Goal: Information Seeking & Learning: Understand process/instructions

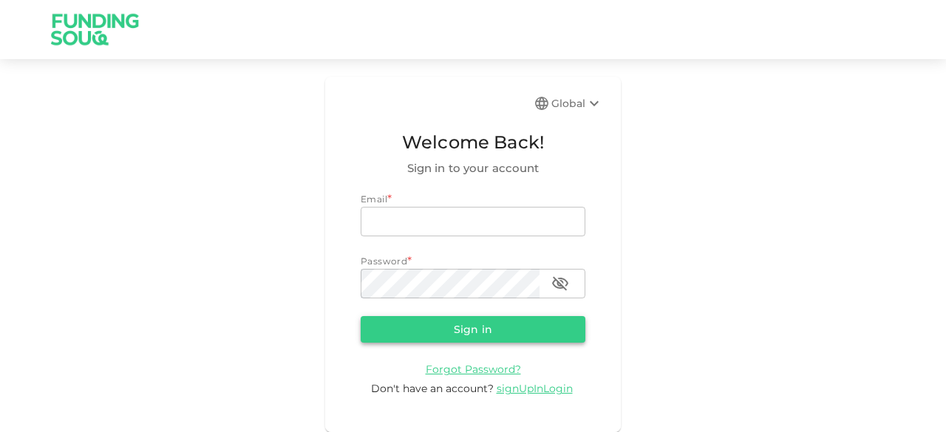
type input "junaid.mohioddin@gmail.com"
click at [491, 333] on button "Sign in" at bounding box center [473, 329] width 225 height 27
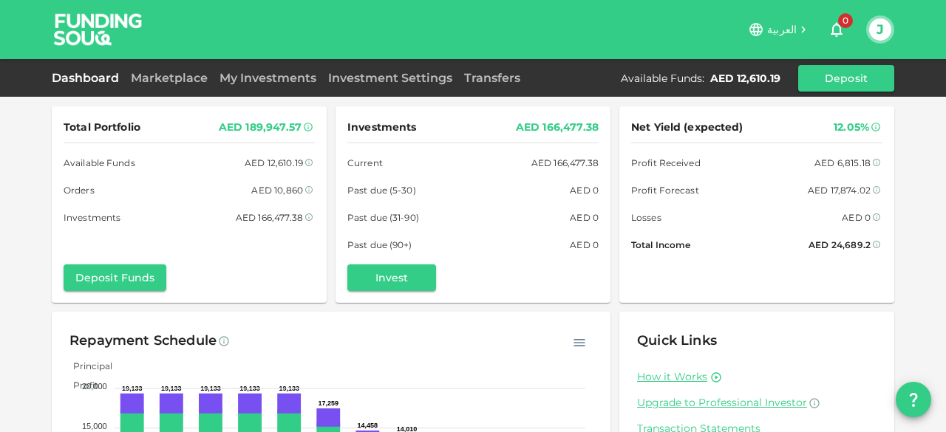
click at [881, 27] on button "J" at bounding box center [880, 29] width 22 height 22
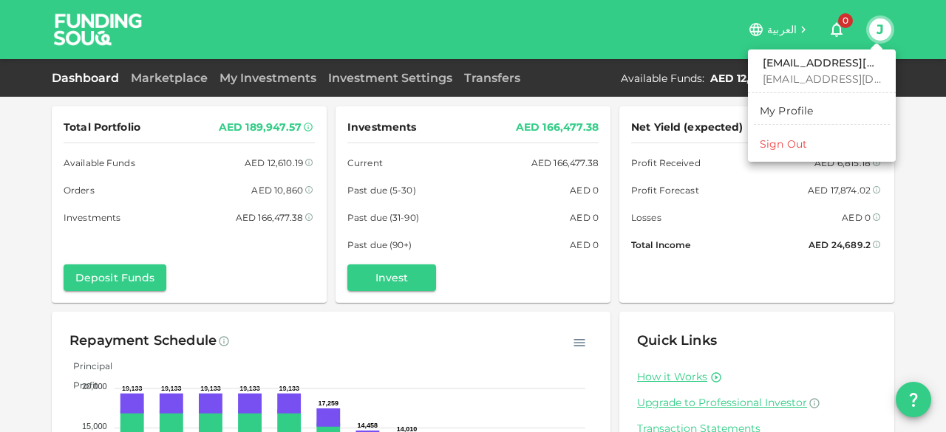
click at [603, 8] on div at bounding box center [473, 216] width 946 height 432
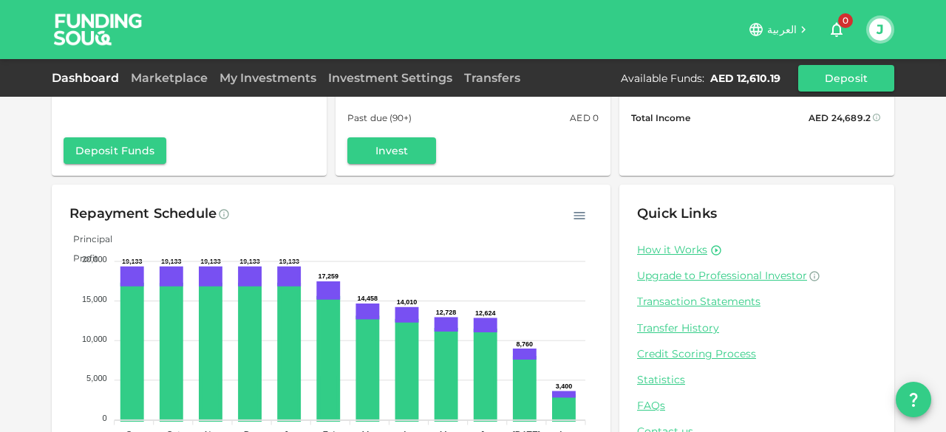
scroll to position [179, 0]
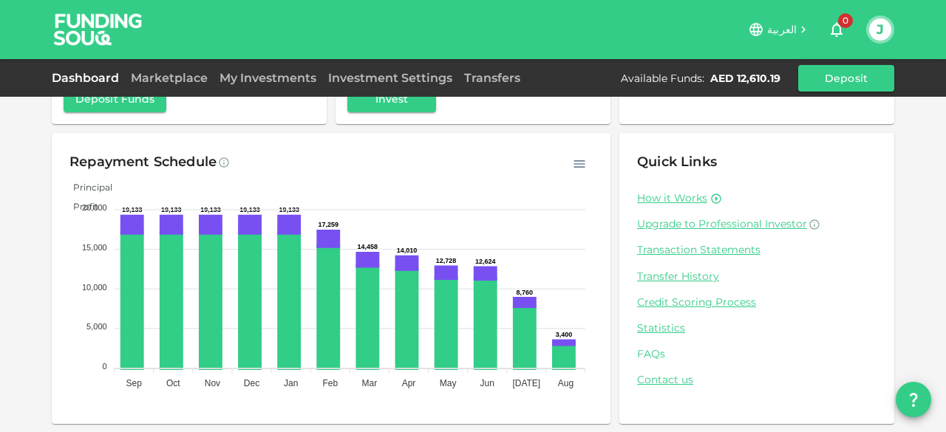
click at [640, 353] on link "FAQs" at bounding box center [756, 354] width 239 height 14
click at [665, 384] on link "Contact us" at bounding box center [756, 380] width 239 height 14
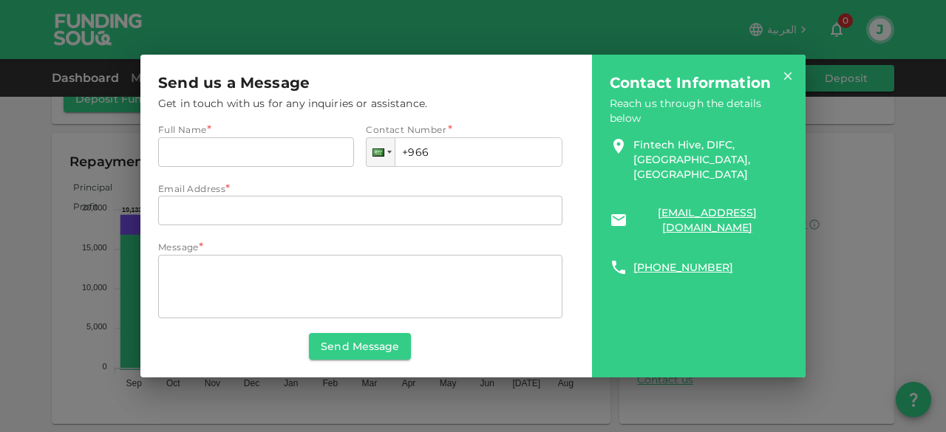
click at [643, 144] on link "Fintech Hive, DIFC, Dubai, UAE" at bounding box center [707, 159] width 149 height 44
click at [790, 78] on icon at bounding box center [787, 75] width 13 height 13
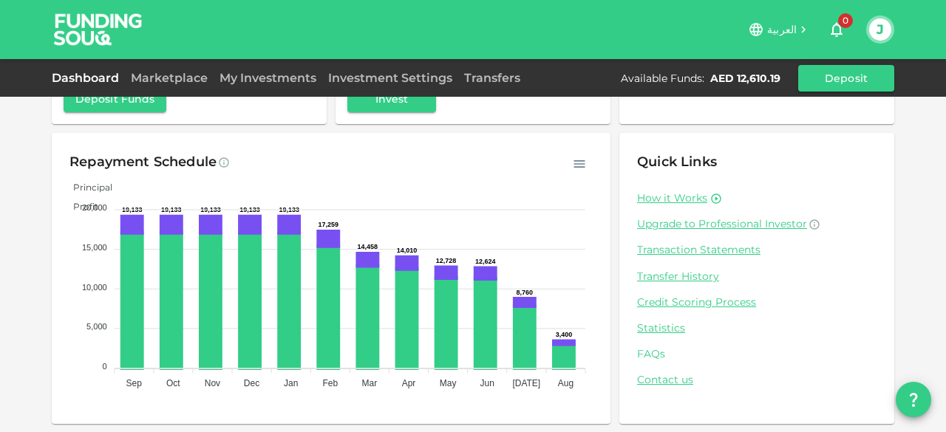
click at [648, 354] on link "FAQs" at bounding box center [756, 354] width 239 height 14
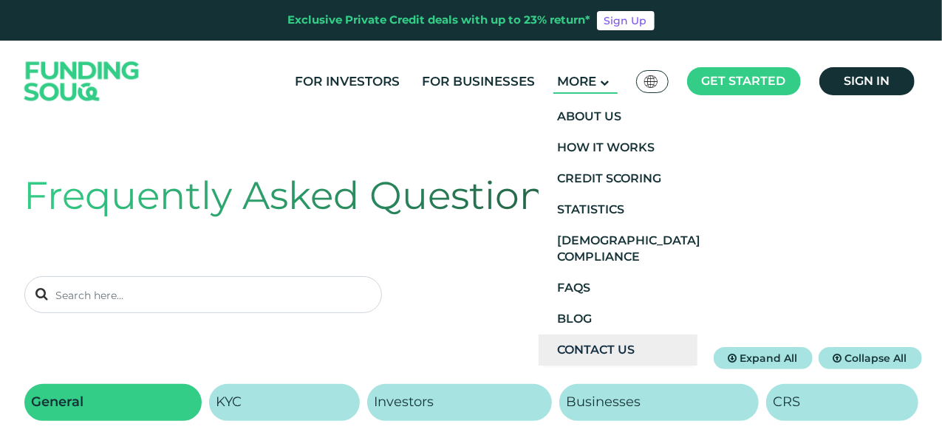
click at [608, 354] on link "Contact Us" at bounding box center [618, 350] width 159 height 31
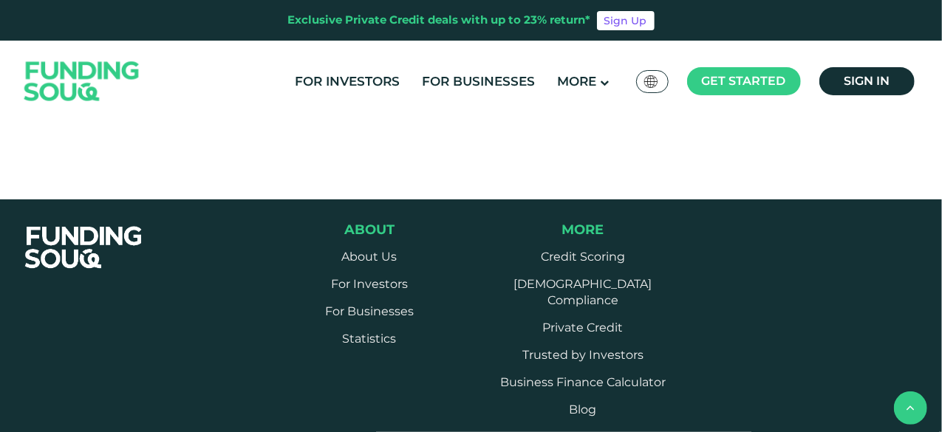
scroll to position [886, 0]
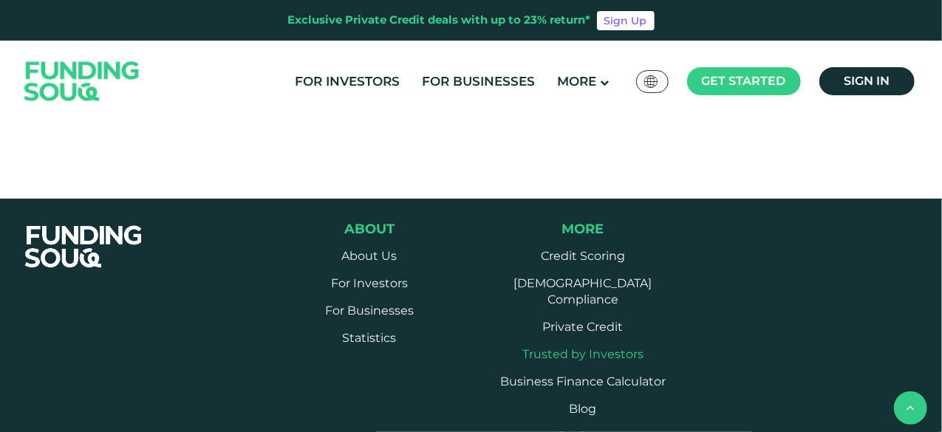
click at [622, 347] on link "Trusted by Investors" at bounding box center [583, 354] width 121 height 14
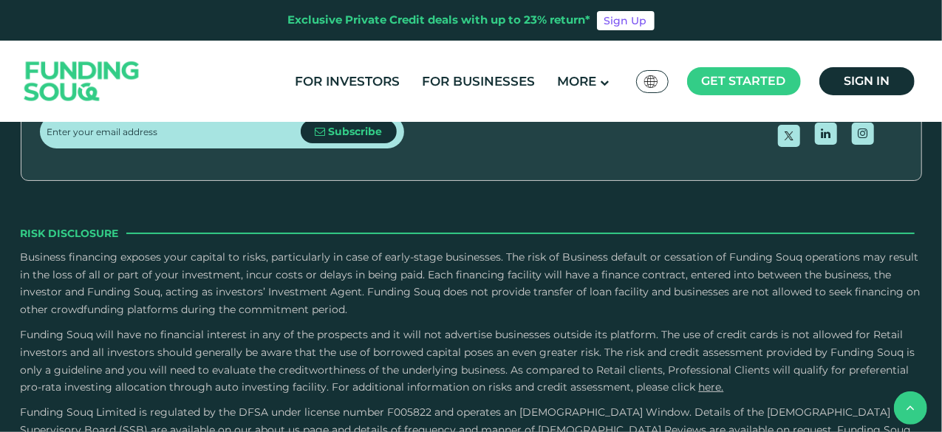
scroll to position [1182, 0]
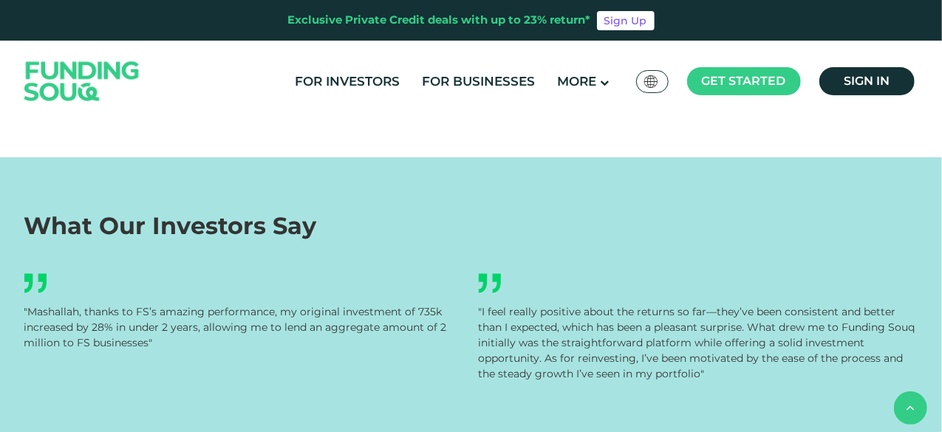
drag, startPoint x: 757, startPoint y: 208, endPoint x: 829, endPoint y: 206, distance: 72.5
copy div "Percent"
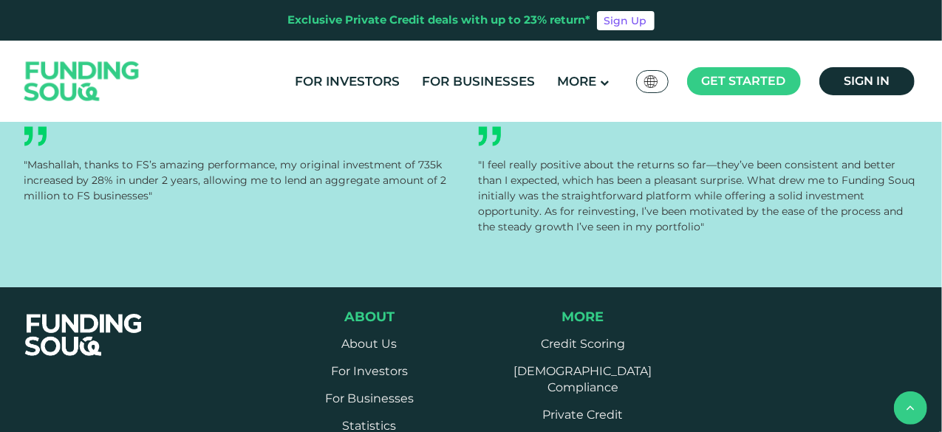
scroll to position [1330, 0]
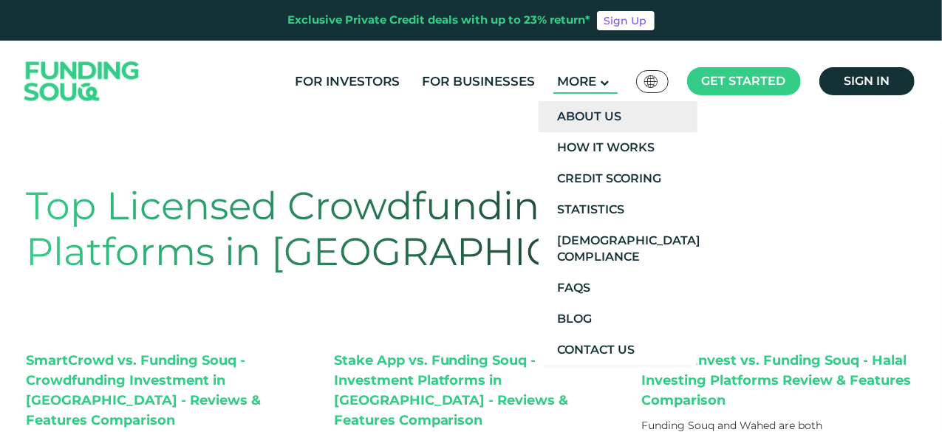
click at [587, 107] on link "About Us" at bounding box center [618, 116] width 159 height 31
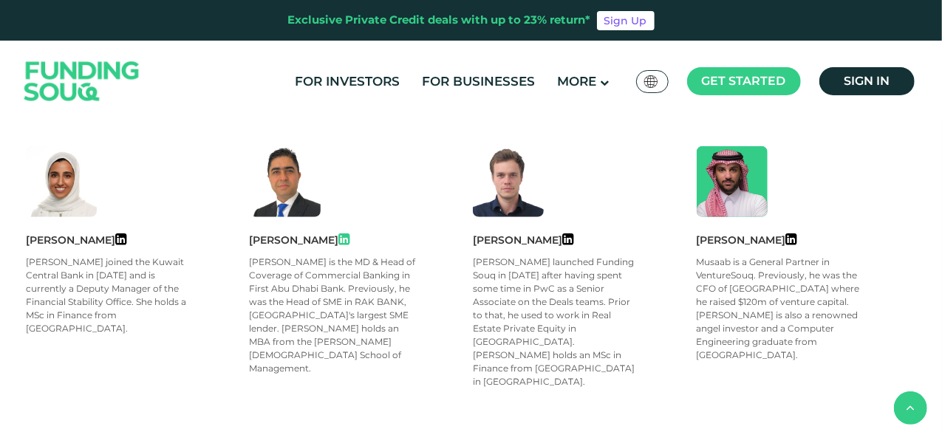
scroll to position [665, 0]
click at [342, 240] on icon at bounding box center [344, 238] width 11 height 13
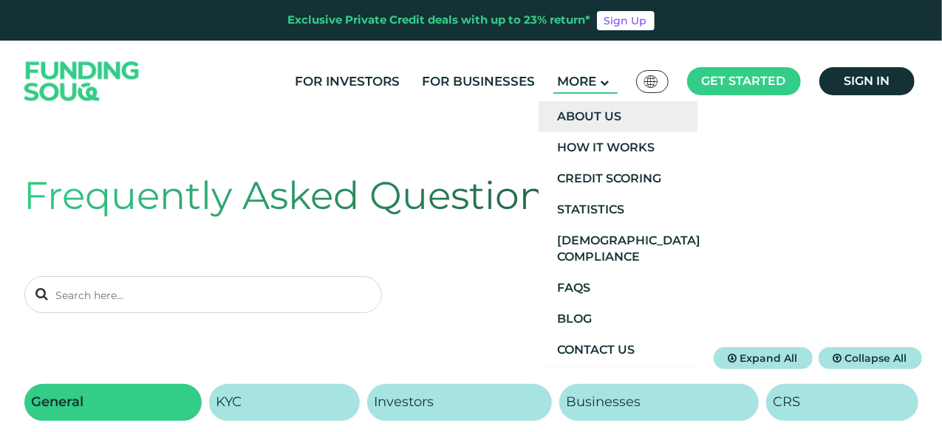
click at [591, 112] on link "About Us" at bounding box center [618, 116] width 159 height 31
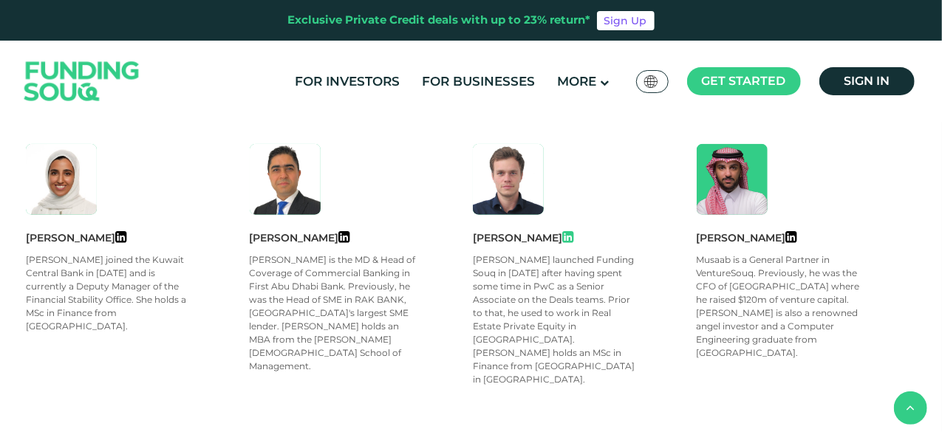
scroll to position [667, 0]
click at [563, 240] on icon at bounding box center [568, 237] width 11 height 13
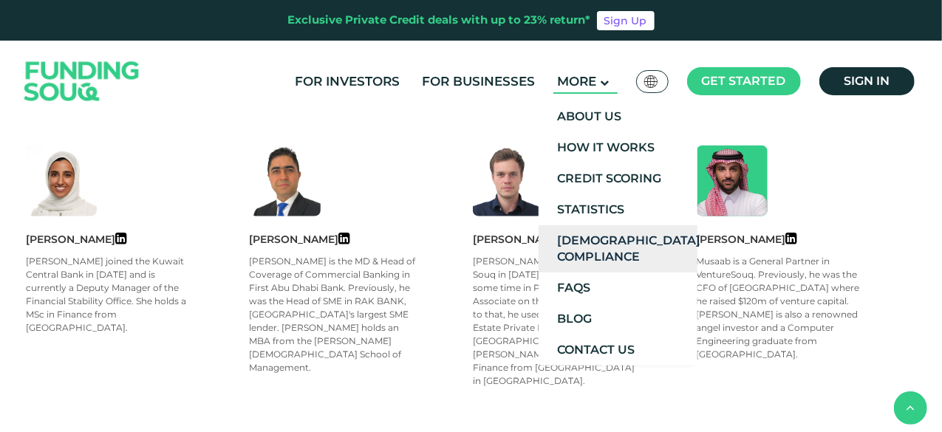
click at [572, 254] on link "[DEMOGRAPHIC_DATA] Compliance" at bounding box center [618, 248] width 159 height 47
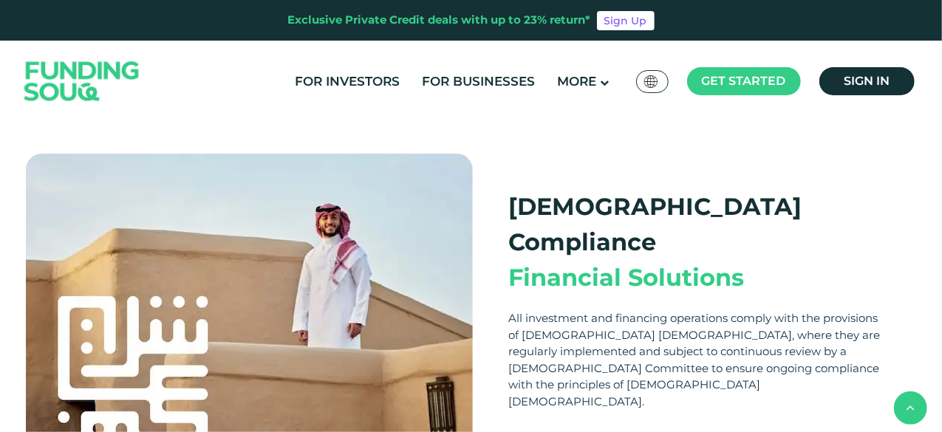
scroll to position [369, 0]
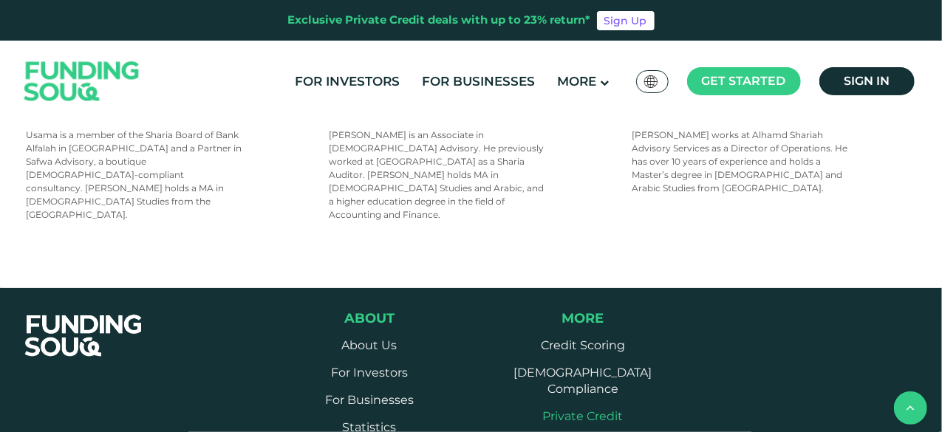
scroll to position [1108, 0]
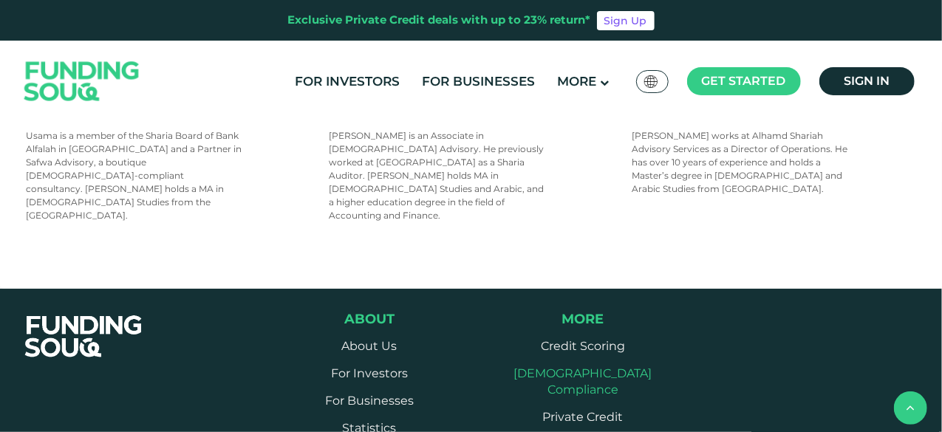
click at [600, 367] on link "[DEMOGRAPHIC_DATA] Compliance" at bounding box center [583, 382] width 138 height 30
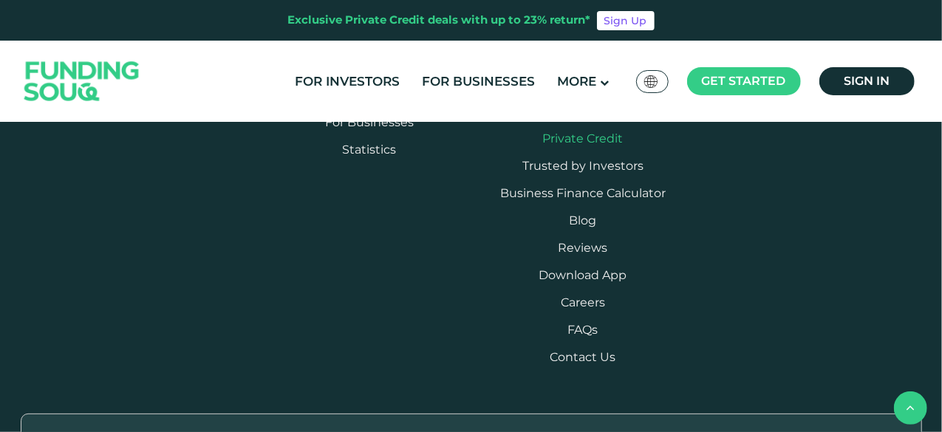
click at [596, 146] on link "Private Credit" at bounding box center [583, 139] width 81 height 14
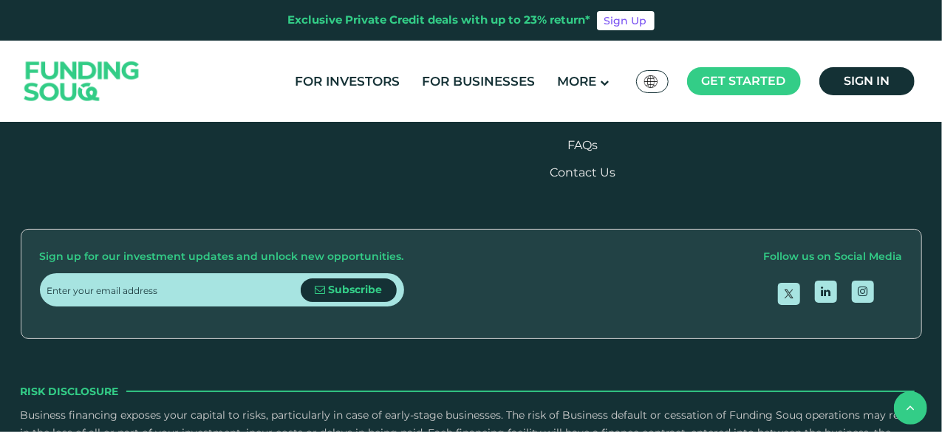
scroll to position [1108, 0]
click at [546, 15] on link "Business Finance Calculator" at bounding box center [583, 8] width 166 height 14
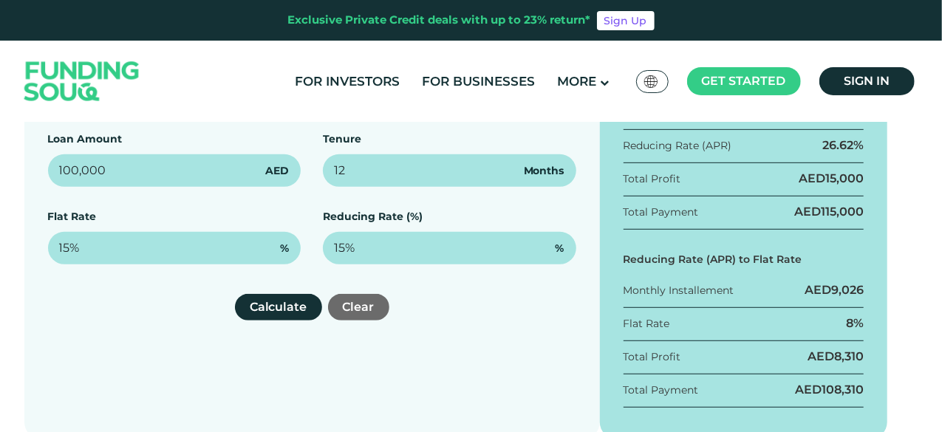
scroll to position [297, 0]
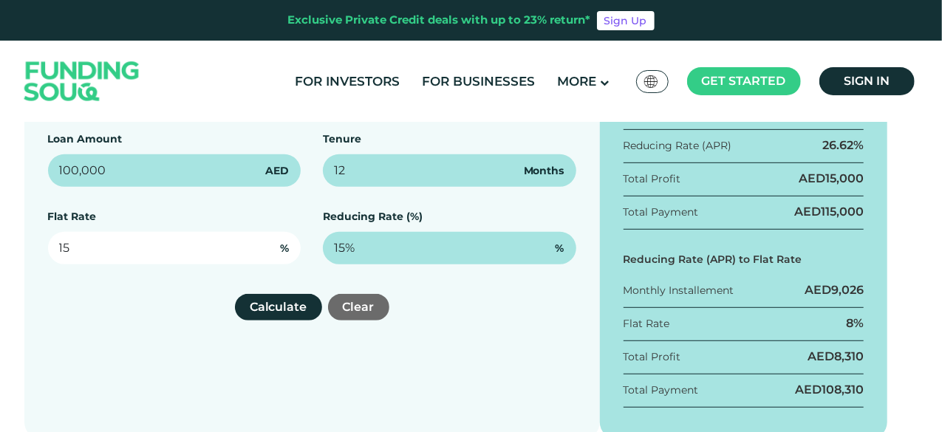
click at [98, 243] on input "15" at bounding box center [175, 248] width 254 height 33
drag, startPoint x: 35, startPoint y: 249, endPoint x: 0, endPoint y: 249, distance: 35.5
click at [21, 249] on div "Finance Calculator Loan Amount 100,000 AED Tenure 12 Months Flat Rate 15 % Redu…" at bounding box center [471, 244] width 917 height 389
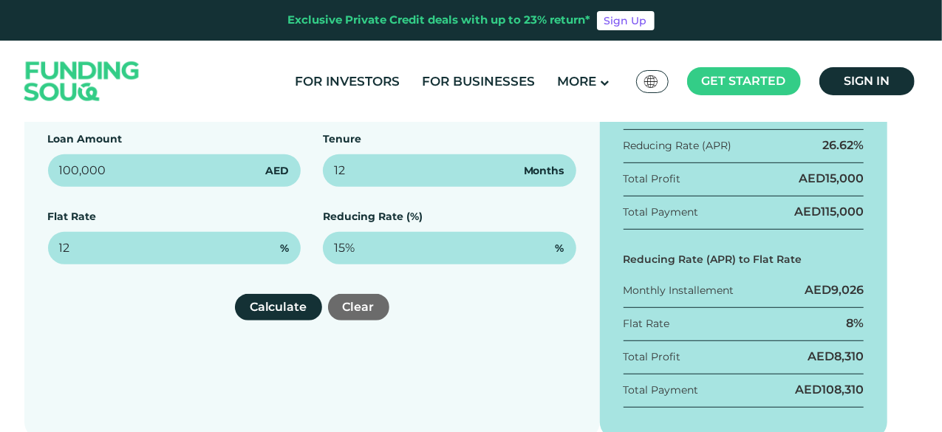
type input "12%"
click at [109, 289] on div "Finance Calculator Loan Amount 100,000 AED Tenure 12 Months Flat Rate 12% % Red…" at bounding box center [312, 244] width 576 height 389
click at [265, 311] on button "Calculate" at bounding box center [278, 307] width 87 height 27
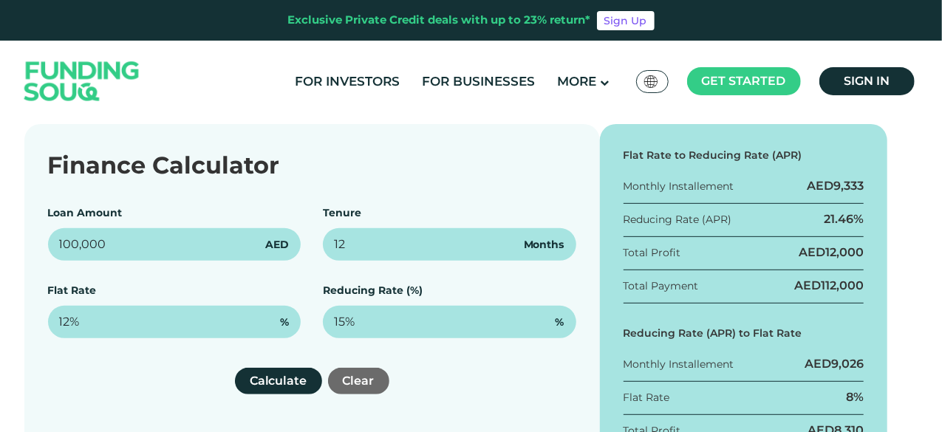
scroll to position [223, 0]
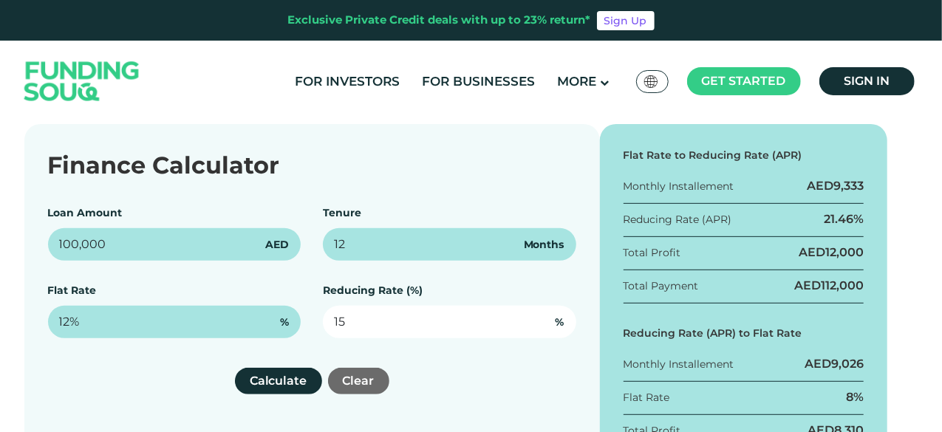
drag, startPoint x: 393, startPoint y: 323, endPoint x: 259, endPoint y: 280, distance: 141.2
click at [289, 291] on div "Loan Amount 100,000 AED Tenure 12 Months Flat Rate 12% % Reducing Rate (%) 15 %" at bounding box center [312, 271] width 529 height 133
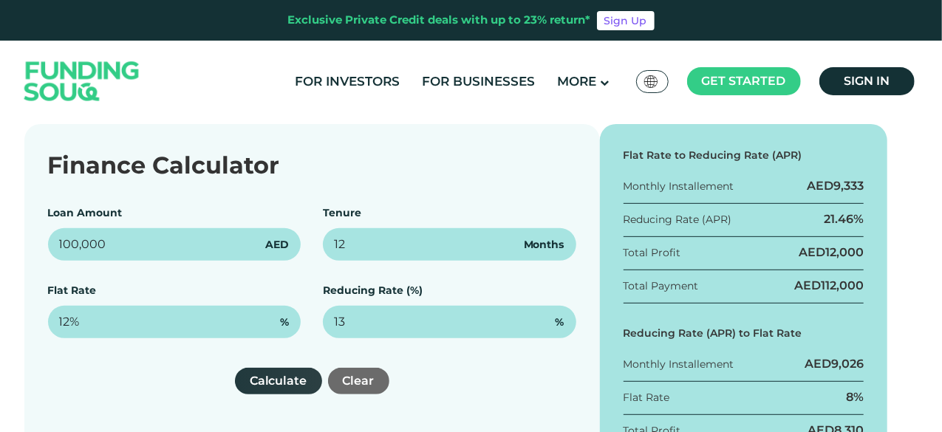
type input "13%"
click at [263, 375] on button "Calculate" at bounding box center [278, 381] width 87 height 27
click at [285, 381] on button "Calculate" at bounding box center [278, 381] width 87 height 27
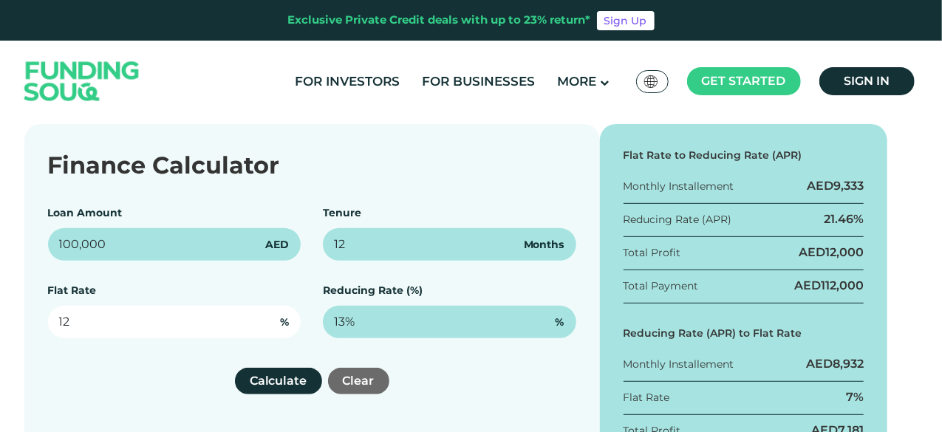
drag, startPoint x: 157, startPoint y: 319, endPoint x: 0, endPoint y: 294, distance: 158.6
click at [0, 295] on div "Finance Calculator Loan Amount 100,000 AED Tenure 12 Months Flat Rate 12 % Redu…" at bounding box center [471, 318] width 942 height 389
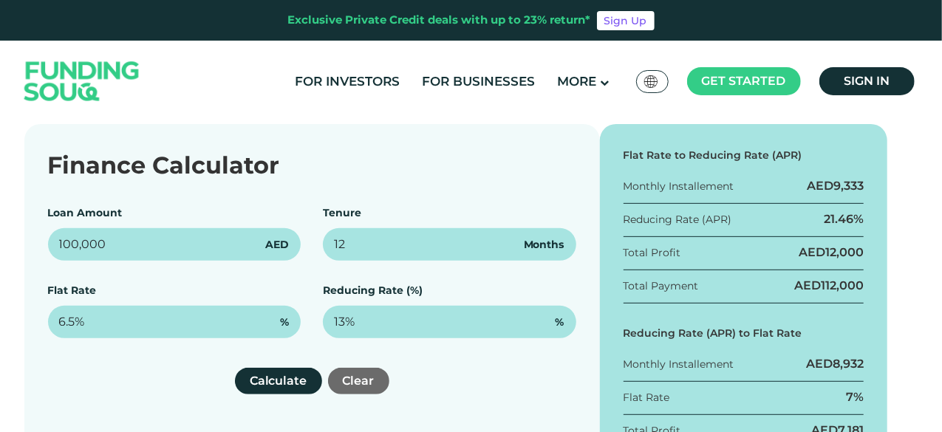
click at [171, 388] on div "Calculate Clear" at bounding box center [312, 381] width 529 height 27
click at [251, 377] on button "Calculate" at bounding box center [278, 381] width 87 height 27
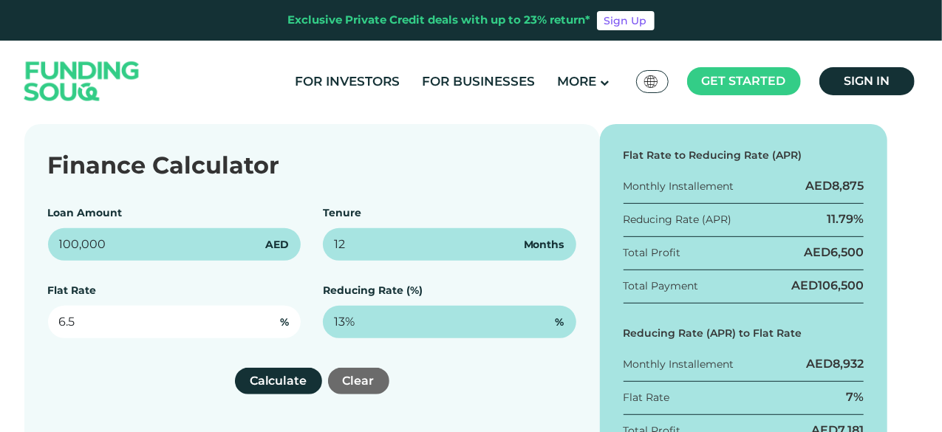
drag, startPoint x: 103, startPoint y: 325, endPoint x: 0, endPoint y: 277, distance: 113.8
click at [0, 282] on div "Finance Calculator Loan Amount 100,000 AED Tenure 12 Months Flat Rate 6.5 % Red…" at bounding box center [471, 318] width 942 height 389
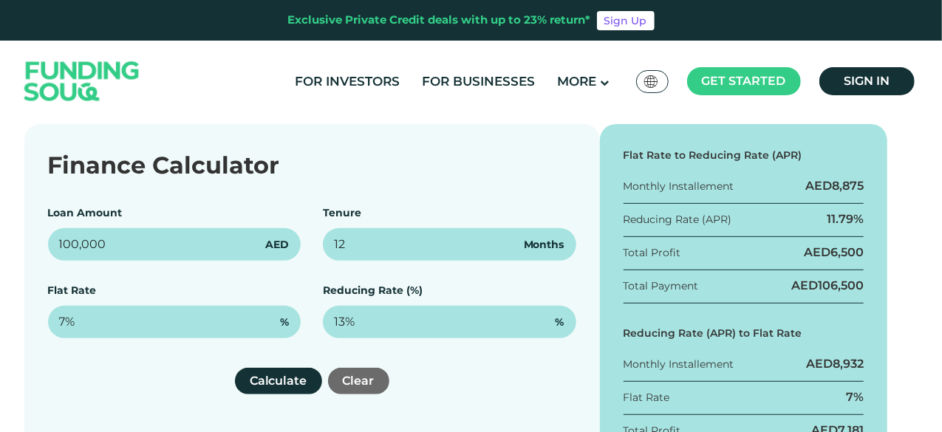
click at [147, 376] on div "Calculate Clear" at bounding box center [312, 381] width 529 height 27
click at [279, 381] on button "Calculate" at bounding box center [278, 381] width 87 height 27
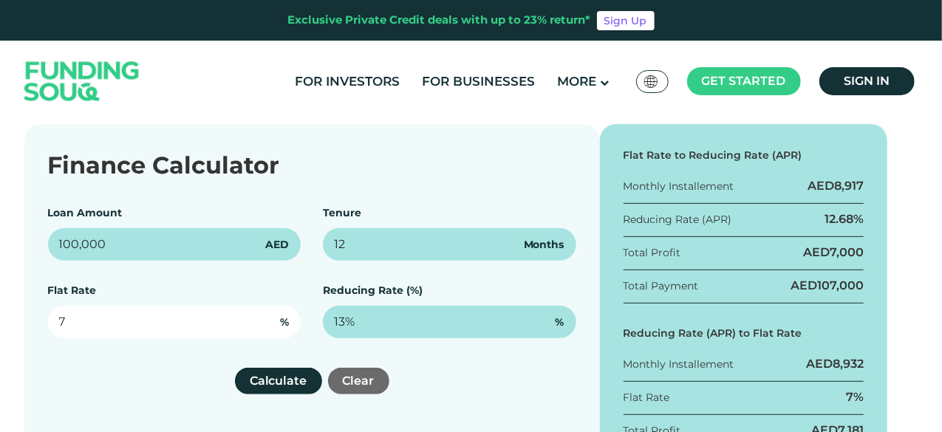
drag, startPoint x: 121, startPoint y: 322, endPoint x: 6, endPoint y: 295, distance: 118.3
click at [46, 308] on div "Finance Calculator Loan Amount 100,000 AED Tenure 12 Months Flat Rate 7 % Reduc…" at bounding box center [312, 318] width 576 height 389
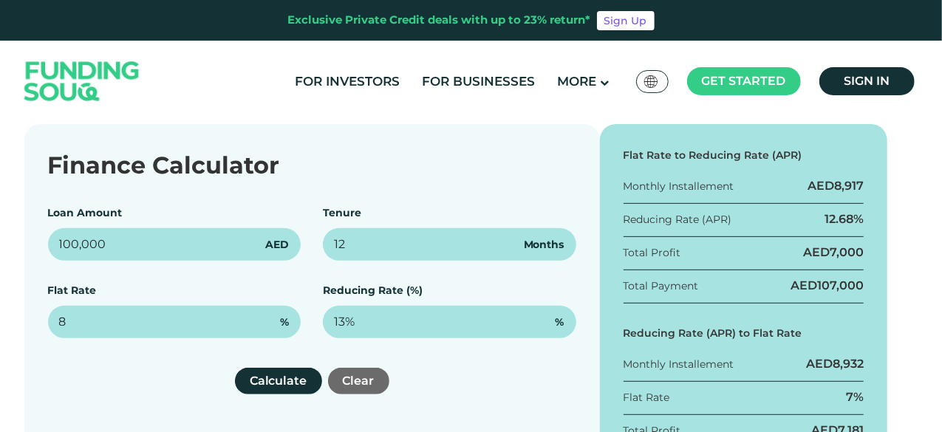
type input "8%"
click at [150, 385] on div "Calculate Clear" at bounding box center [312, 381] width 529 height 27
click at [271, 385] on button "Calculate" at bounding box center [278, 381] width 87 height 27
click at [251, 385] on button "Calculate" at bounding box center [278, 381] width 87 height 27
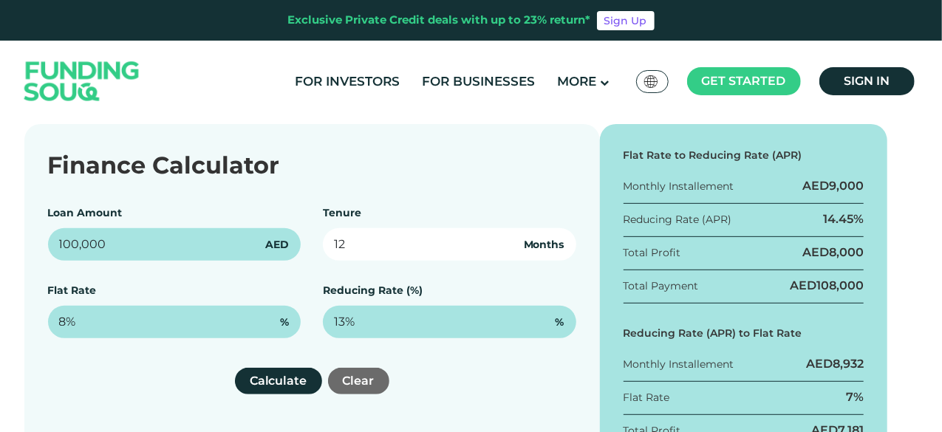
click at [444, 244] on input "12" at bounding box center [450, 244] width 254 height 33
drag, startPoint x: 438, startPoint y: 245, endPoint x: 206, endPoint y: 217, distance: 233.8
click at [217, 220] on div "Loan Amount 100,000 AED Tenure 12 Months Flat Rate 8% % Reducing Rate (%) 13% %" at bounding box center [312, 271] width 529 height 133
type input "24"
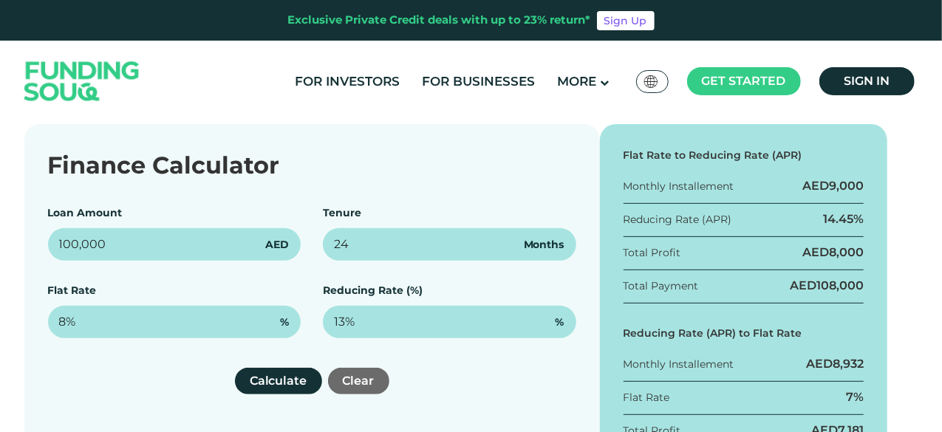
click at [400, 169] on div "Finance Calculator" at bounding box center [312, 165] width 529 height 35
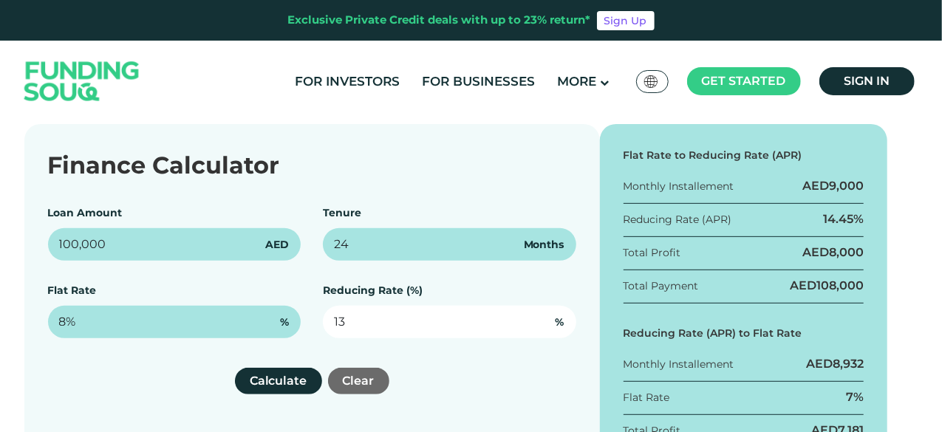
click at [420, 322] on input "13" at bounding box center [450, 322] width 254 height 33
click at [425, 327] on input "13" at bounding box center [450, 322] width 254 height 33
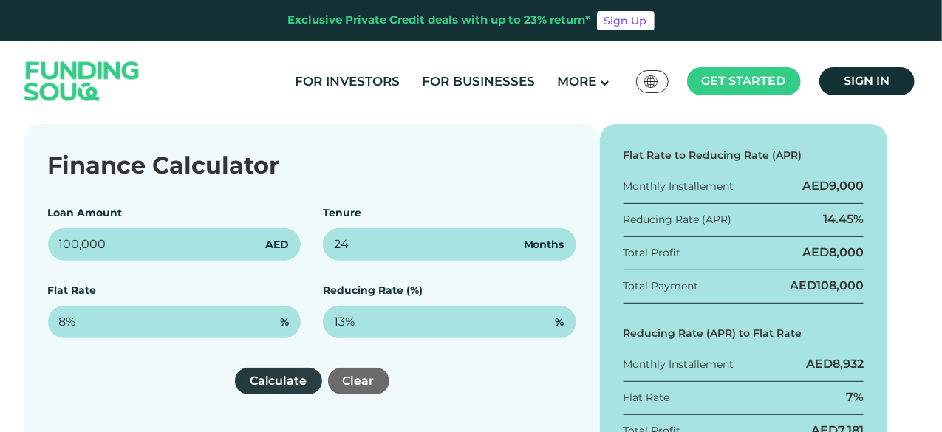
click at [279, 377] on button "Calculate" at bounding box center [278, 381] width 87 height 27
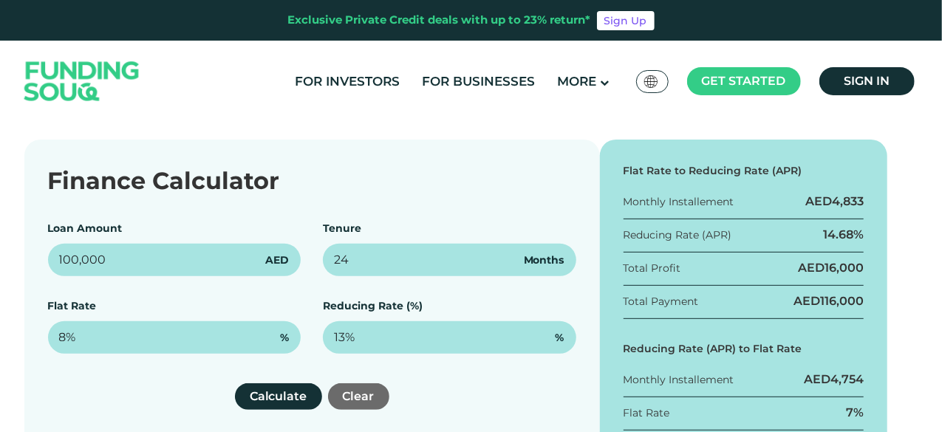
scroll to position [208, 0]
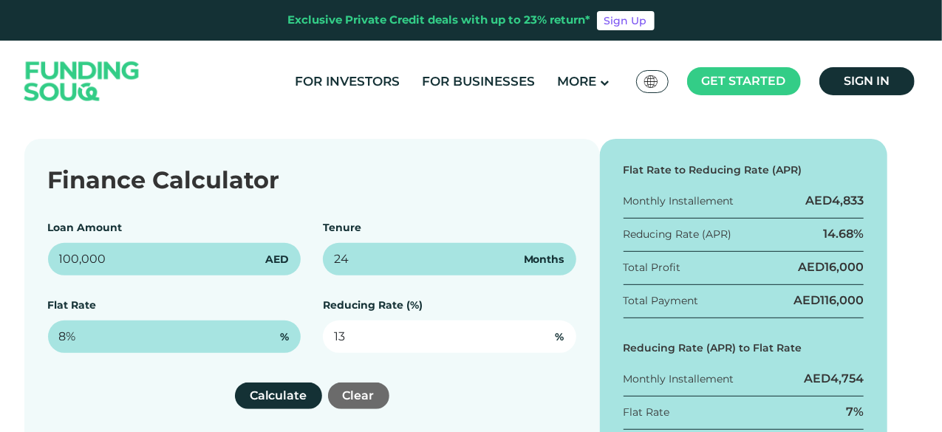
click at [396, 335] on input "13" at bounding box center [450, 337] width 254 height 33
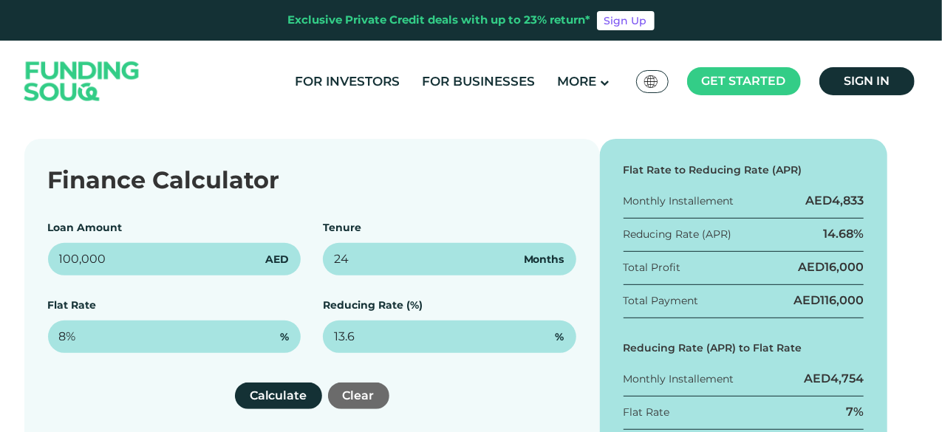
type input "13.6%"
click at [512, 401] on div "Calculate Clear" at bounding box center [312, 396] width 529 height 27
click at [281, 391] on button "Calculate" at bounding box center [278, 396] width 87 height 27
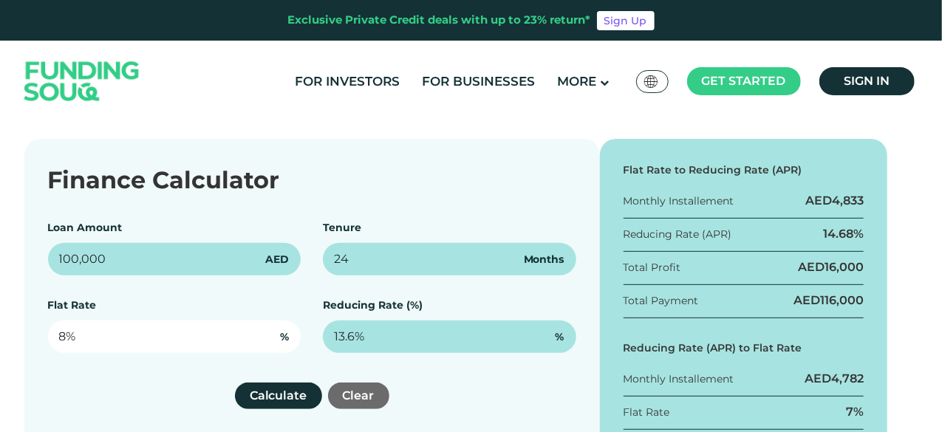
type input "8"
drag, startPoint x: 167, startPoint y: 344, endPoint x: 6, endPoint y: 290, distance: 170.2
click at [62, 304] on div "Flat Rate 8 %" at bounding box center [175, 325] width 254 height 55
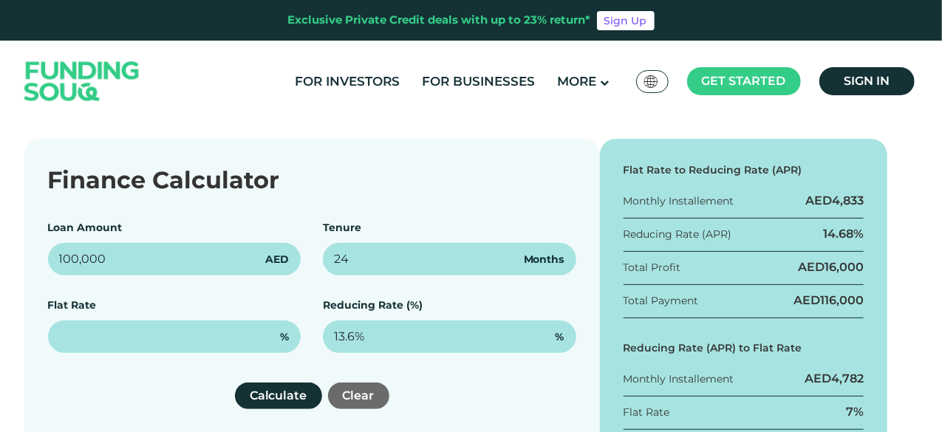
click at [142, 375] on div "Finance Calculator Loan Amount 100,000 AED Tenure 24 Months Flat Rate % Reducin…" at bounding box center [312, 333] width 576 height 389
click at [278, 396] on button "Calculate" at bounding box center [278, 396] width 87 height 27
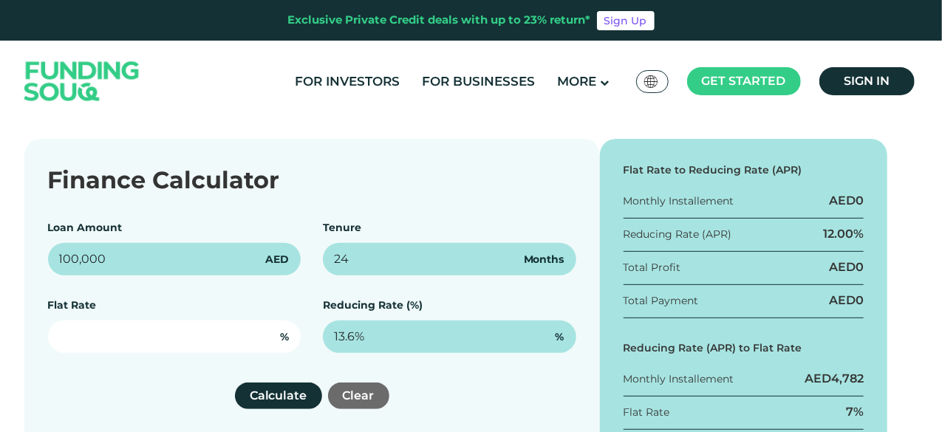
click at [114, 336] on input "text" at bounding box center [175, 337] width 254 height 33
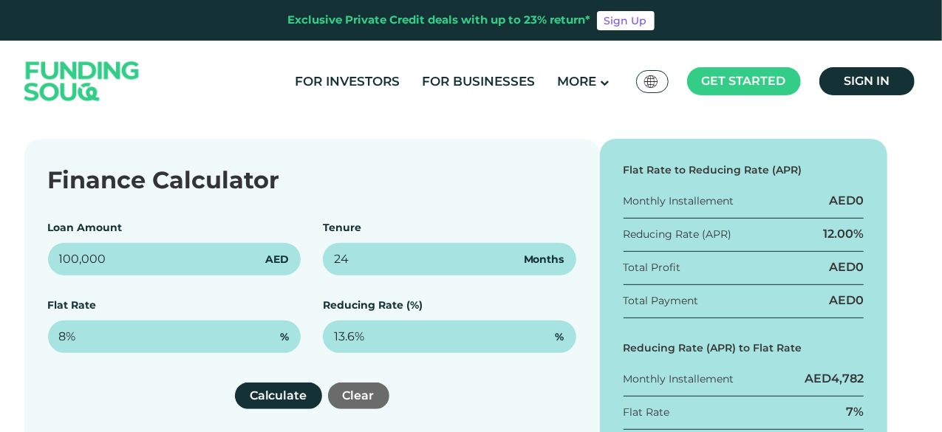
click at [140, 376] on div "Finance Calculator Loan Amount 100,000 AED Tenure 24 Months Flat Rate 8% % Redu…" at bounding box center [312, 333] width 576 height 389
click at [266, 395] on button "Calculate" at bounding box center [278, 396] width 87 height 27
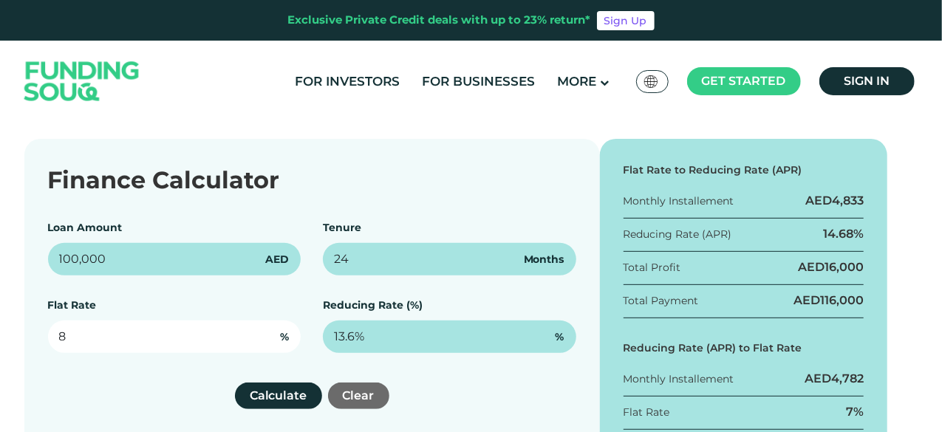
click at [2, 300] on div "Finance Calculator Loan Amount 100,000 AED Tenure 24 Months Flat Rate 8 % Reduc…" at bounding box center [471, 333] width 942 height 389
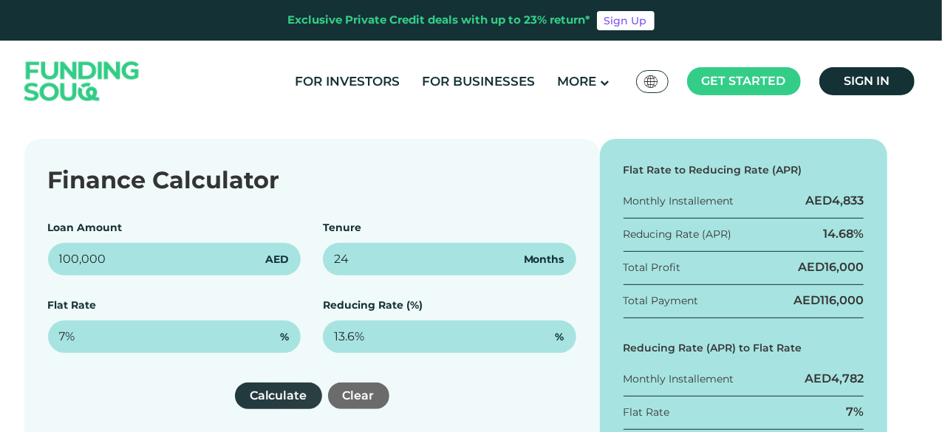
click at [275, 395] on button "Calculate" at bounding box center [278, 396] width 87 height 27
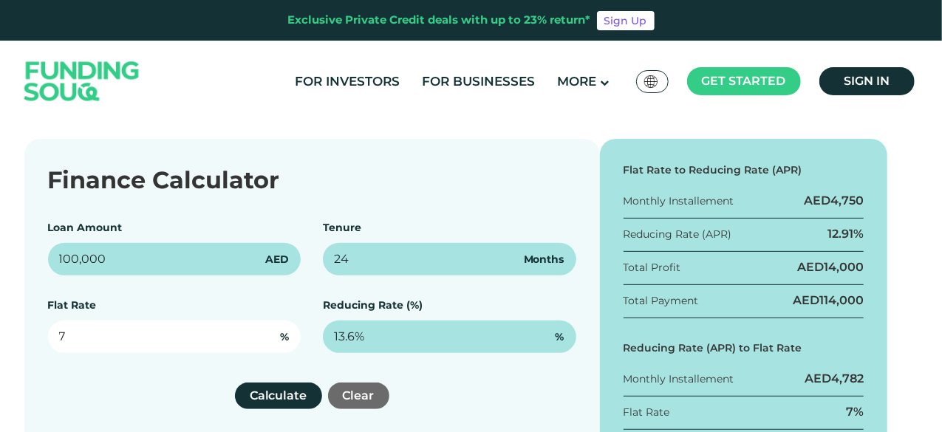
drag, startPoint x: 136, startPoint y: 334, endPoint x: 0, endPoint y: 316, distance: 137.3
click at [25, 320] on div "Finance Calculator Loan Amount 100,000 AED Tenure 24 Months Flat Rate 7 % Reduc…" at bounding box center [312, 333] width 576 height 389
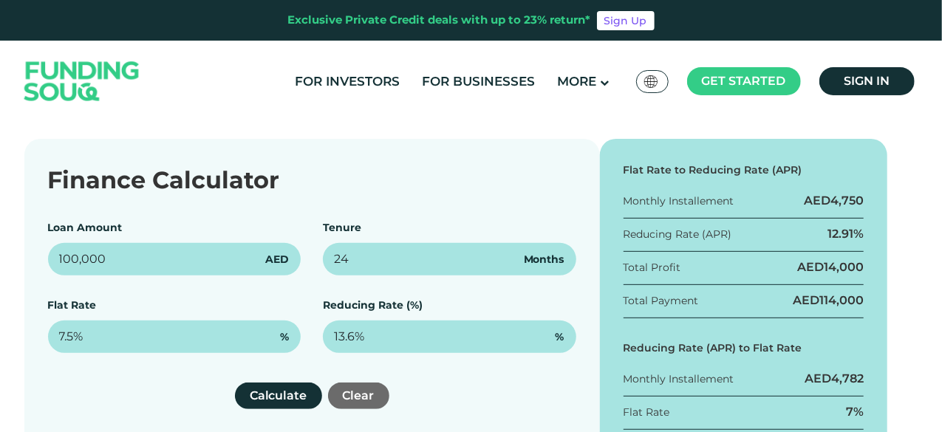
click at [117, 378] on div "Finance Calculator Loan Amount 100,000 AED Tenure 24 Months Flat Rate 7.5% % Re…" at bounding box center [312, 333] width 576 height 389
click at [262, 396] on button "Calculate" at bounding box center [278, 396] width 87 height 27
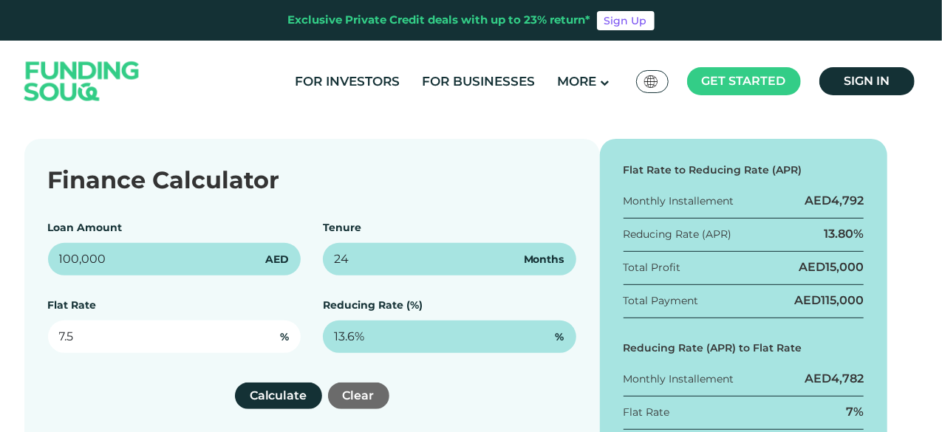
click at [98, 341] on input "7.5" at bounding box center [175, 337] width 254 height 33
drag, startPoint x: 91, startPoint y: 330, endPoint x: 6, endPoint y: 330, distance: 85.0
click at [0, 332] on div "Finance Calculator Loan Amount 100,000 AED Tenure 24 Months Flat Rate 7.5 % Red…" at bounding box center [471, 333] width 942 height 389
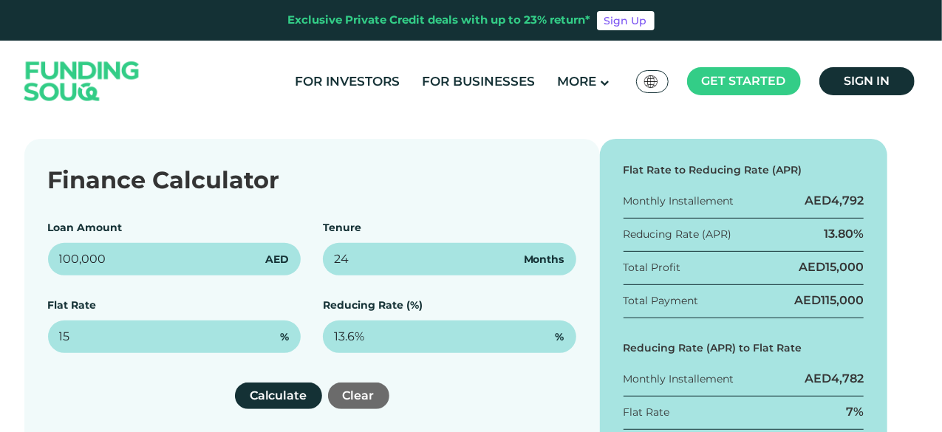
type input "15%"
click at [192, 415] on div "Finance Calculator Loan Amount 100,000 AED Tenure 24 Months Flat Rate 15% % Red…" at bounding box center [312, 333] width 576 height 389
click at [286, 394] on button "Calculate" at bounding box center [278, 396] width 87 height 27
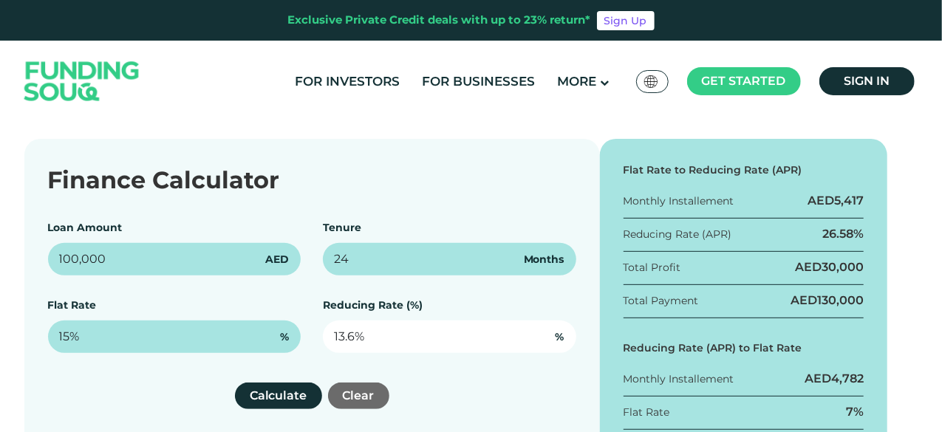
type input "13.6"
drag, startPoint x: 459, startPoint y: 342, endPoint x: 269, endPoint y: 303, distance: 193.8
click at [296, 305] on div "Loan Amount 100,000 AED Tenure 24 Months Flat Rate 15% % Reducing Rate (%) 13.6…" at bounding box center [312, 286] width 529 height 133
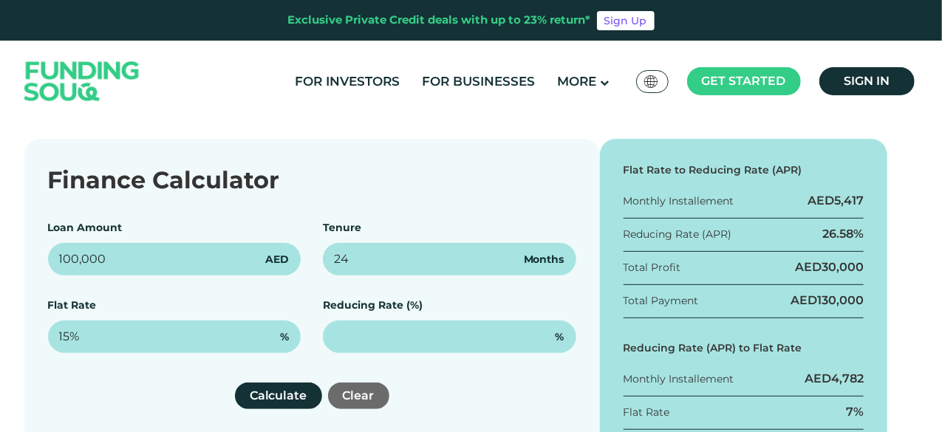
click at [511, 384] on div "Calculate Clear" at bounding box center [312, 396] width 529 height 27
click at [287, 395] on button "Calculate" at bounding box center [278, 396] width 87 height 27
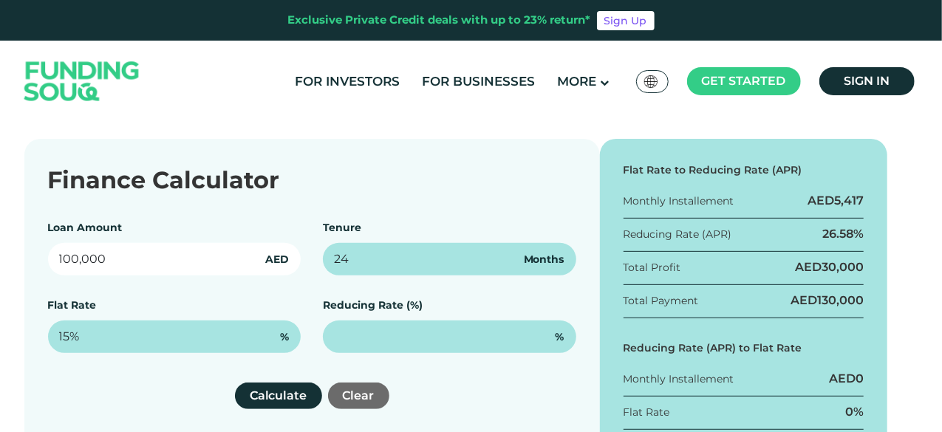
drag, startPoint x: 96, startPoint y: 256, endPoint x: 129, endPoint y: 254, distance: 33.3
click at [129, 254] on input "100,000" at bounding box center [175, 259] width 254 height 33
type input "10,000"
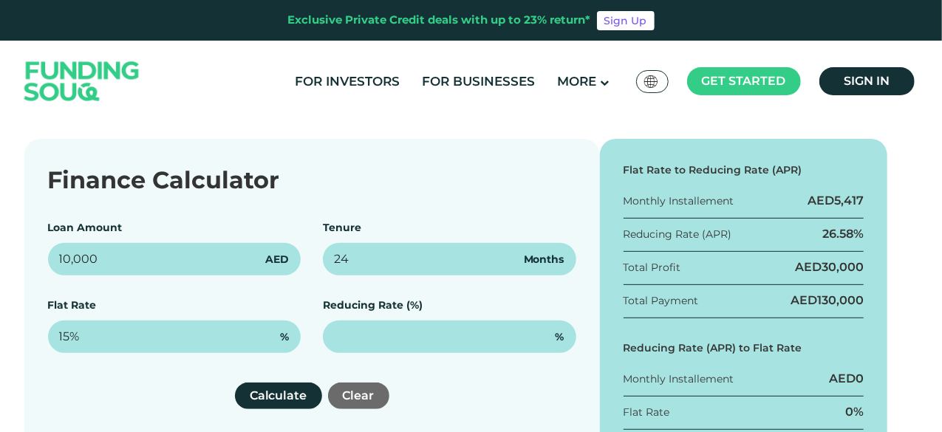
click at [143, 296] on div "Loan Amount 10,000 AED Tenure 24 Months Flat Rate 15% % Reducing Rate (%) %" at bounding box center [312, 286] width 529 height 133
click at [253, 396] on button "Calculate" at bounding box center [278, 396] width 87 height 27
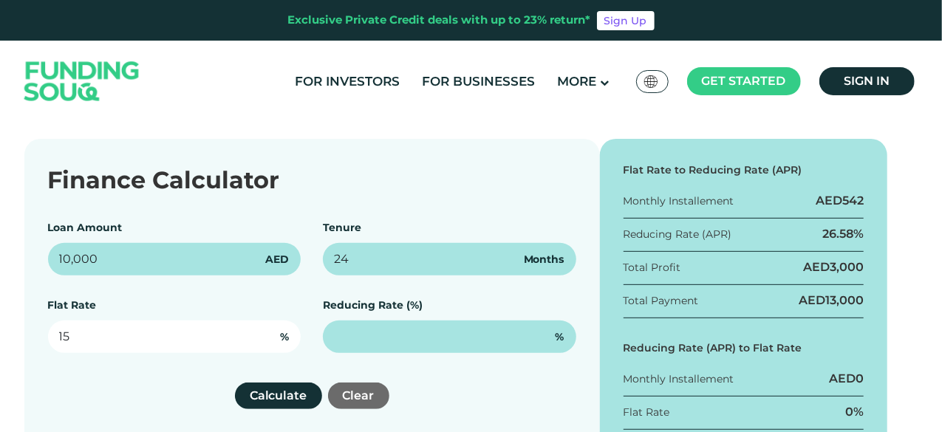
drag, startPoint x: 137, startPoint y: 333, endPoint x: 0, endPoint y: 323, distance: 137.1
click at [0, 324] on div "Finance Calculator Loan Amount 10,000 AED Tenure 24 Months Flat Rate 15 % Reduc…" at bounding box center [471, 333] width 942 height 389
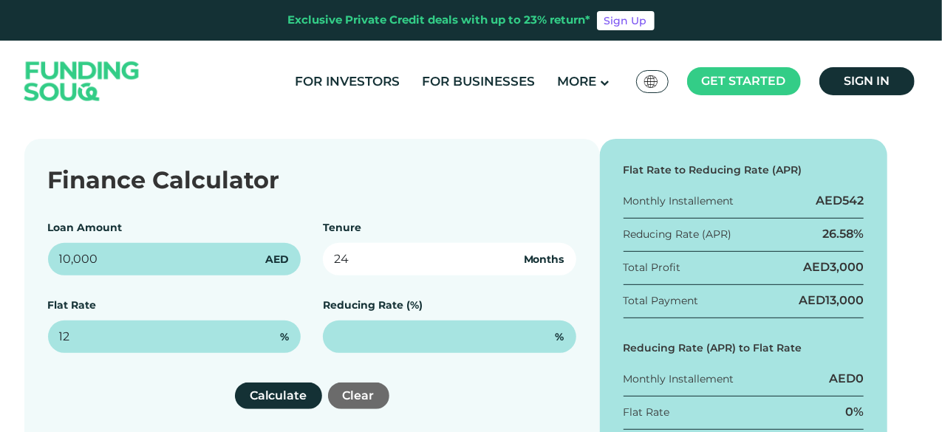
type input "12%"
drag, startPoint x: 372, startPoint y: 264, endPoint x: 321, endPoint y: 253, distance: 52.2
click at [321, 253] on div "Loan Amount 10,000 AED Tenure 24 Months Flat Rate 12% % Reducing Rate (%) %" at bounding box center [312, 286] width 529 height 133
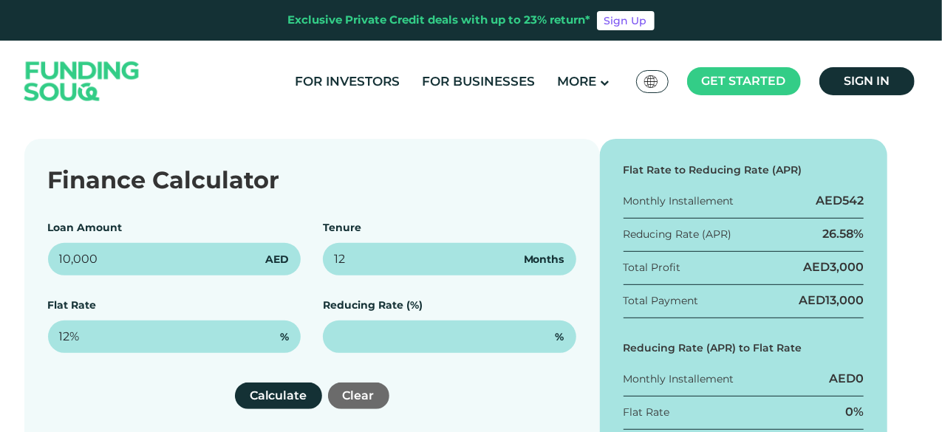
click at [130, 376] on div "Finance Calculator Loan Amount 10,000 AED Tenure 12 Months Flat Rate 12% % Redu…" at bounding box center [312, 333] width 576 height 389
click at [252, 394] on button "Calculate" at bounding box center [278, 396] width 87 height 27
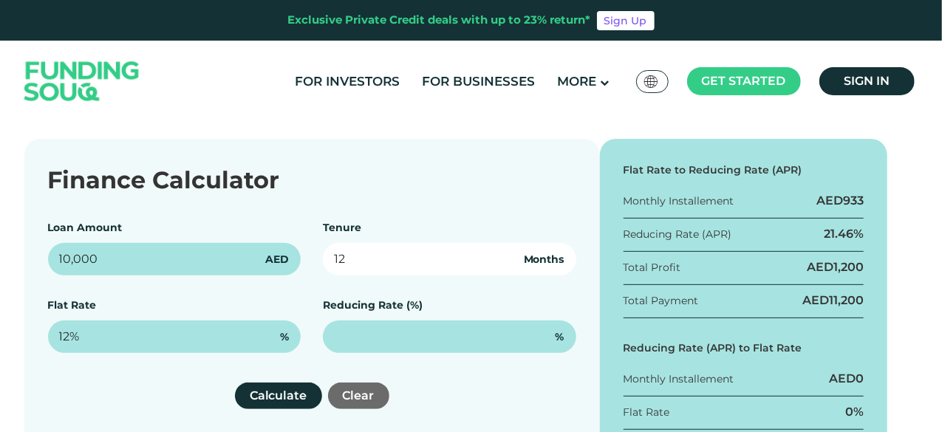
drag, startPoint x: 376, startPoint y: 265, endPoint x: 279, endPoint y: 255, distance: 98.1
click at [302, 254] on div "Loan Amount 10,000 AED Tenure 12 Months Flat Rate 12% % Reducing Rate (%) %" at bounding box center [312, 286] width 529 height 133
type input "24"
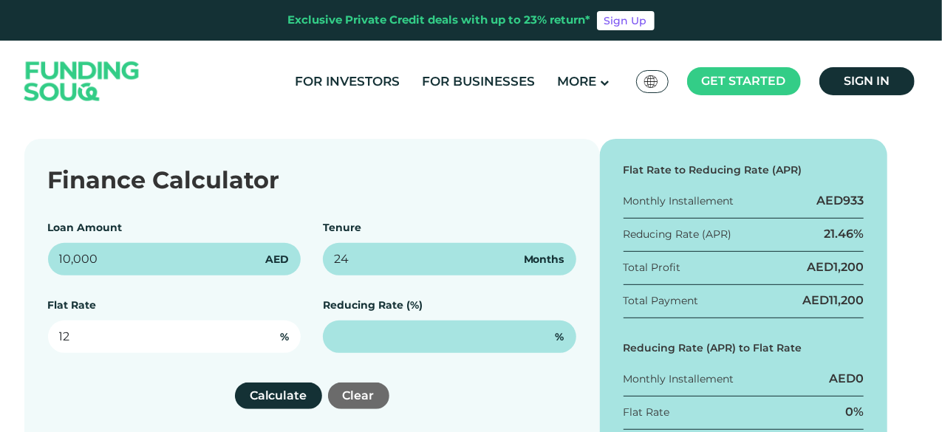
drag, startPoint x: 92, startPoint y: 341, endPoint x: 33, endPoint y: 340, distance: 59.1
click at [33, 340] on div "Finance Calculator Loan Amount 10,000 AED Tenure 24 Months Flat Rate 12 % Reduc…" at bounding box center [312, 333] width 576 height 389
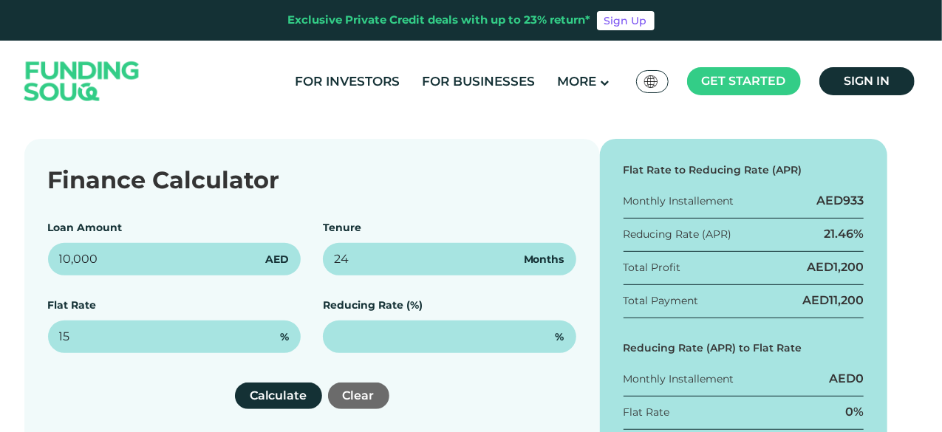
type input "15%"
click at [128, 391] on div "Calculate Clear" at bounding box center [312, 396] width 529 height 27
click at [282, 395] on button "Calculate" at bounding box center [278, 396] width 87 height 27
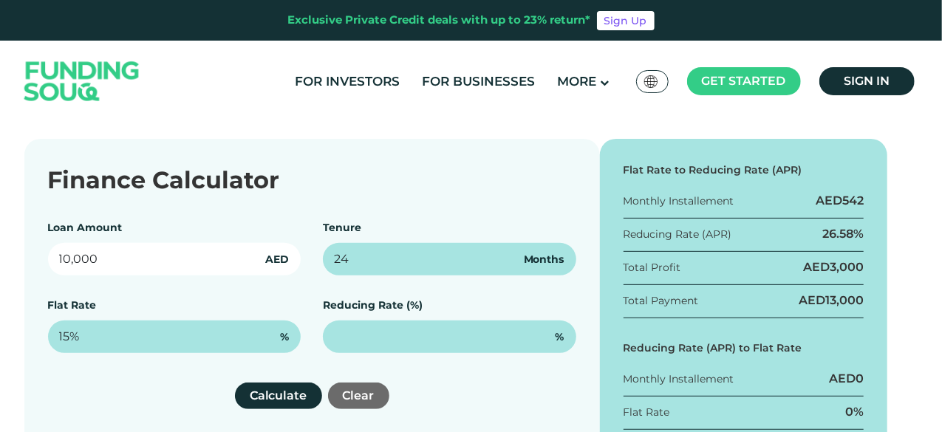
drag, startPoint x: 115, startPoint y: 258, endPoint x: 0, endPoint y: 248, distance: 115.8
click at [36, 252] on div "Finance Calculator Loan Amount 10,000 AED Tenure 24 Months Flat Rate 15% % Redu…" at bounding box center [312, 333] width 576 height 389
type input "2,000"
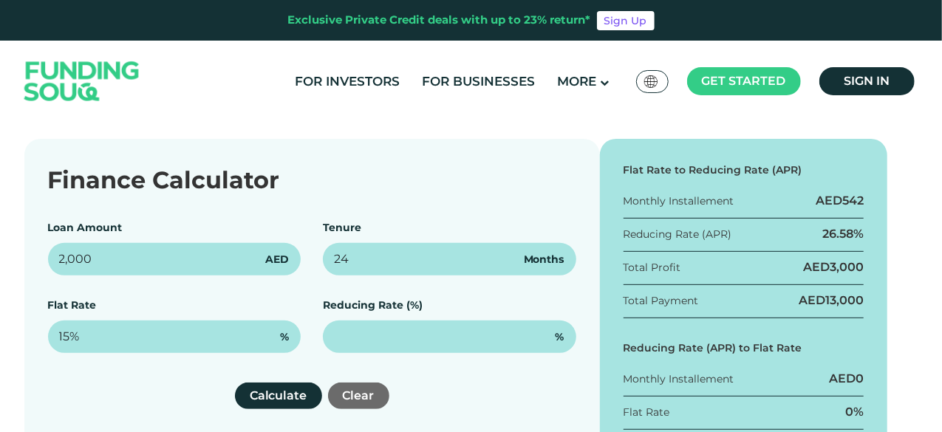
click at [32, 292] on div "Finance Calculator Loan Amount 2,000 AED Tenure 24 Months Flat Rate 15% % Reduc…" at bounding box center [312, 333] width 576 height 389
click at [282, 393] on button "Calculate" at bounding box center [278, 396] width 87 height 27
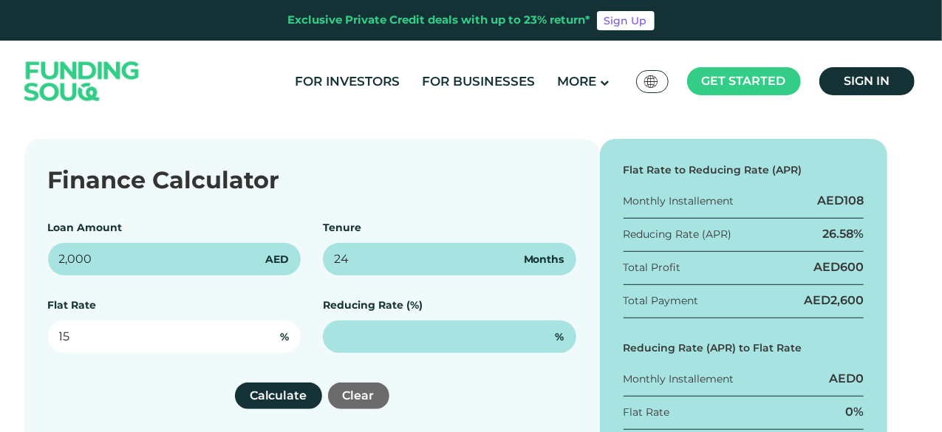
drag, startPoint x: 135, startPoint y: 340, endPoint x: 0, endPoint y: 330, distance: 134.9
click at [0, 332] on div "Finance Calculator Loan Amount 2,000 AED Tenure 24 Months Flat Rate 15 % Reduci…" at bounding box center [471, 333] width 942 height 389
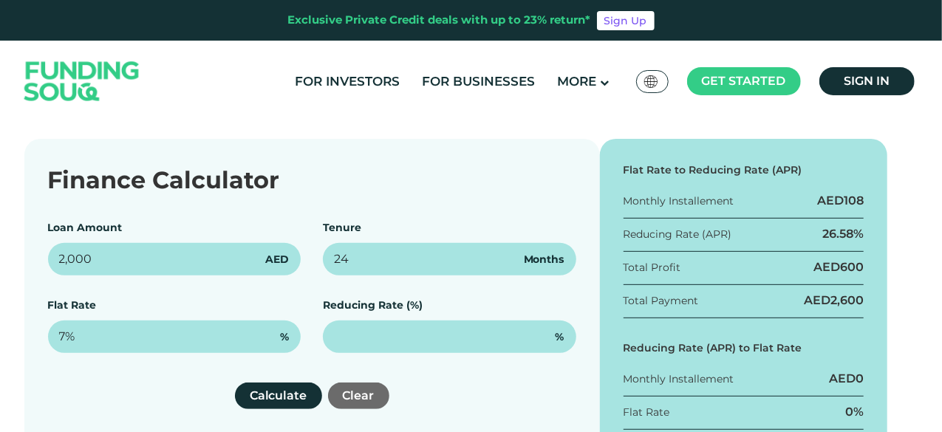
click at [118, 404] on div "Calculate Clear" at bounding box center [312, 396] width 529 height 27
click at [277, 400] on button "Calculate" at bounding box center [278, 396] width 87 height 27
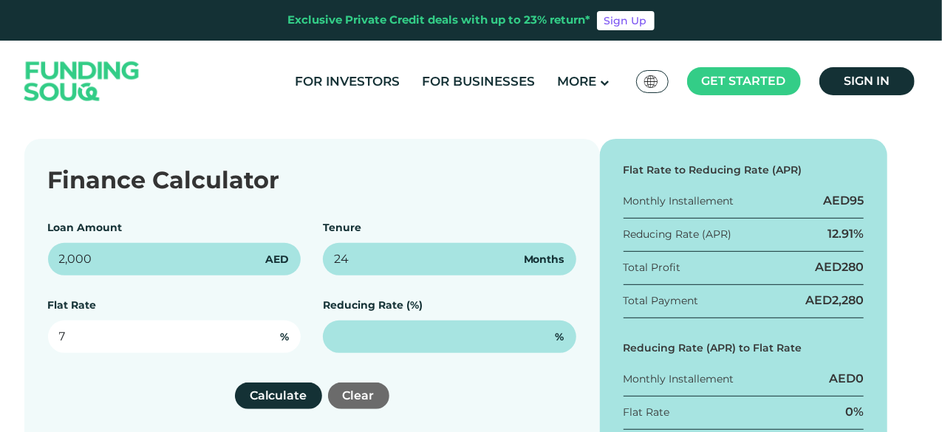
click at [139, 342] on input "7" at bounding box center [175, 337] width 254 height 33
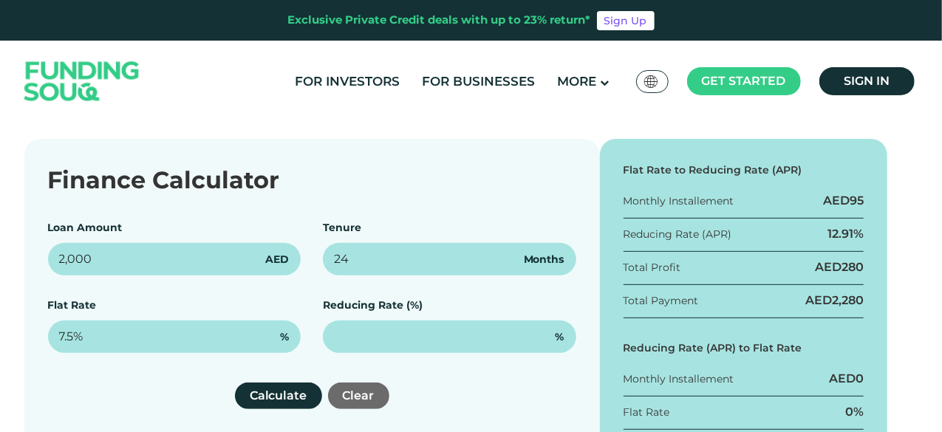
click at [123, 385] on div "Calculate Clear" at bounding box center [312, 396] width 529 height 27
click at [258, 399] on button "Calculate" at bounding box center [278, 396] width 87 height 27
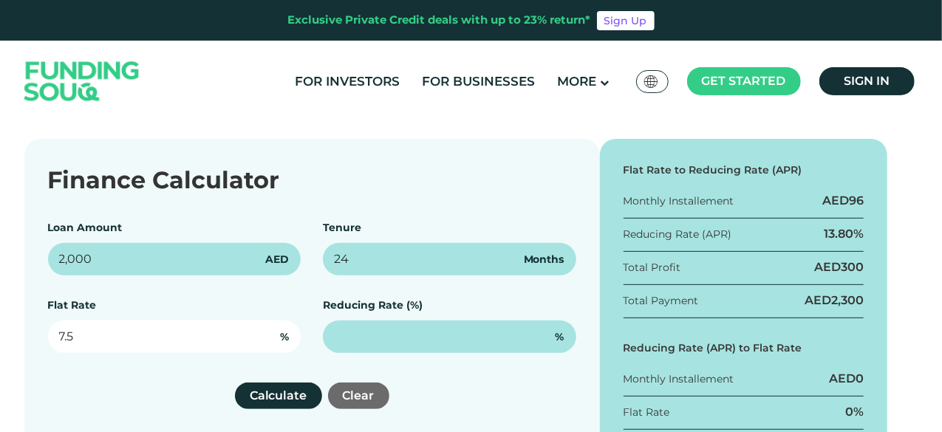
click at [149, 336] on input "7.5" at bounding box center [175, 337] width 254 height 33
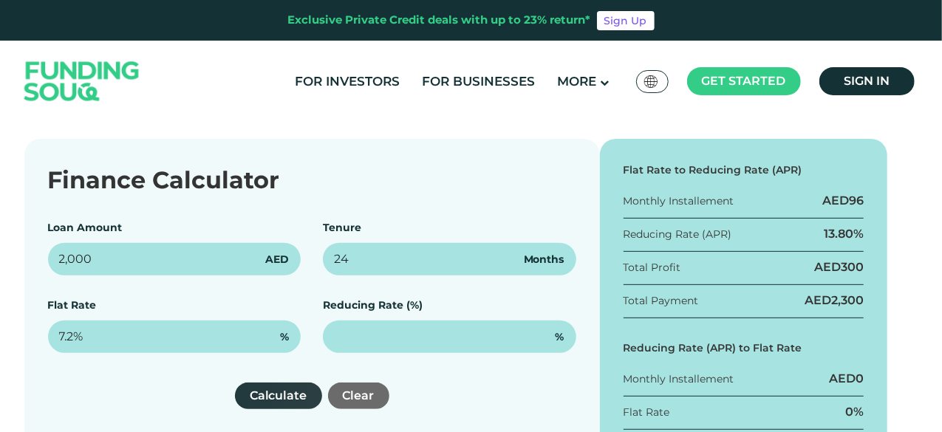
click at [244, 398] on button "Calculate" at bounding box center [278, 396] width 87 height 27
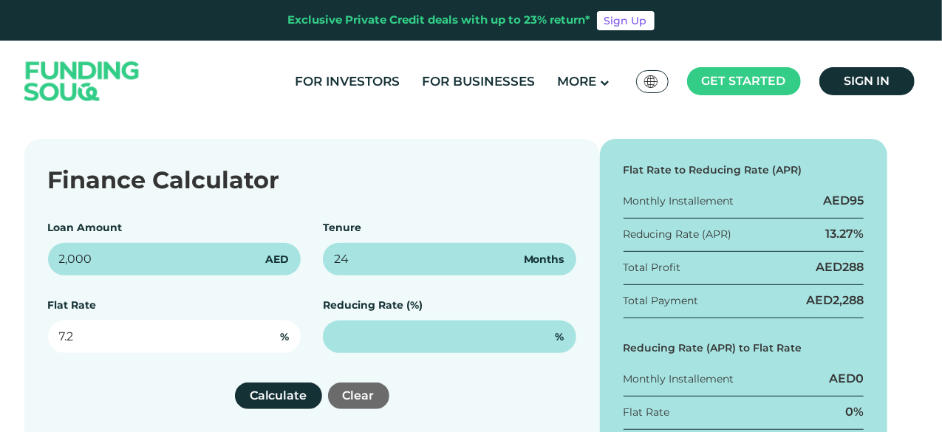
click at [77, 338] on input "7.2" at bounding box center [175, 337] width 254 height 33
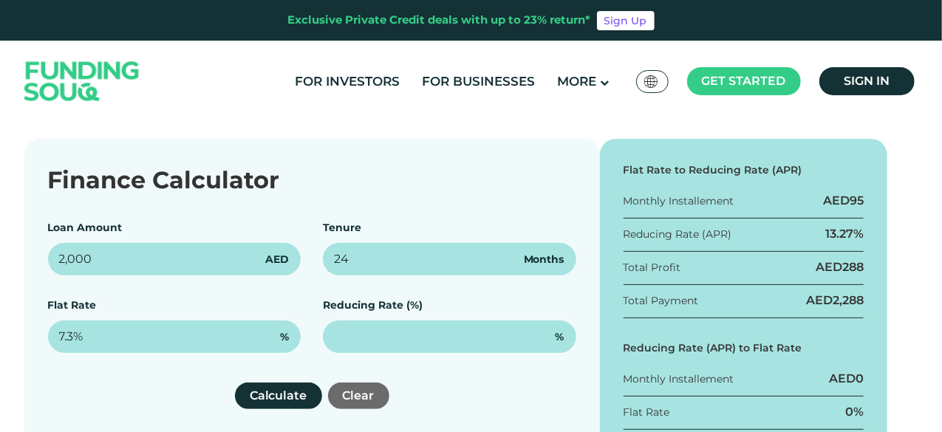
click at [96, 380] on div "Finance Calculator Loan Amount 2,000 AED Tenure 24 Months Flat Rate 7.3% % Redu…" at bounding box center [312, 333] width 576 height 389
click at [239, 393] on button "Calculate" at bounding box center [278, 396] width 87 height 27
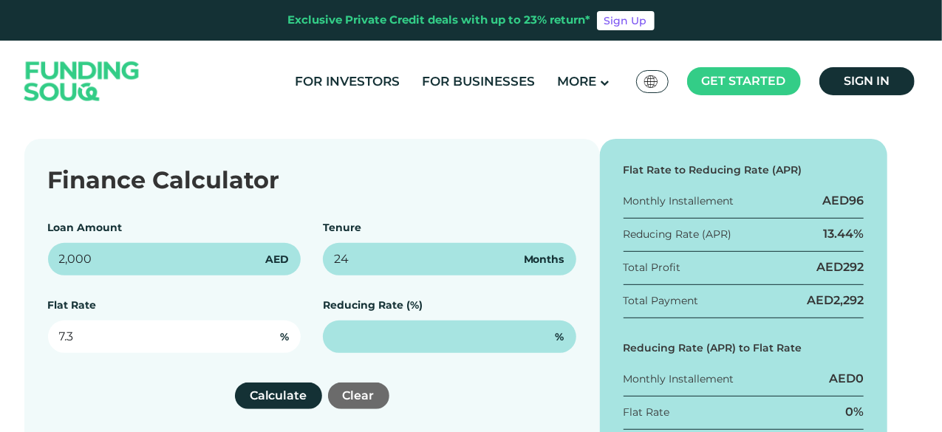
click at [75, 336] on input "7.3" at bounding box center [175, 337] width 254 height 33
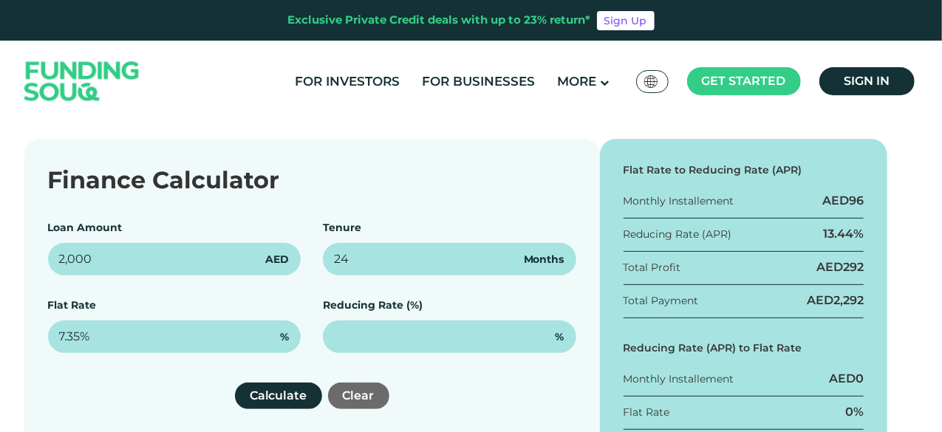
click at [101, 371] on div "Finance Calculator Loan Amount 2,000 AED Tenure 24 Months Flat Rate 7.35% % Red…" at bounding box center [312, 333] width 576 height 389
click at [276, 395] on button "Calculate" at bounding box center [278, 396] width 87 height 27
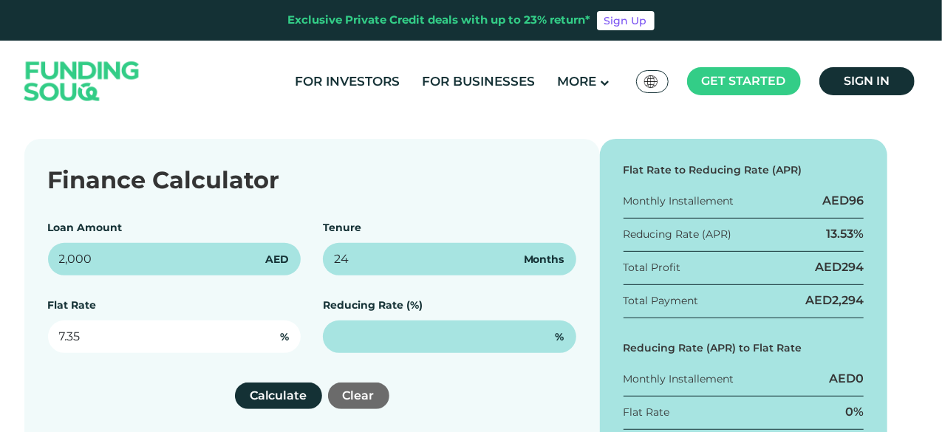
click at [83, 335] on input "7.35" at bounding box center [175, 337] width 254 height 33
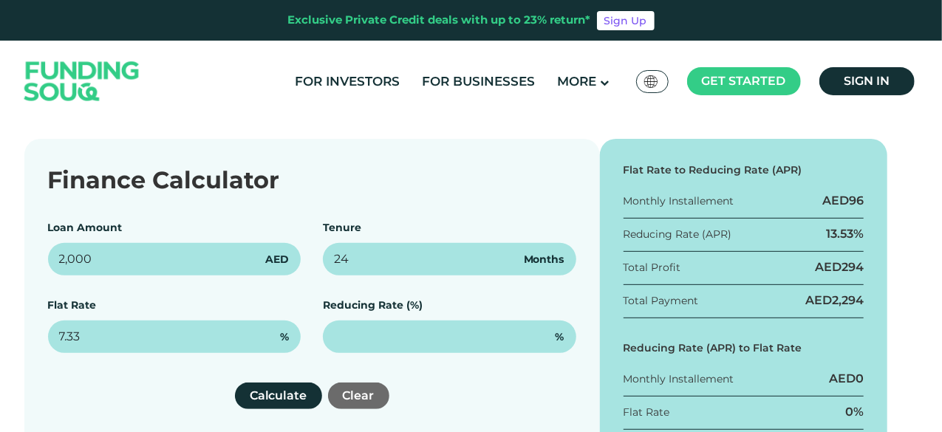
type input "7.33%"
click at [152, 378] on div "Finance Calculator Loan Amount 2,000 AED Tenure 24 Months Flat Rate 7.33% % Red…" at bounding box center [312, 333] width 576 height 389
click at [247, 394] on button "Calculate" at bounding box center [278, 396] width 87 height 27
drag, startPoint x: 825, startPoint y: 233, endPoint x: 862, endPoint y: 233, distance: 37.0
click at [862, 233] on div "13.50%" at bounding box center [844, 234] width 39 height 16
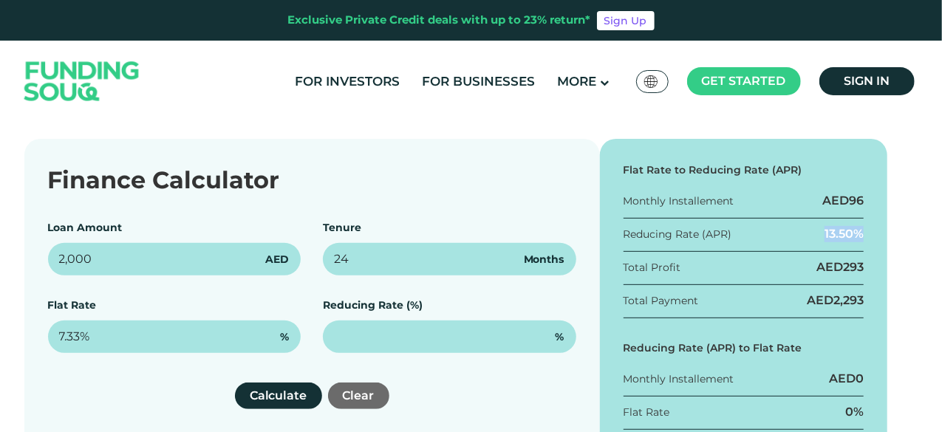
copy div "13.50%"
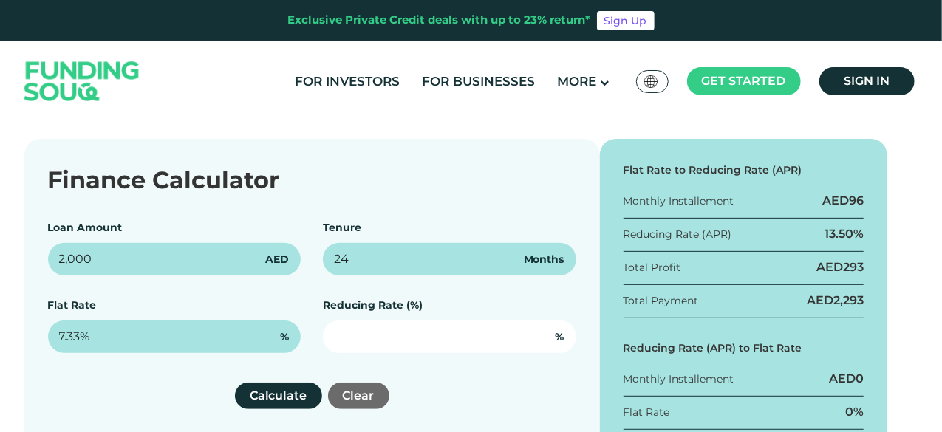
click at [411, 339] on input "text" at bounding box center [450, 337] width 254 height 33
paste input "13.50"
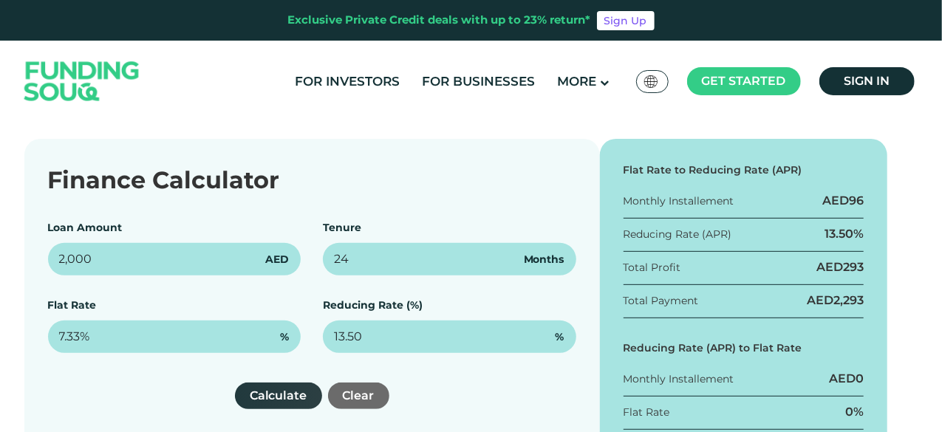
type input "13.50%"
click at [284, 395] on button "Calculate" at bounding box center [278, 396] width 87 height 27
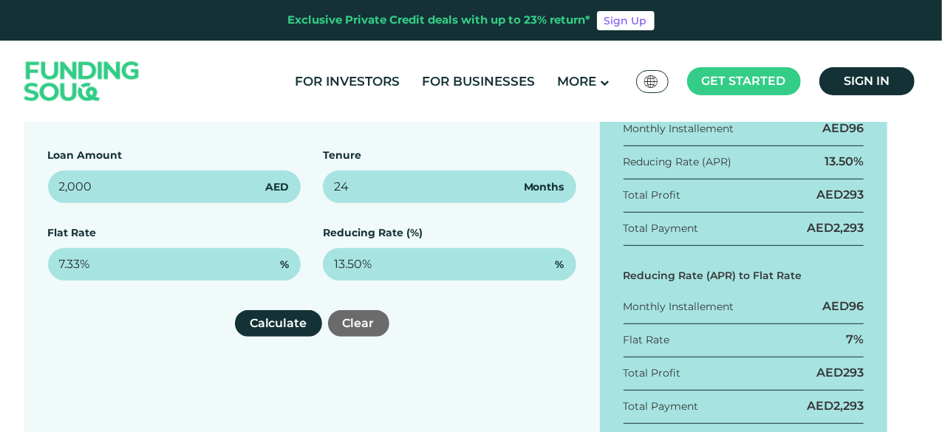
scroll to position [281, 0]
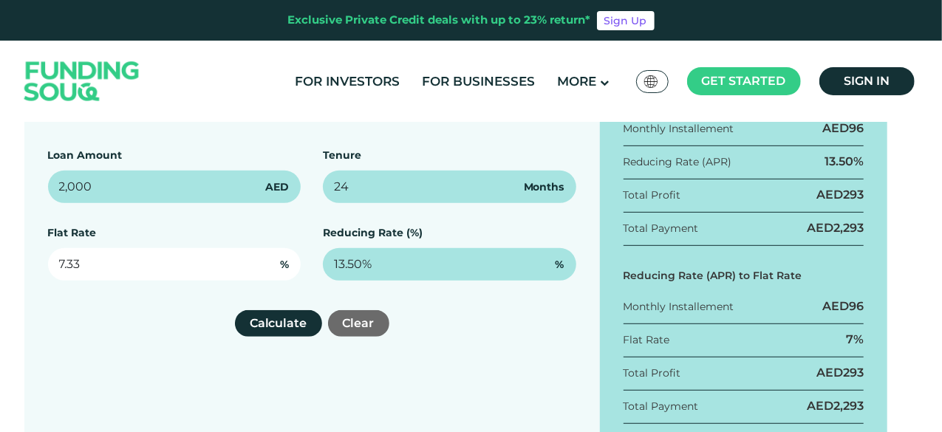
click at [78, 261] on input "7.33" at bounding box center [175, 264] width 254 height 33
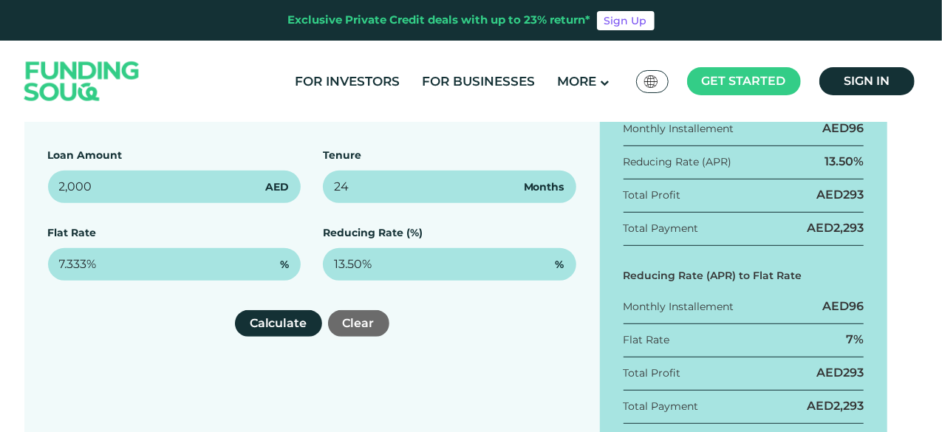
click at [142, 325] on div "Calculate Clear" at bounding box center [312, 323] width 529 height 27
click at [282, 330] on button "Calculate" at bounding box center [278, 323] width 87 height 27
click at [281, 326] on button "Calculate" at bounding box center [278, 323] width 87 height 27
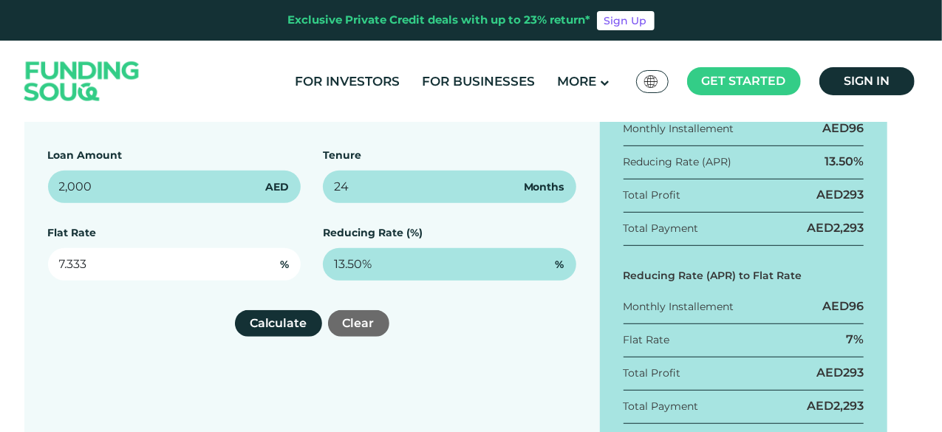
drag, startPoint x: 86, startPoint y: 261, endPoint x: 75, endPoint y: 262, distance: 11.2
click at [75, 262] on input "7.333" at bounding box center [175, 264] width 254 height 33
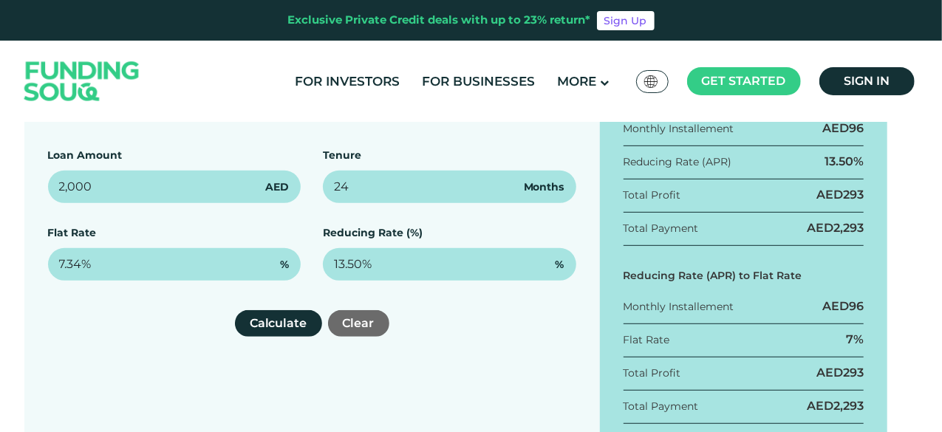
click at [111, 327] on div "Calculate Clear" at bounding box center [312, 323] width 529 height 27
click at [263, 322] on button "Calculate" at bounding box center [278, 323] width 87 height 27
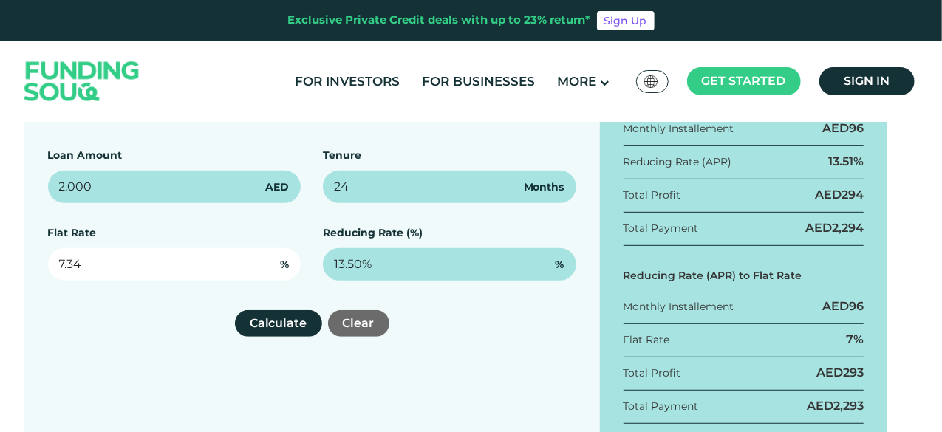
click at [84, 271] on input "7.34" at bounding box center [175, 264] width 254 height 33
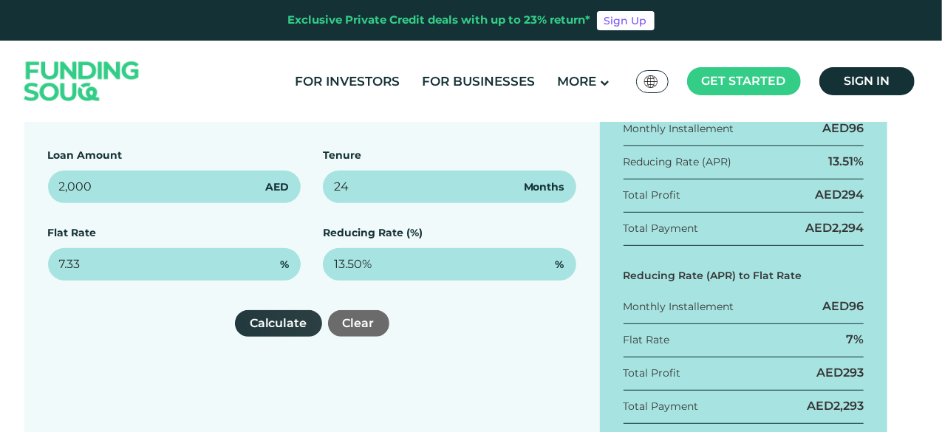
type input "7.33%"
click at [285, 319] on button "Calculate" at bounding box center [278, 323] width 87 height 27
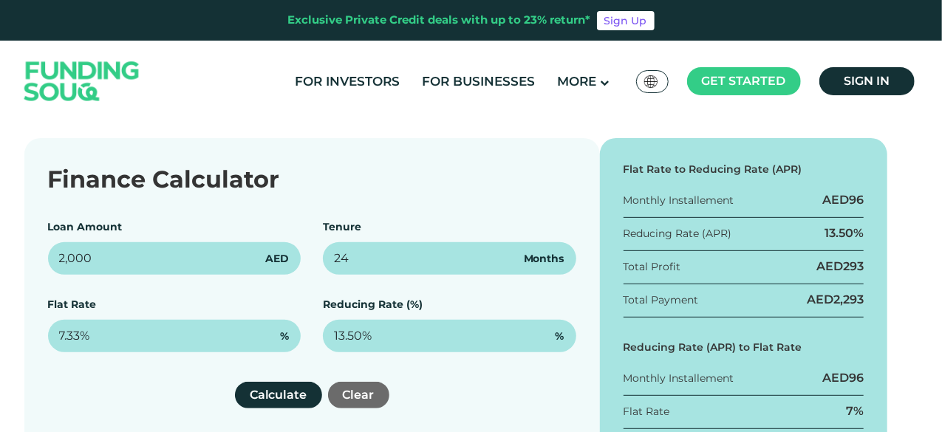
scroll to position [208, 0]
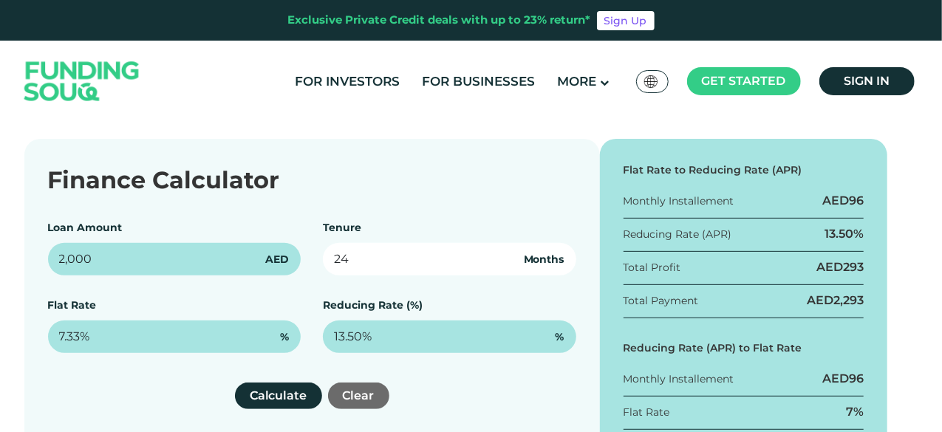
drag, startPoint x: 381, startPoint y: 259, endPoint x: 218, endPoint y: 237, distance: 165.0
click at [219, 237] on div "Loan Amount 2,000 AED Tenure 24 Months Flat Rate 7.33% % Reducing Rate (%) 13.5…" at bounding box center [312, 286] width 529 height 133
type input "12"
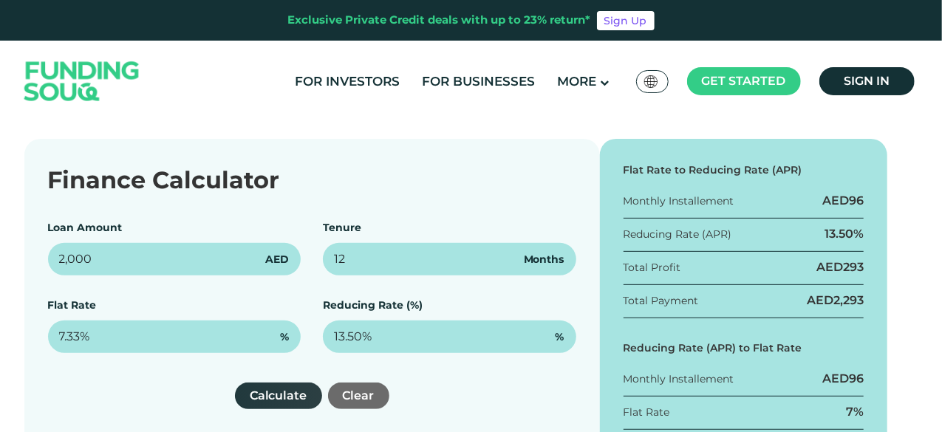
click at [271, 393] on button "Calculate" at bounding box center [278, 396] width 87 height 27
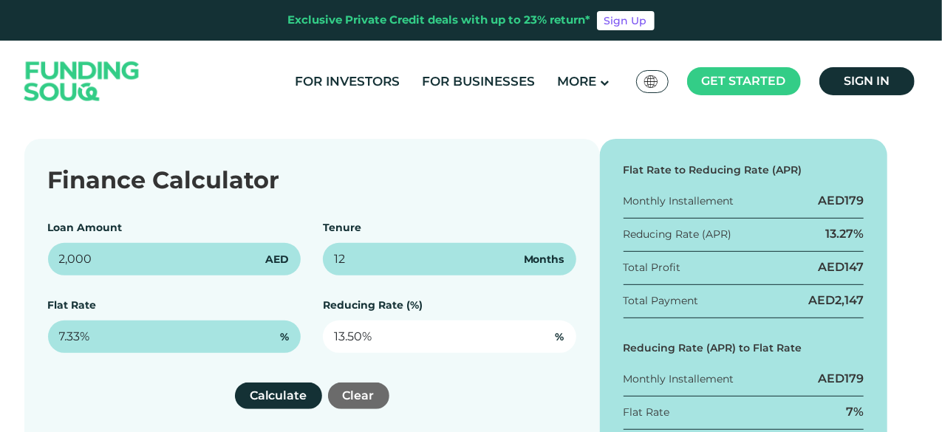
type input "13.50"
drag, startPoint x: 390, startPoint y: 341, endPoint x: 204, endPoint y: 321, distance: 187.3
click at [208, 322] on div "Loan Amount 2,000 AED Tenure 12 Months Flat Rate 7.33% % Reducing Rate (%) 13.5…" at bounding box center [312, 286] width 529 height 133
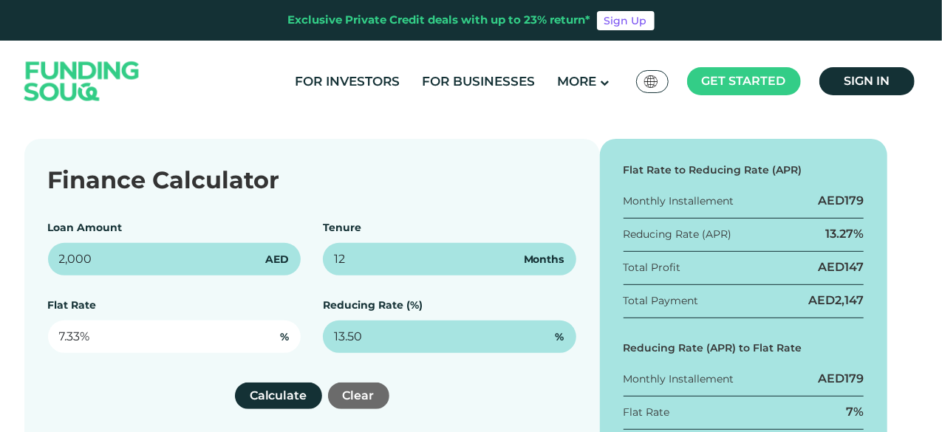
type input "7.33"
type input "13.50%"
drag, startPoint x: 147, startPoint y: 325, endPoint x: 0, endPoint y: 326, distance: 147.1
click at [0, 326] on div "Finance Calculator Loan Amount 2,000 AED Tenure 12 Months Flat Rate 7.33 % Redu…" at bounding box center [471, 333] width 942 height 389
paste input "13.50"
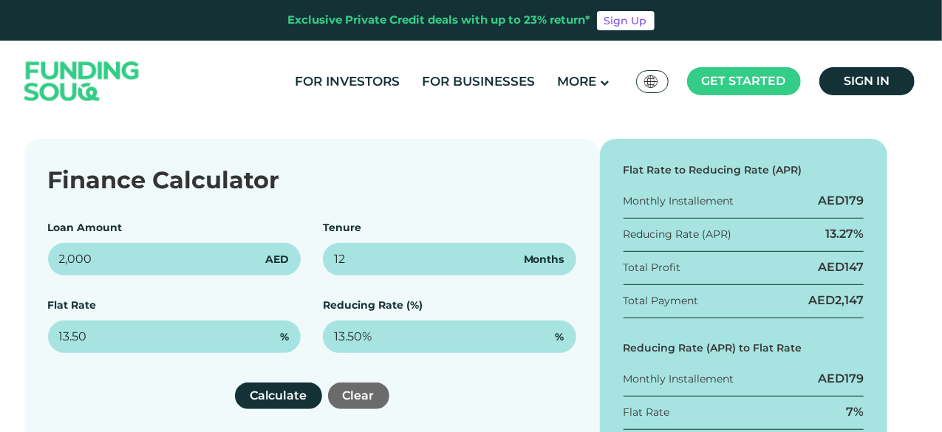
type input "13.50%"
click at [109, 375] on div "Finance Calculator Loan Amount 2,000 AED Tenure 12 Months Flat Rate 13.50% % Re…" at bounding box center [312, 333] width 576 height 389
click at [269, 393] on button "Calculate" at bounding box center [278, 396] width 87 height 27
type input "13.50"
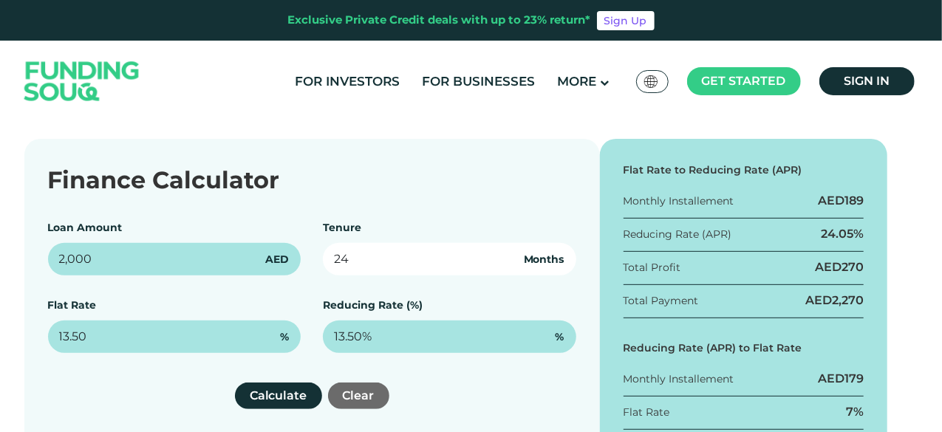
type input "24"
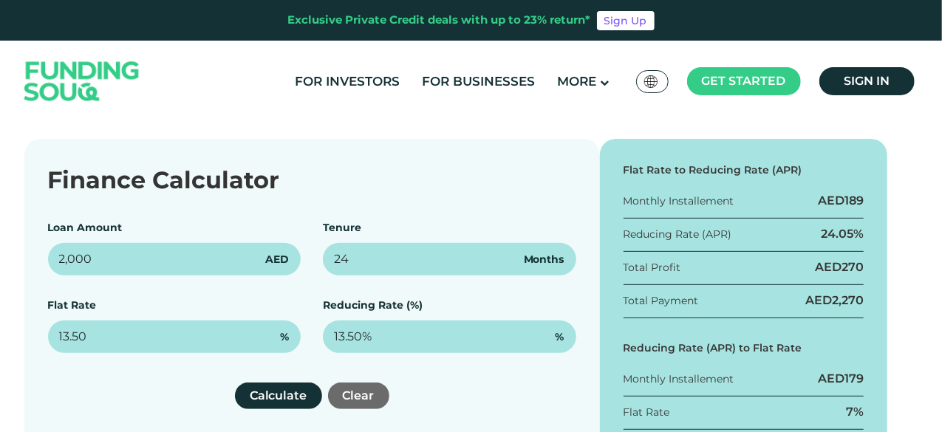
click at [139, 401] on div "Calculate Clear" at bounding box center [312, 396] width 529 height 27
type input "13.50%"
click at [187, 384] on div "Calculate Clear" at bounding box center [312, 396] width 529 height 27
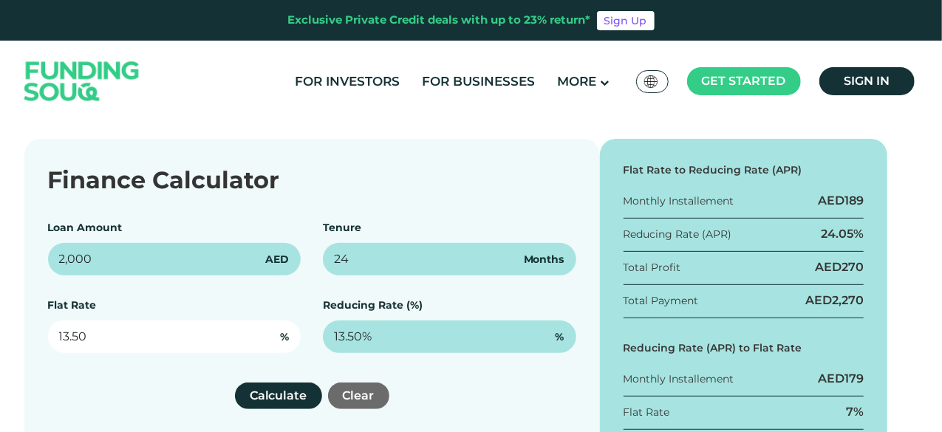
drag, startPoint x: 174, startPoint y: 342, endPoint x: 0, endPoint y: 308, distance: 177.7
click at [0, 321] on div "Finance Calculator Loan Amount 2,000 AED Tenure 24 Months Flat Rate 13.50 % Red…" at bounding box center [471, 333] width 942 height 389
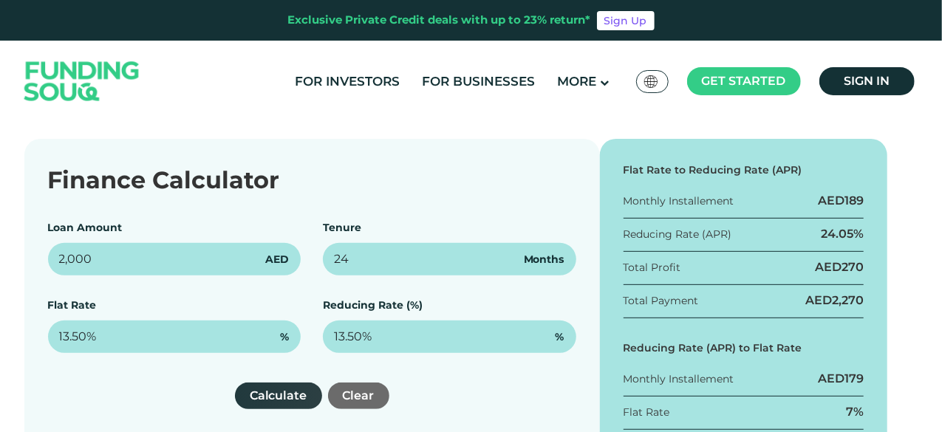
click at [265, 394] on button "Calculate" at bounding box center [278, 396] width 87 height 27
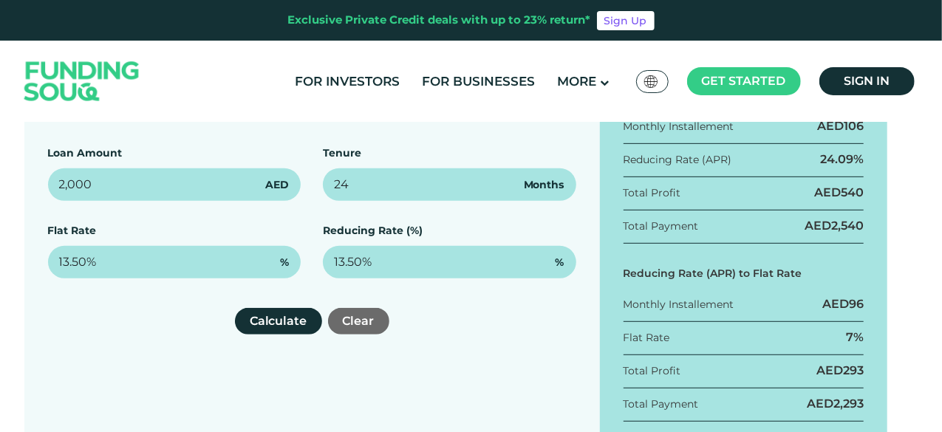
scroll to position [282, 0]
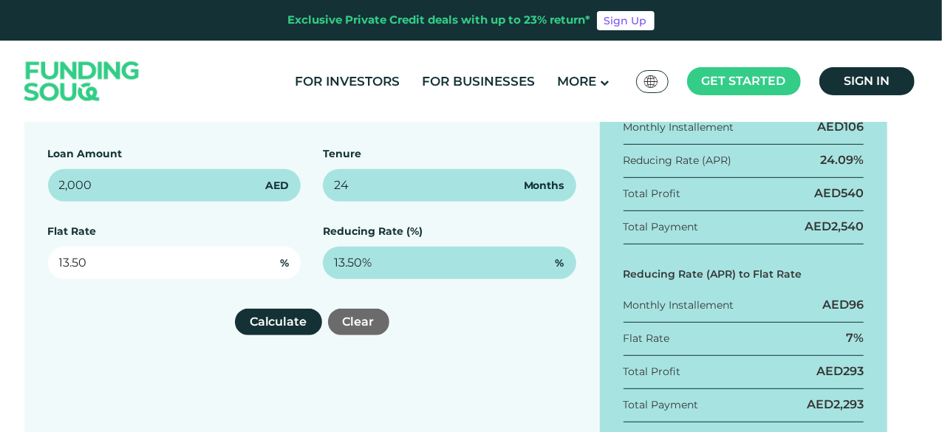
drag, startPoint x: 129, startPoint y: 267, endPoint x: 0, endPoint y: 248, distance: 129.9
click at [20, 257] on div "Finance Calculator Loan Amount 2,000 AED Tenure 24 Months Flat Rate 13.50 % Red…" at bounding box center [471, 259] width 917 height 389
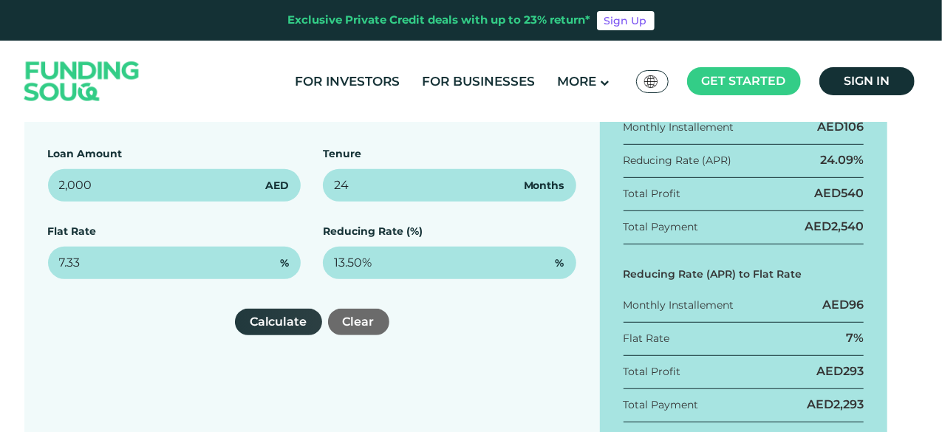
type input "7.33%"
click at [289, 321] on button "Calculate" at bounding box center [278, 322] width 87 height 27
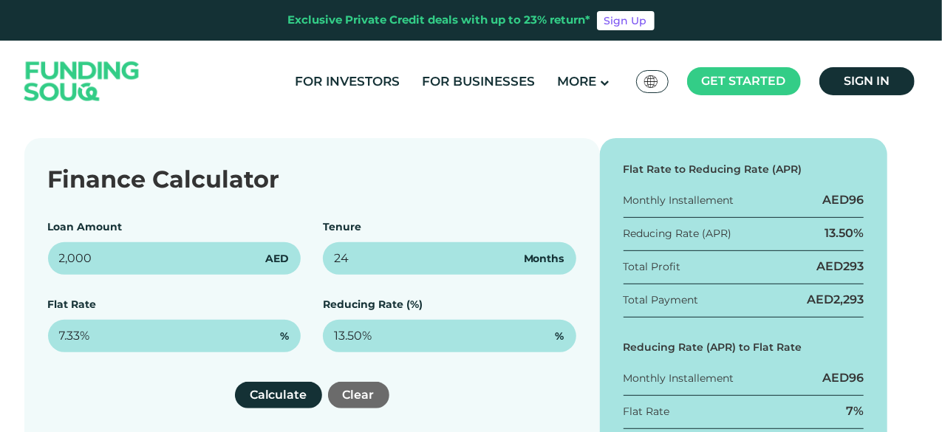
scroll to position [208, 0]
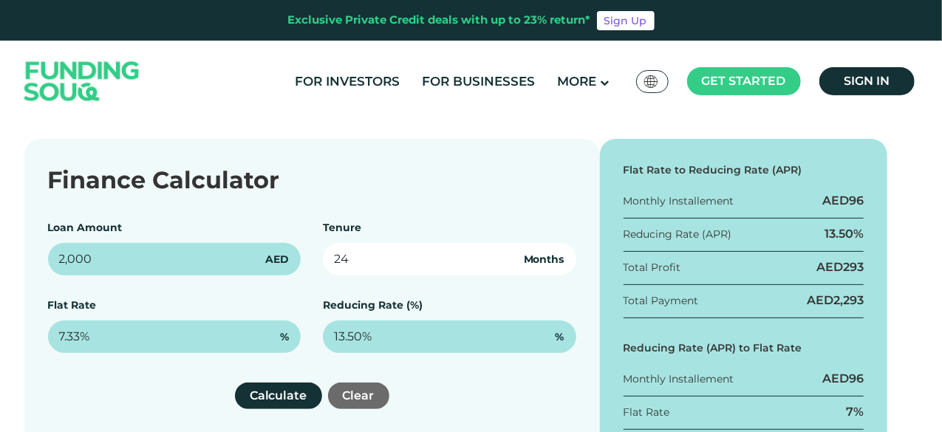
drag, startPoint x: 366, startPoint y: 264, endPoint x: 277, endPoint y: 256, distance: 89.1
click at [293, 261] on div "Loan Amount 2,000 AED Tenure 24 Months Flat Rate 7.33% % Reducing Rate (%) 13.5…" at bounding box center [312, 286] width 529 height 133
type input "12"
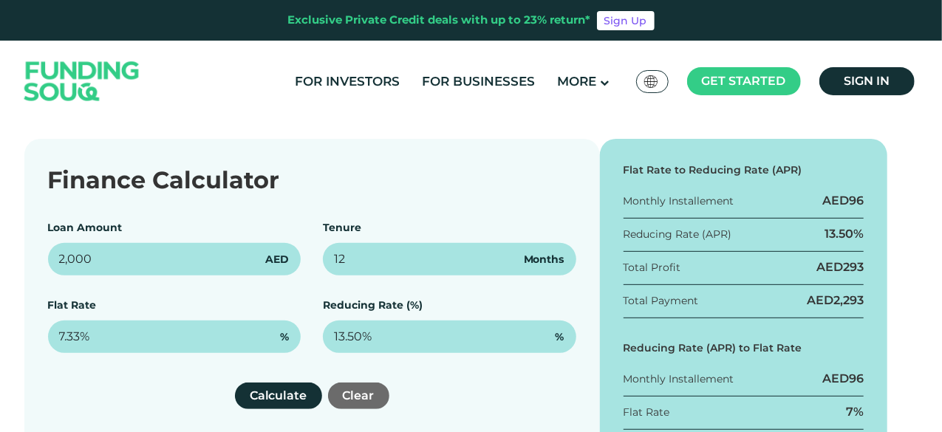
click at [140, 370] on div "Finance Calculator Loan Amount 2,000 AED Tenure 12 Months Flat Rate 7.33% % Red…" at bounding box center [312, 333] width 576 height 389
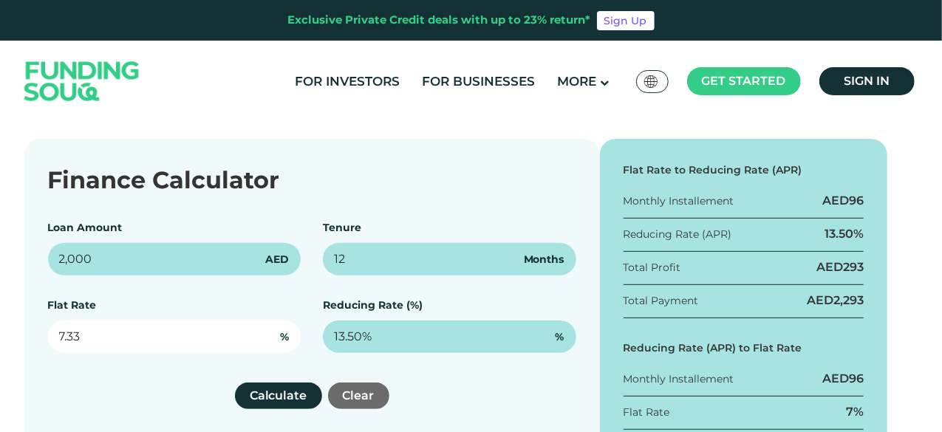
drag, startPoint x: 100, startPoint y: 337, endPoint x: 37, endPoint y: 333, distance: 62.9
click at [41, 335] on div "Finance Calculator Loan Amount 2,000 AED Tenure 12 Months Flat Rate 7.33 % Redu…" at bounding box center [312, 333] width 576 height 389
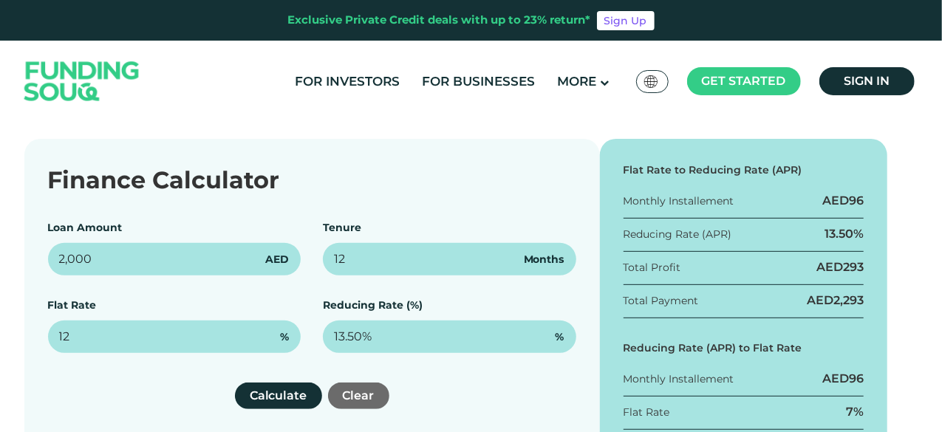
type input "12%"
click at [107, 363] on div "Finance Calculator Loan Amount 2,000 AED Tenure 12 Months Flat Rate 12% % Reduc…" at bounding box center [312, 333] width 576 height 389
click at [283, 392] on button "Calculate" at bounding box center [278, 396] width 87 height 27
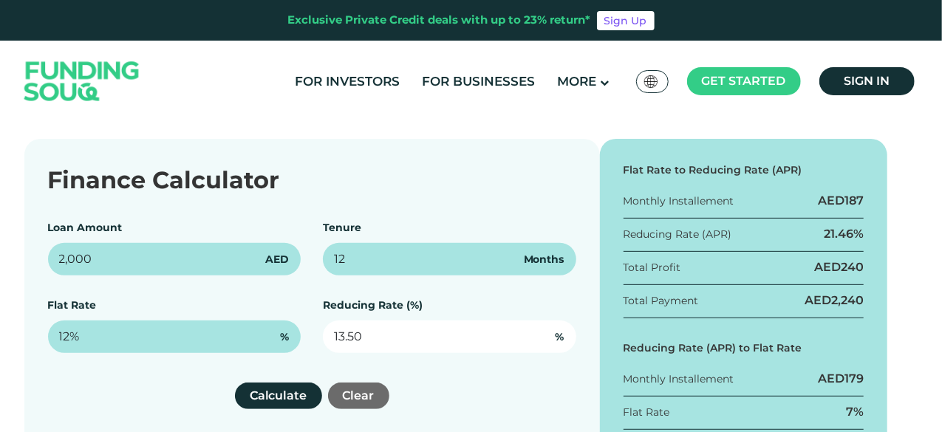
drag, startPoint x: 453, startPoint y: 344, endPoint x: 271, endPoint y: 339, distance: 182.7
click at [290, 340] on div "Loan Amount 2,000 AED Tenure 12 Months Flat Rate 12% % Reducing Rate (%) 13.50 %" at bounding box center [312, 286] width 529 height 133
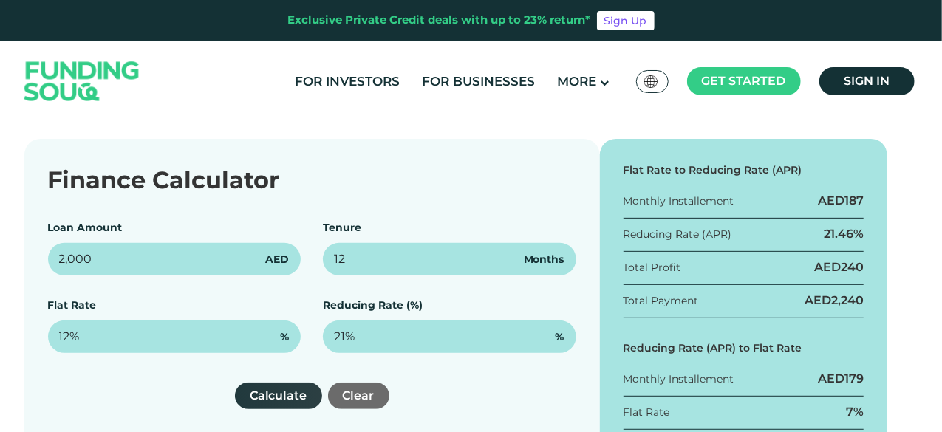
click at [255, 400] on button "Calculate" at bounding box center [278, 396] width 87 height 27
type input "21"
type input "12"
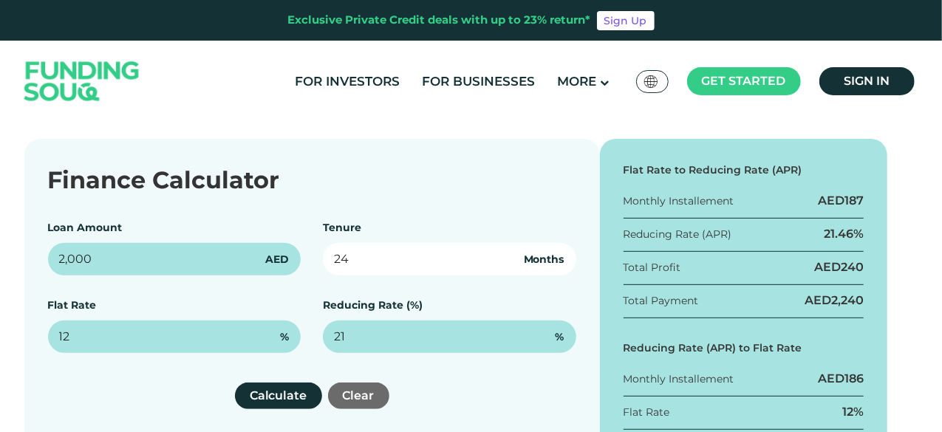
type input "24"
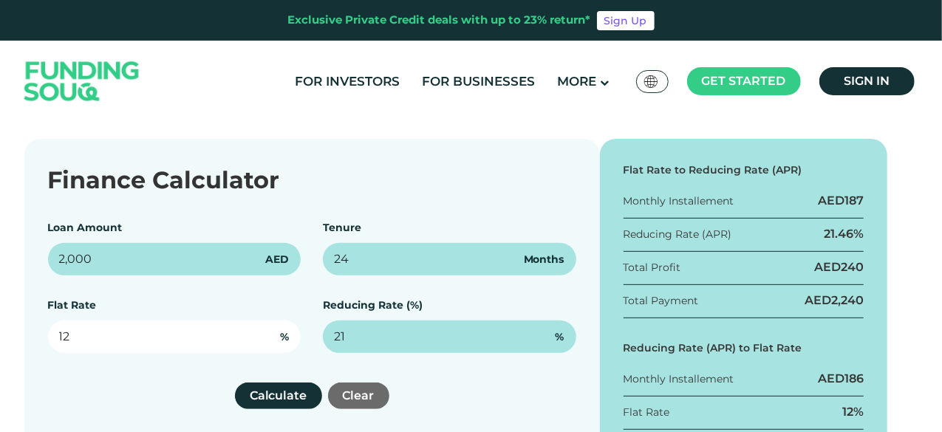
click at [138, 328] on input "12" at bounding box center [175, 337] width 254 height 33
drag, startPoint x: 138, startPoint y: 336, endPoint x: 0, endPoint y: 330, distance: 138.4
click at [15, 332] on div "Finance Calculator Loan Amount 2,000 AED Tenure 24 Months Flat Rate 12 % Reduci…" at bounding box center [471, 333] width 917 height 389
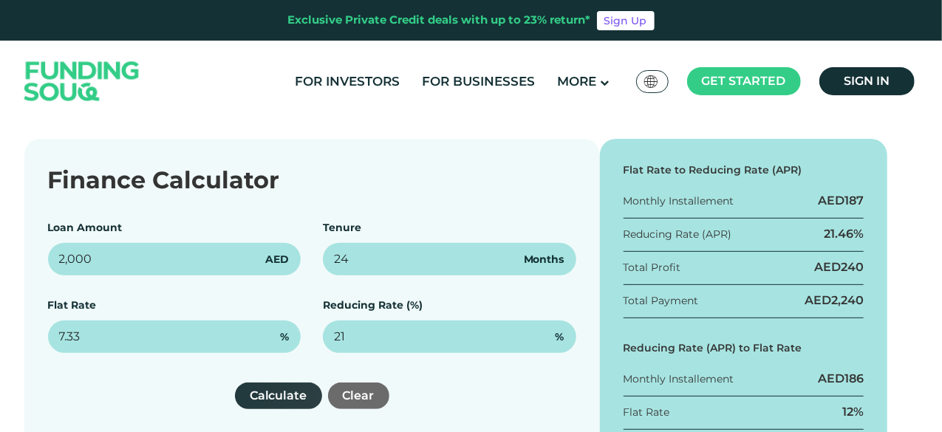
type input "7.33%"
drag, startPoint x: 259, startPoint y: 393, endPoint x: 333, endPoint y: 359, distance: 81.4
click at [259, 393] on button "Calculate" at bounding box center [278, 396] width 87 height 27
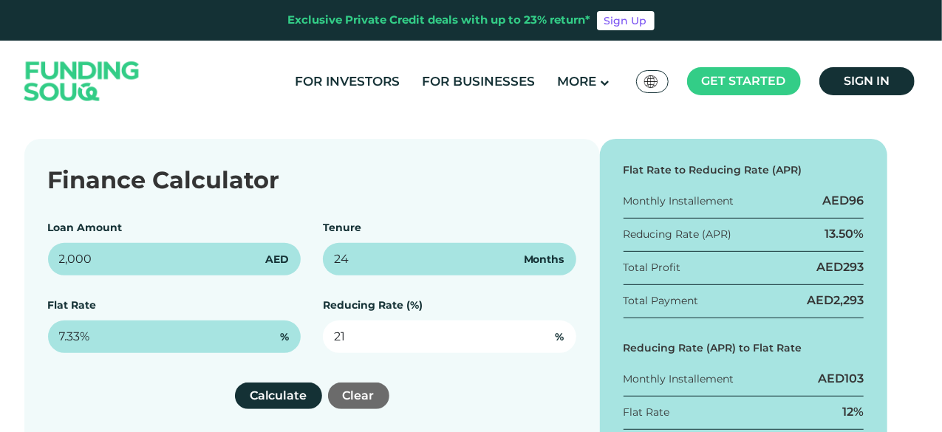
click at [227, 323] on div "Loan Amount 2,000 AED Tenure 24 Months Flat Rate 7.33% % Reducing Rate (%) 21 %" at bounding box center [312, 286] width 529 height 133
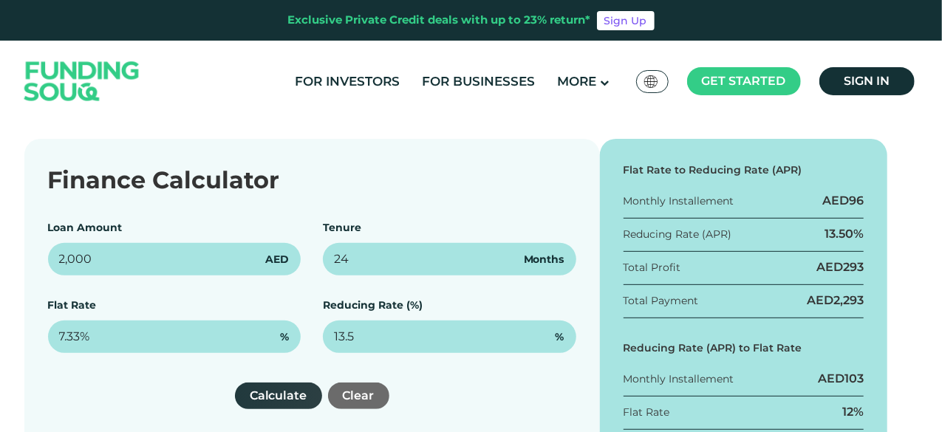
type input "13.5%"
click at [268, 391] on button "Calculate" at bounding box center [278, 396] width 87 height 27
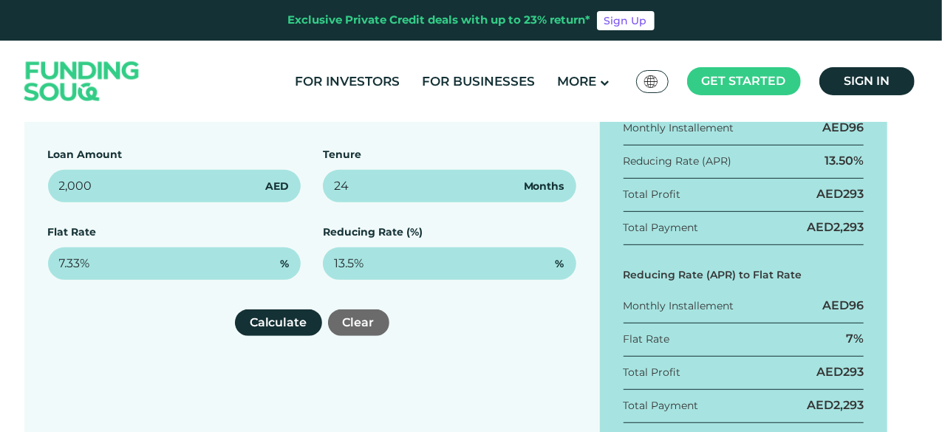
scroll to position [282, 0]
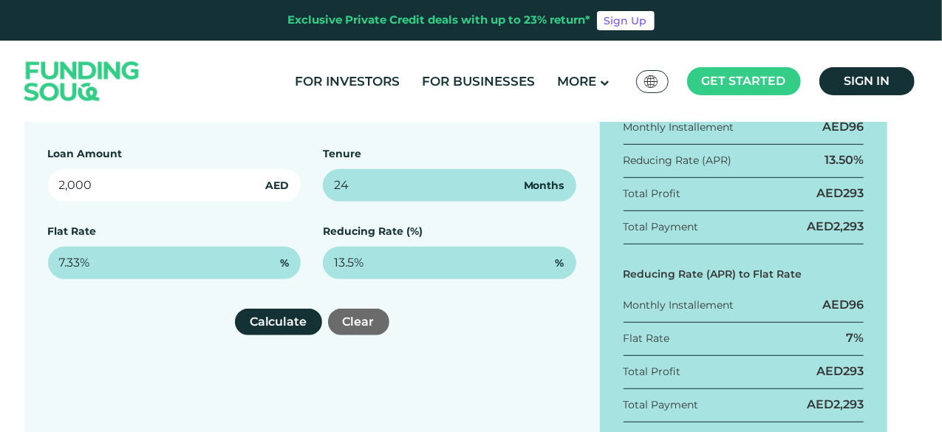
drag, startPoint x: 120, startPoint y: 186, endPoint x: 0, endPoint y: 125, distance: 134.9
click at [31, 167] on div "Finance Calculator Loan Amount 2,000 AED Tenure 24 Months Flat Rate 7.33% % Red…" at bounding box center [312, 259] width 576 height 389
type input "10,000"
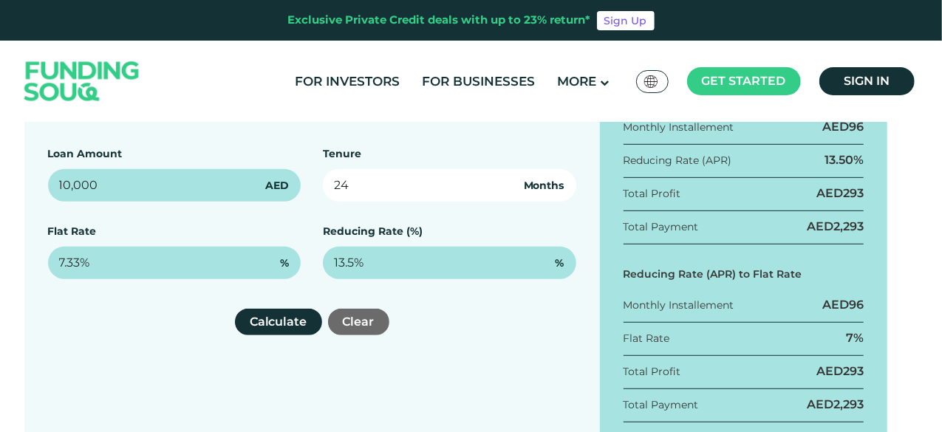
click at [384, 180] on input "24" at bounding box center [450, 185] width 254 height 33
drag, startPoint x: 401, startPoint y: 183, endPoint x: 257, endPoint y: 175, distance: 143.6
click at [259, 175] on div "Loan Amount 10,000 AED Tenure 24 Months Flat Rate 7.33% % Reducing Rate (%) 13.…" at bounding box center [312, 212] width 529 height 133
type input "12"
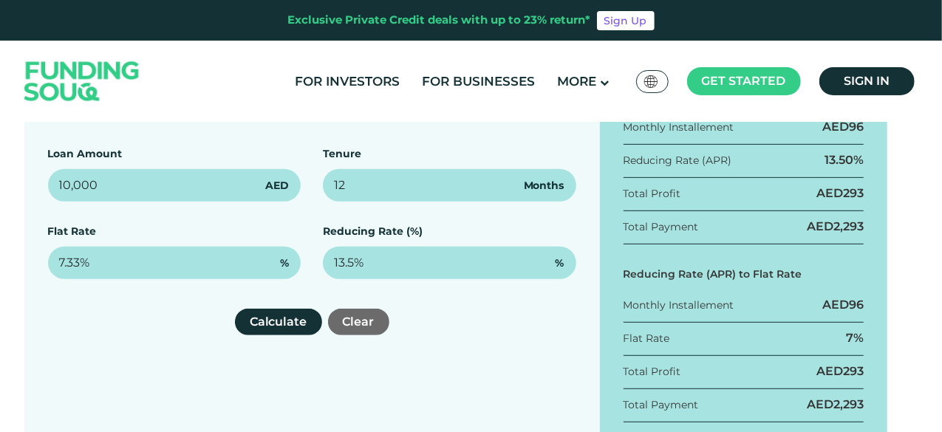
click at [103, 327] on div "Calculate Clear" at bounding box center [312, 322] width 529 height 27
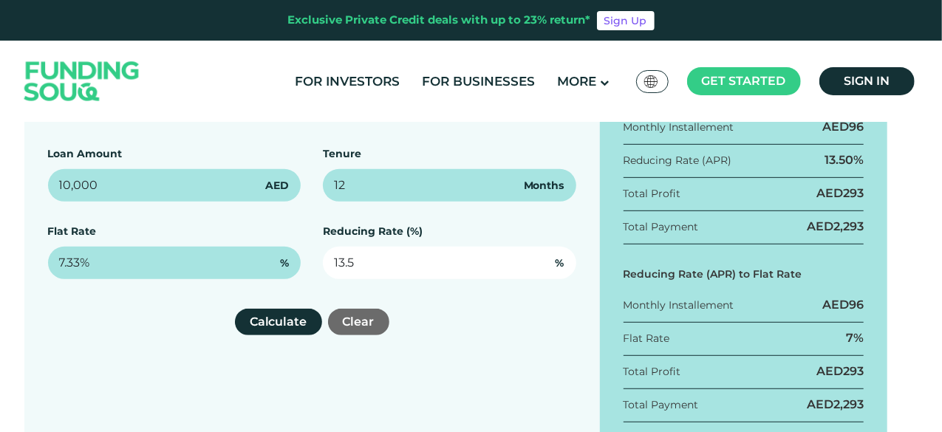
click at [349, 267] on input "13.5" at bounding box center [450, 263] width 254 height 33
click at [460, 274] on input "13.5" at bounding box center [450, 263] width 254 height 33
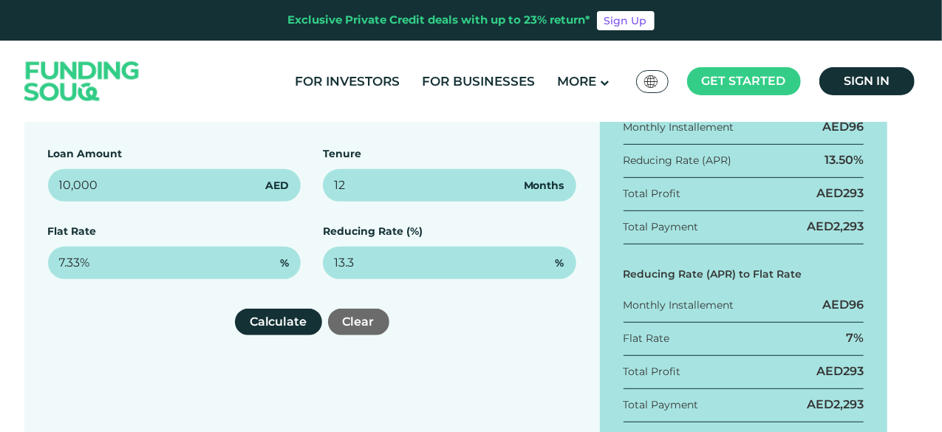
type input "13.3%"
click at [500, 349] on div "Finance Calculator Loan Amount 10,000 AED Tenure 12 Months Flat Rate 7.33% % Re…" at bounding box center [312, 259] width 576 height 389
click at [292, 327] on button "Calculate" at bounding box center [278, 322] width 87 height 27
click at [105, 310] on div "Calculate Clear" at bounding box center [312, 322] width 529 height 27
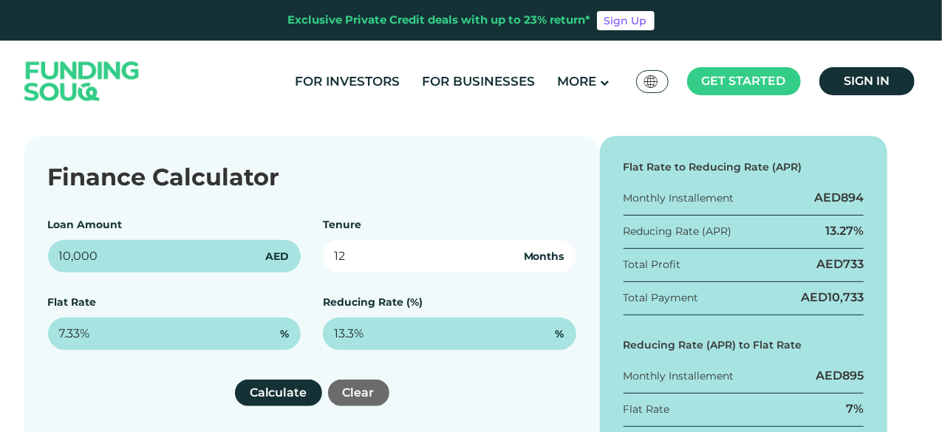
drag, startPoint x: 387, startPoint y: 264, endPoint x: 295, endPoint y: 255, distance: 92.1
click at [300, 259] on div "Loan Amount 10,000 AED Tenure 12 Months Flat Rate 7.33% % Reducing Rate (%) 13.…" at bounding box center [312, 283] width 529 height 133
click at [337, 259] on input "2" at bounding box center [450, 256] width 254 height 33
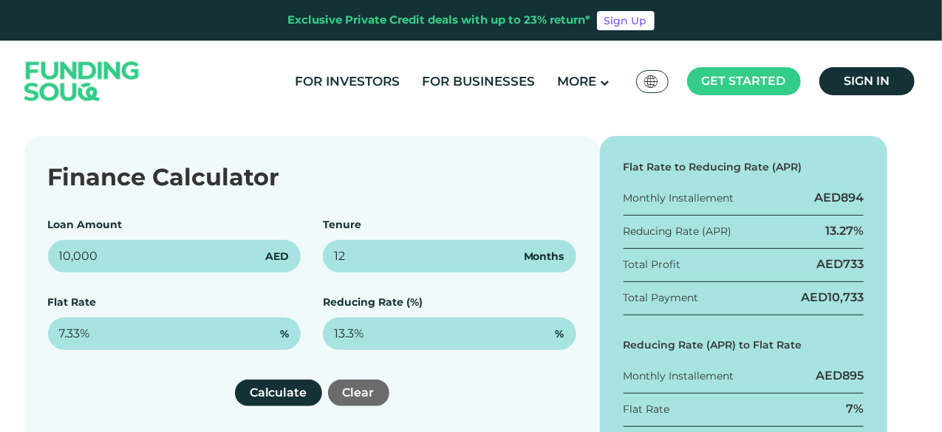
click at [393, 283] on div "Loan Amount 10,000 AED Tenure 12 Months Flat Rate 7.33% % Reducing Rate (%) 13.…" at bounding box center [312, 283] width 529 height 133
click at [256, 394] on button "Calculate" at bounding box center [278, 393] width 87 height 27
click at [170, 387] on div "Calculate Clear" at bounding box center [312, 393] width 529 height 27
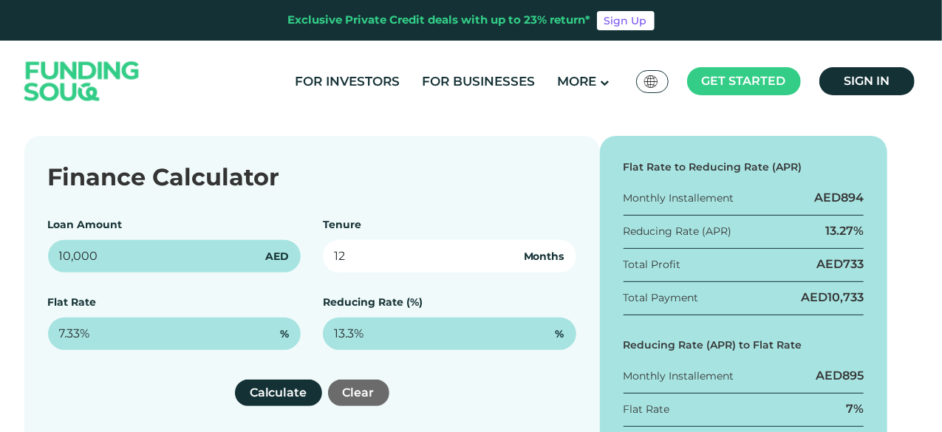
drag, startPoint x: 349, startPoint y: 245, endPoint x: 318, endPoint y: 244, distance: 31.1
click at [319, 245] on div "Loan Amount 10,000 AED Tenure 12 Months Flat Rate 7.33% % Reducing Rate (%) 13.…" at bounding box center [312, 283] width 529 height 133
type input "24"
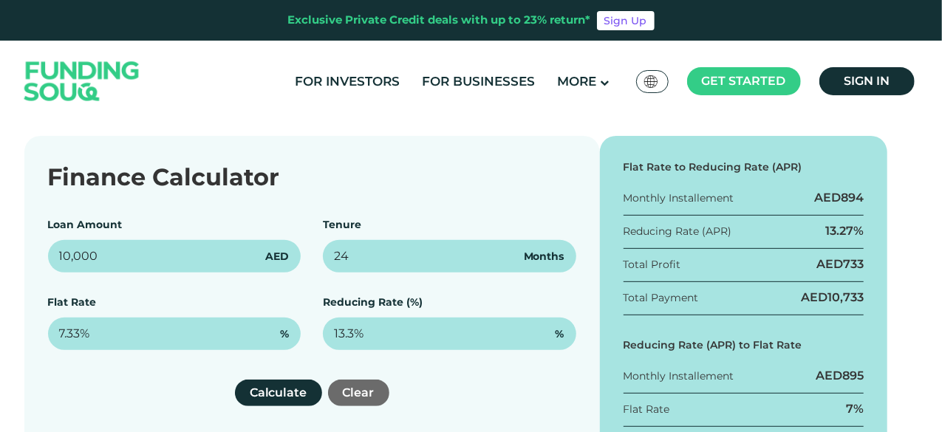
drag, startPoint x: 179, startPoint y: 385, endPoint x: 214, endPoint y: 384, distance: 34.8
click at [180, 385] on div "Calculate Clear" at bounding box center [312, 393] width 529 height 27
click at [274, 390] on button "Calculate" at bounding box center [278, 393] width 87 height 27
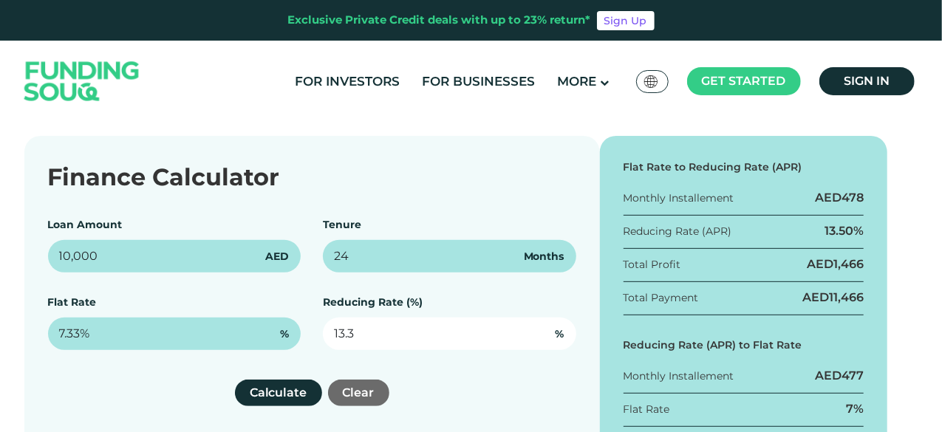
drag, startPoint x: 288, startPoint y: 339, endPoint x: 211, endPoint y: 329, distance: 76.7
click at [245, 339] on div "Loan Amount 10,000 AED Tenure 24 Months Flat Rate 7.33% % Reducing Rate (%) 13.…" at bounding box center [312, 283] width 529 height 133
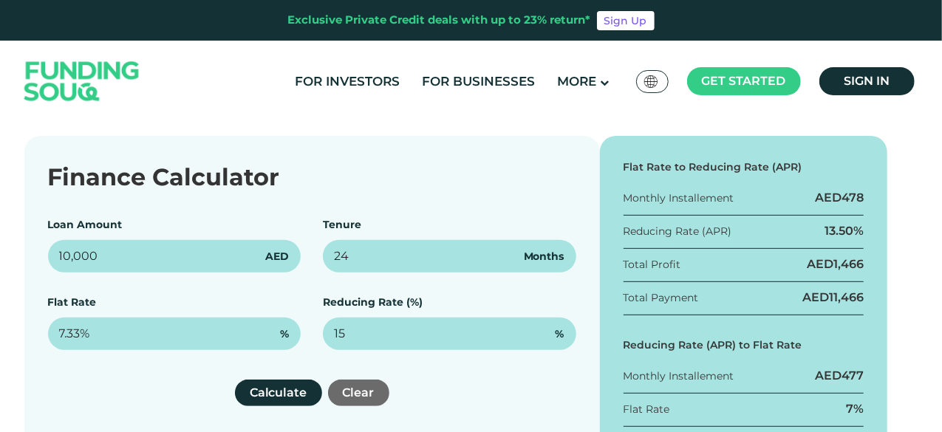
type input "15%"
click at [177, 406] on div "Calculate Clear" at bounding box center [312, 393] width 529 height 27
click at [282, 395] on button "Calculate" at bounding box center [278, 393] width 87 height 27
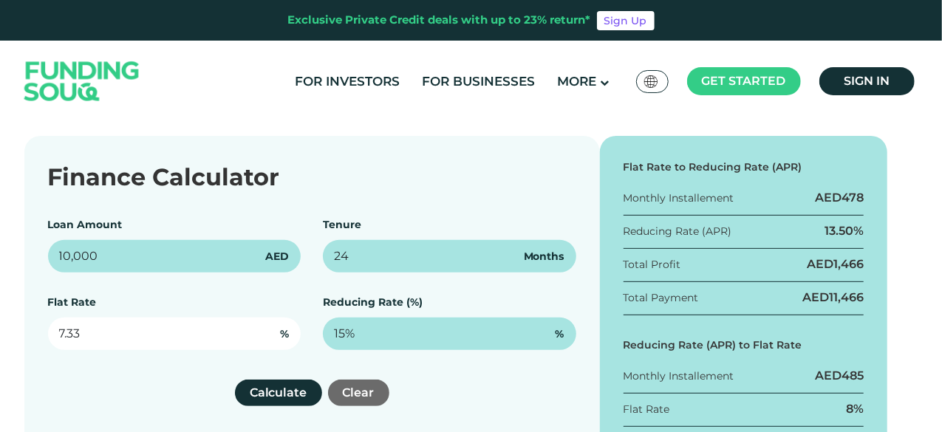
drag, startPoint x: 103, startPoint y: 330, endPoint x: 0, endPoint y: 325, distance: 102.9
click at [15, 327] on div "Finance Calculator Loan Amount 10,000 AED Tenure 24 Months Flat Rate 7.33 % Red…" at bounding box center [471, 330] width 917 height 389
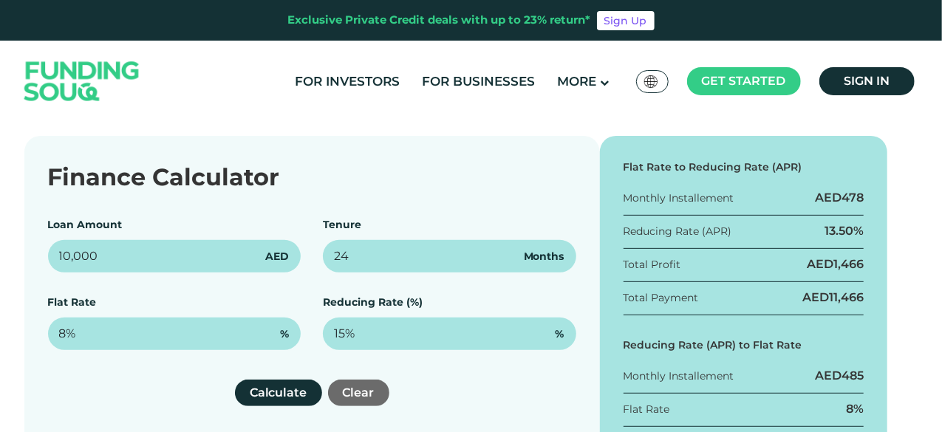
click at [135, 390] on div "Calculate Clear" at bounding box center [312, 393] width 529 height 27
click at [291, 393] on button "Calculate" at bounding box center [278, 393] width 87 height 27
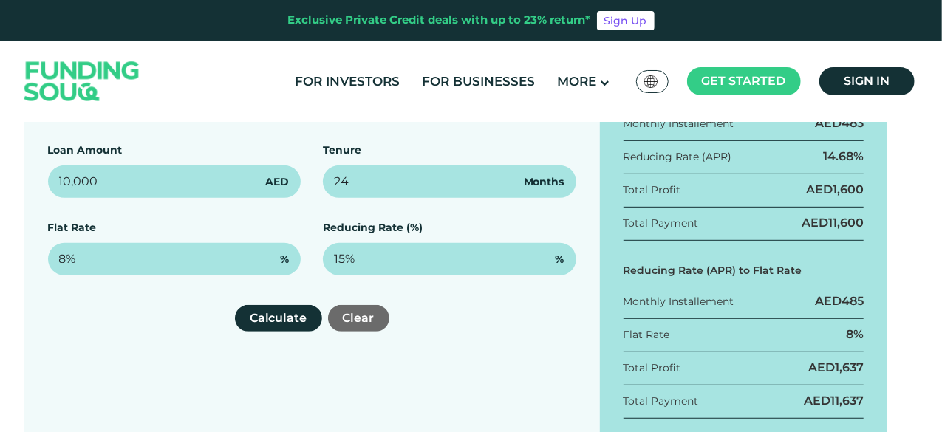
scroll to position [285, 0]
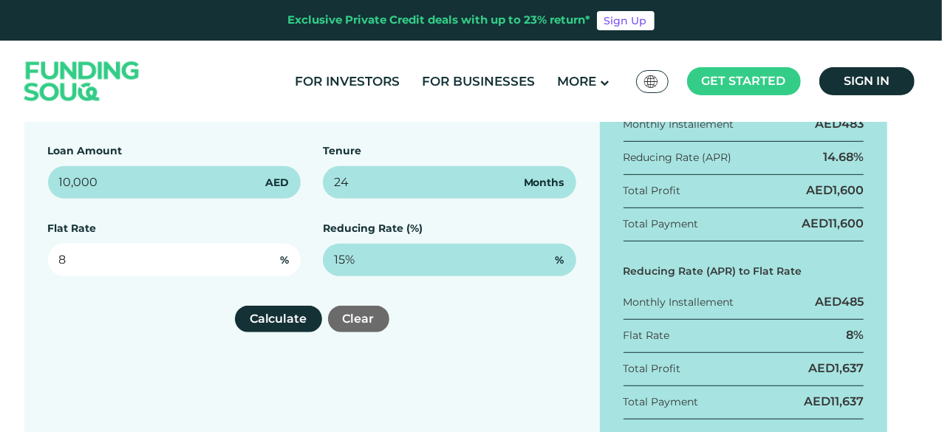
click at [68, 261] on input "8" at bounding box center [175, 260] width 254 height 33
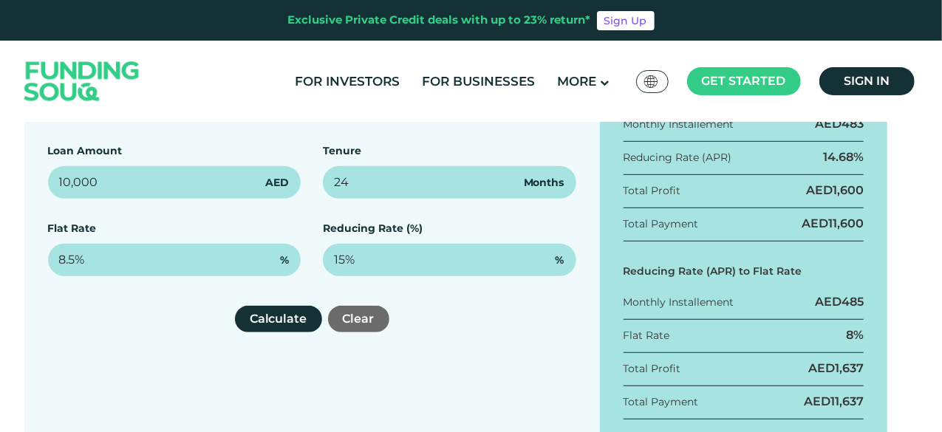
click at [95, 319] on div "Calculate Clear" at bounding box center [312, 319] width 529 height 27
click at [271, 321] on button "Calculate" at bounding box center [278, 319] width 87 height 27
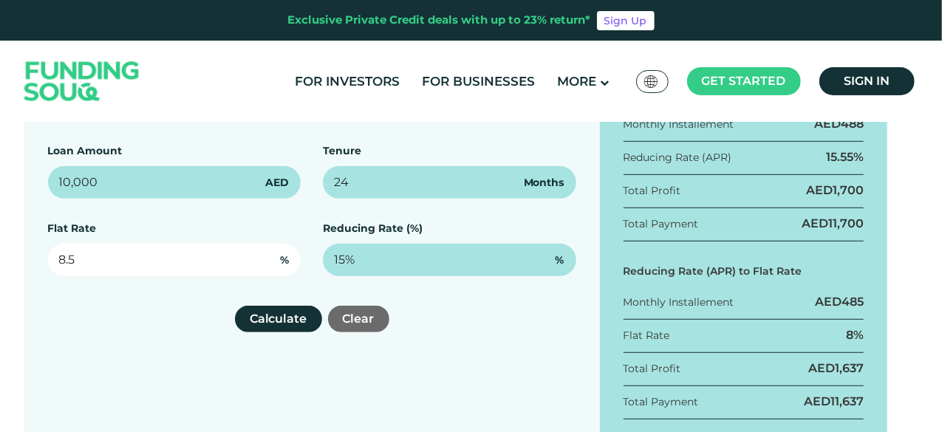
click at [75, 261] on input "8.5" at bounding box center [175, 260] width 254 height 33
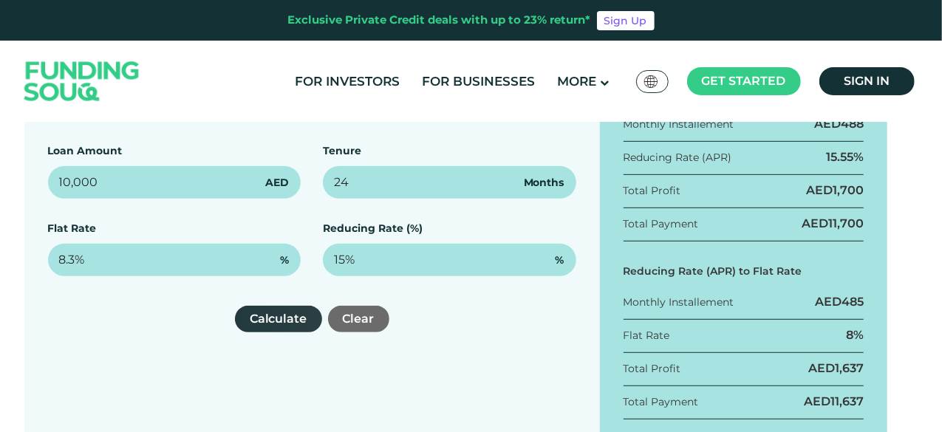
click at [279, 317] on button "Calculate" at bounding box center [278, 319] width 87 height 27
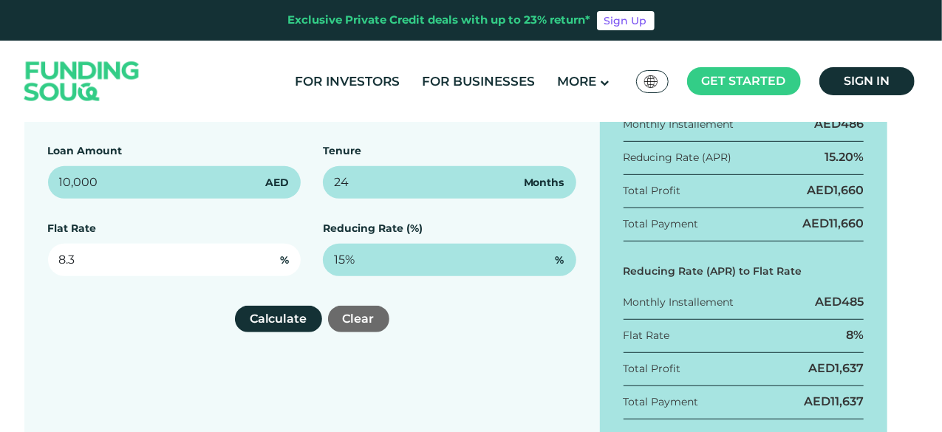
click at [74, 261] on input "8.3" at bounding box center [175, 260] width 254 height 33
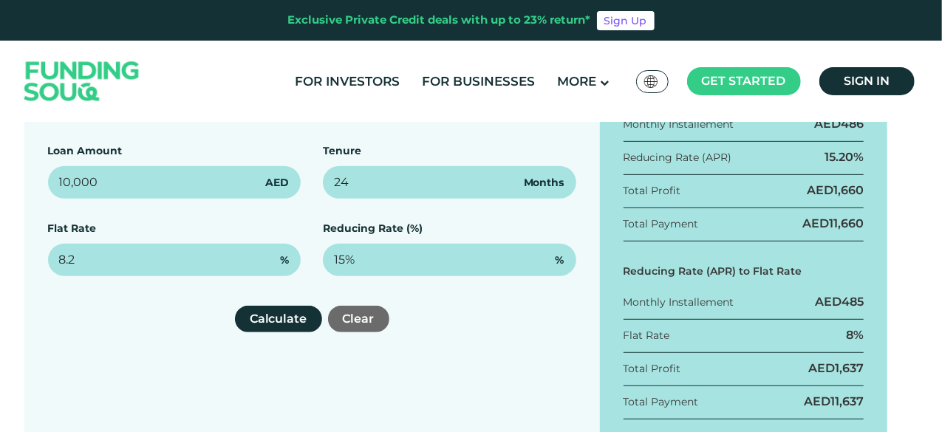
type input "8.2%"
click at [75, 310] on div "Calculate Clear" at bounding box center [312, 319] width 529 height 27
click at [284, 321] on button "Calculate" at bounding box center [278, 319] width 87 height 27
click at [68, 314] on div "Calculate Clear" at bounding box center [312, 319] width 529 height 27
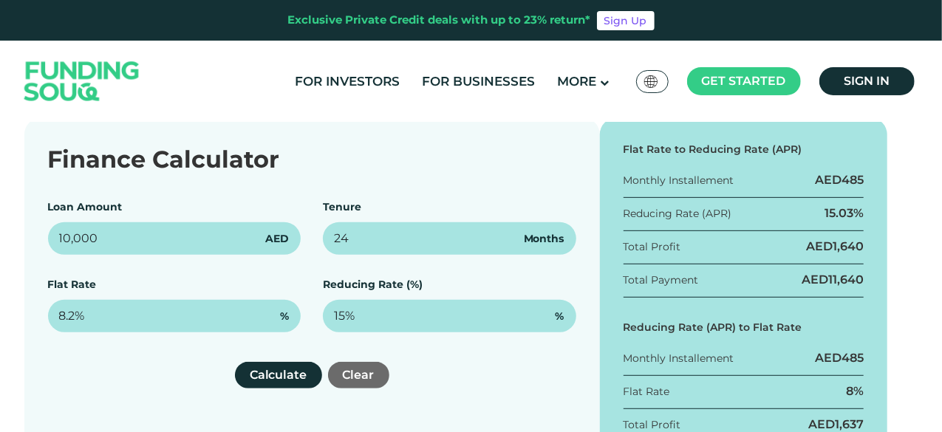
scroll to position [229, 0]
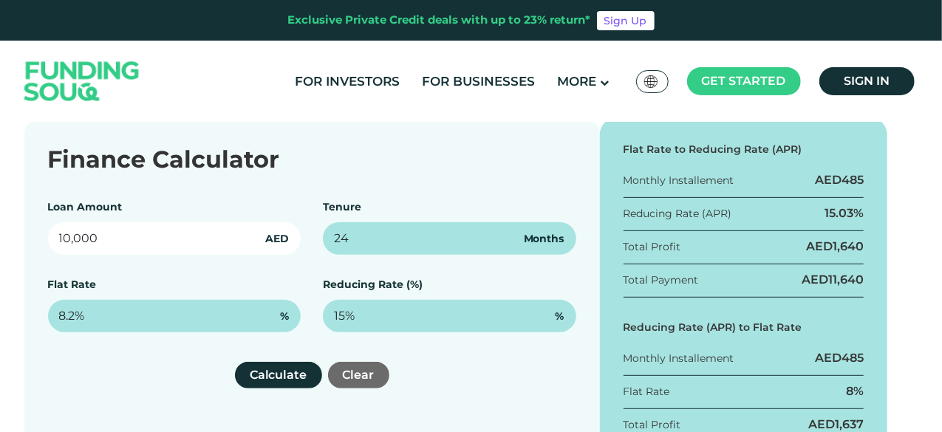
click at [119, 243] on input "10,000" at bounding box center [175, 238] width 254 height 33
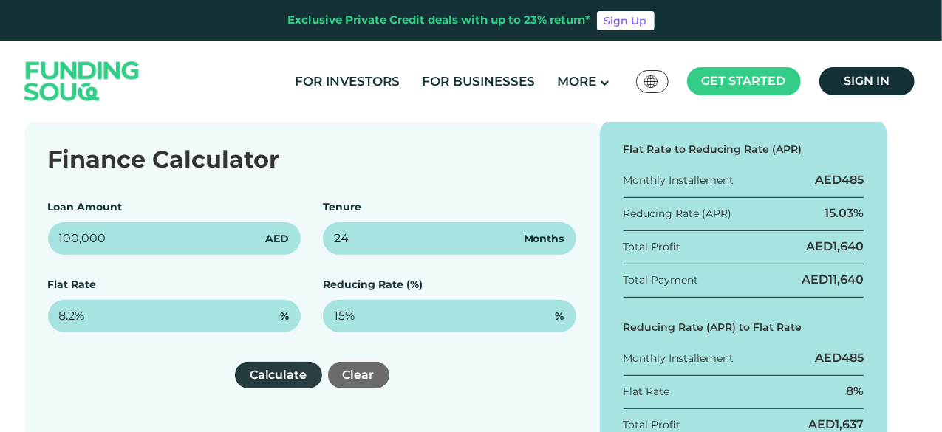
click at [276, 379] on button "Calculate" at bounding box center [278, 375] width 87 height 27
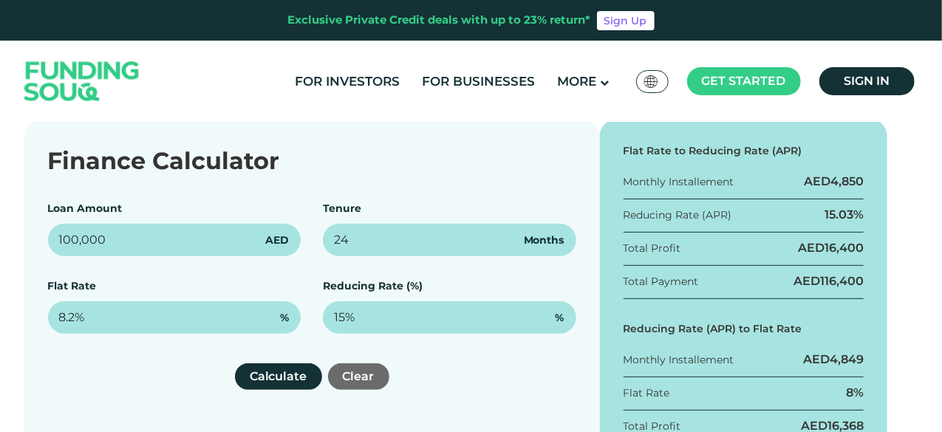
scroll to position [228, 0]
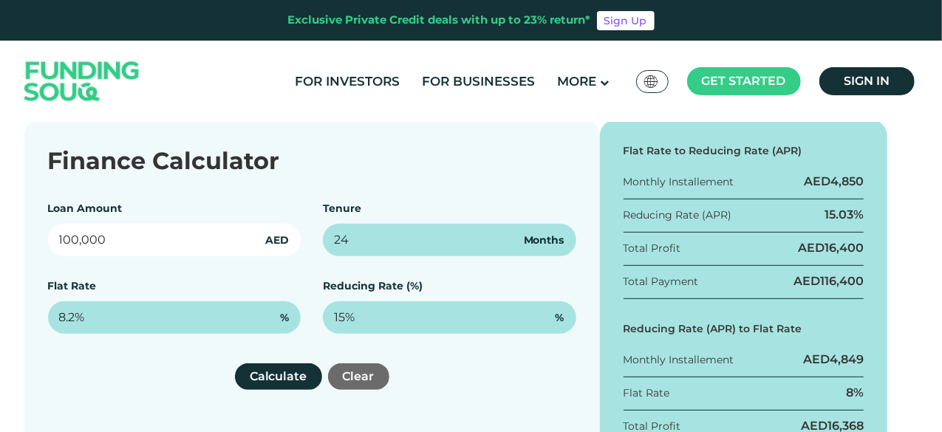
drag, startPoint x: 69, startPoint y: 239, endPoint x: 50, endPoint y: 236, distance: 19.4
click at [50, 236] on input "100,000" at bounding box center [175, 240] width 254 height 33
type input "360,000"
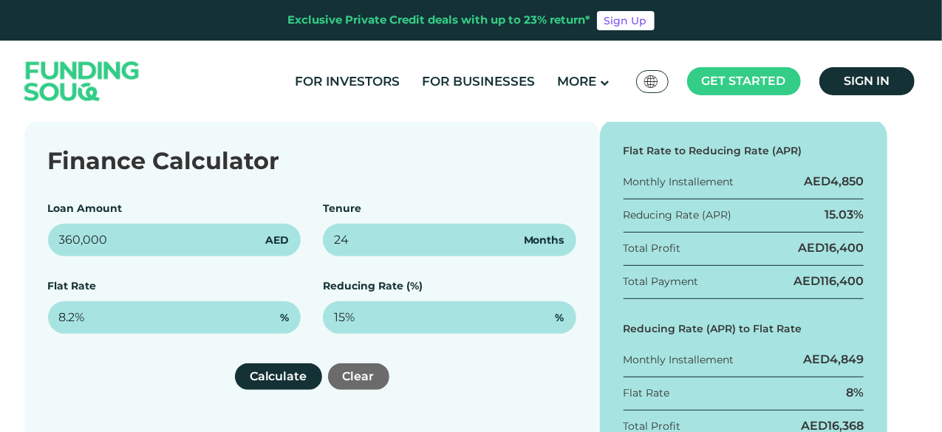
click at [193, 274] on div "Loan Amount 360,000 AED Tenure 24 Months Flat Rate 8.2% % Reducing Rate (%) 15%…" at bounding box center [312, 267] width 529 height 133
click at [260, 381] on button "Calculate" at bounding box center [278, 377] width 87 height 27
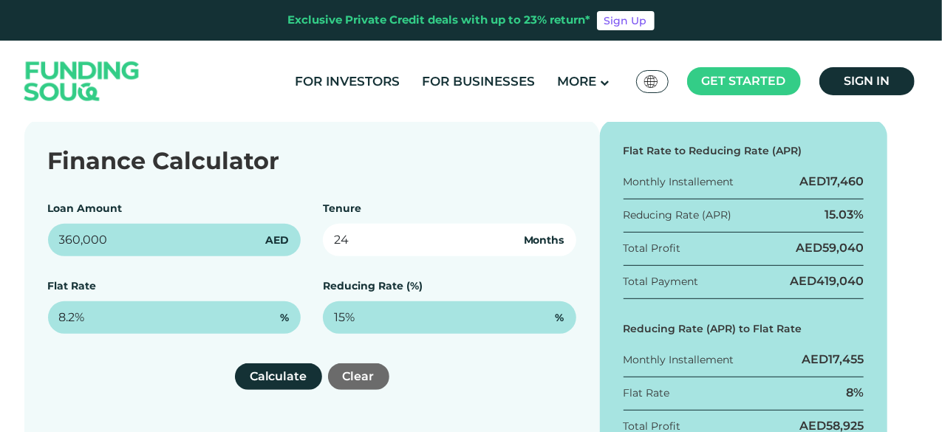
drag, startPoint x: 364, startPoint y: 245, endPoint x: 248, endPoint y: 251, distance: 115.4
click at [248, 251] on div "Loan Amount 360,000 AED Tenure 24 Months Flat Rate 8.2% % Reducing Rate (%) 15%…" at bounding box center [312, 267] width 529 height 133
type input "12"
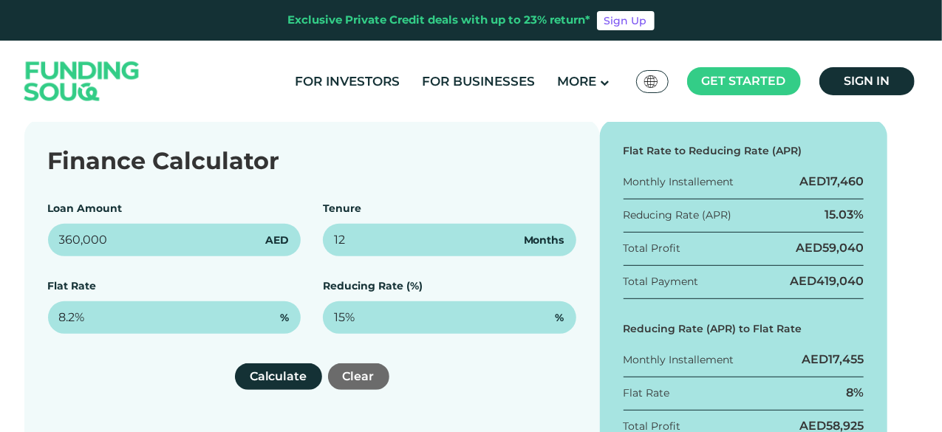
click at [171, 283] on div "Flat Rate 8.2% %" at bounding box center [175, 306] width 254 height 55
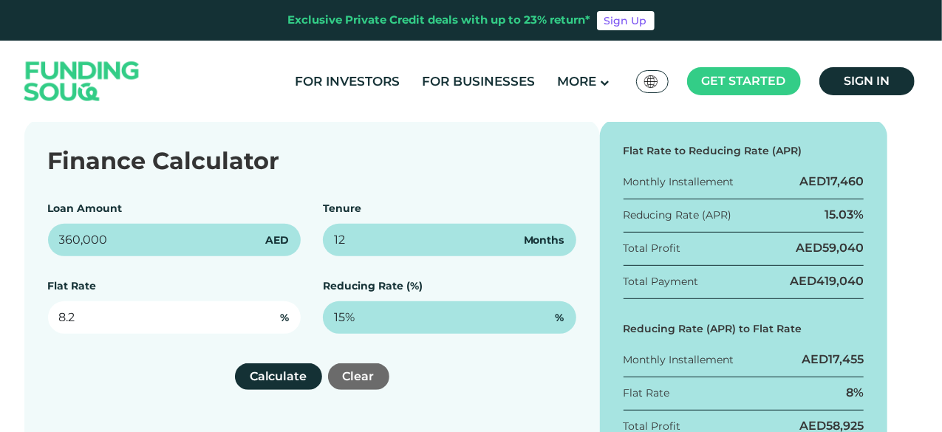
drag, startPoint x: 112, startPoint y: 314, endPoint x: 0, endPoint y: 314, distance: 112.4
click at [0, 314] on div "Finance Calculator Loan Amount 360,000 AED Tenure 12 Months Flat Rate 8.2 % Red…" at bounding box center [471, 314] width 942 height 389
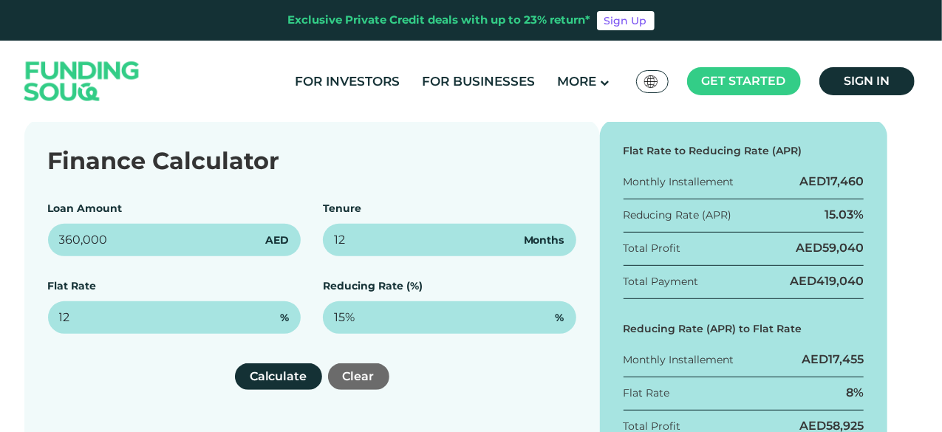
type input "12%"
click at [83, 365] on div "Calculate Clear" at bounding box center [312, 377] width 529 height 27
click at [254, 379] on button "Calculate" at bounding box center [278, 377] width 87 height 27
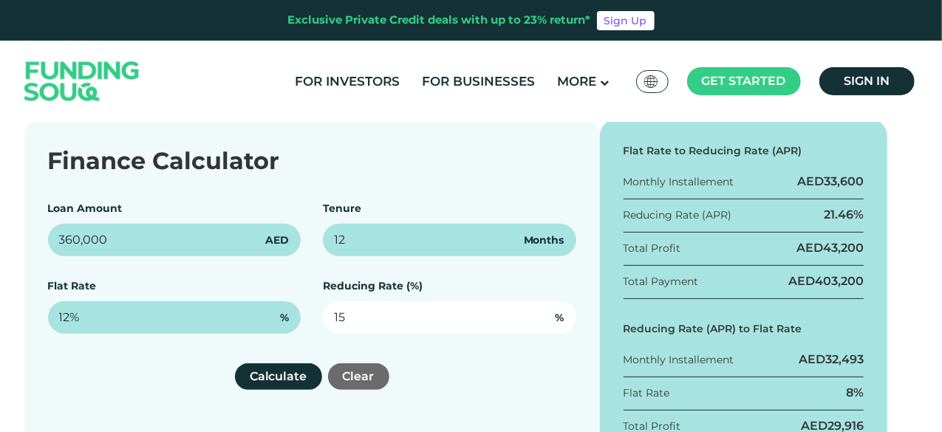
drag, startPoint x: 387, startPoint y: 319, endPoint x: 239, endPoint y: 296, distance: 148.8
click at [268, 308] on div "Loan Amount 360,000 AED Tenure 12 Months Flat Rate 12% % Reducing Rate (%) 15 %" at bounding box center [312, 267] width 529 height 133
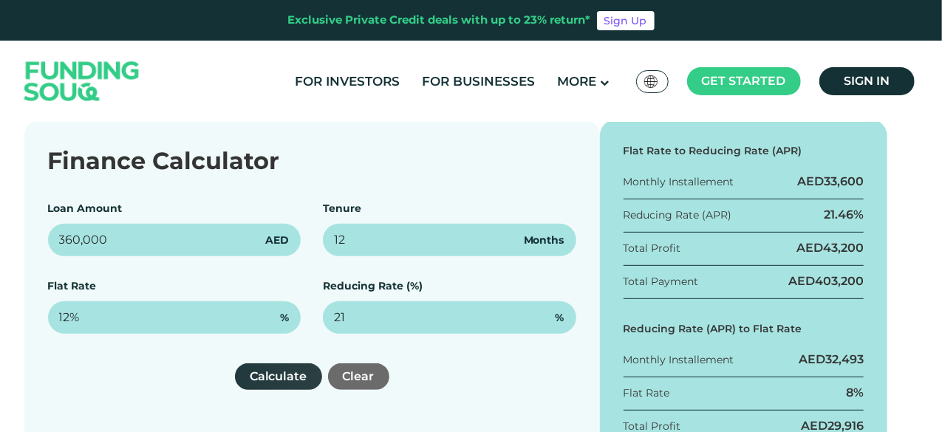
type input "21%"
click at [266, 373] on button "Calculate" at bounding box center [278, 377] width 87 height 27
click at [887, 315] on div "Flat Rate to Reducing Rate (APR) Monthly Installement AED 33,600 Reducing Rate …" at bounding box center [744, 314] width 288 height 389
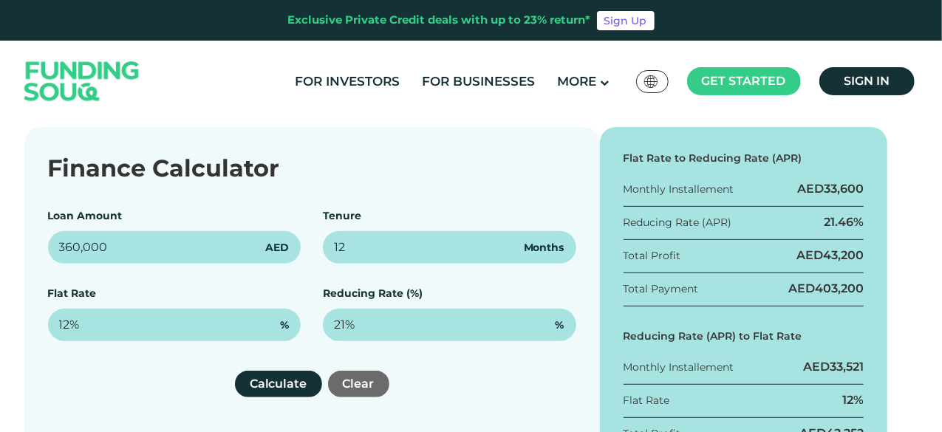
scroll to position [220, 0]
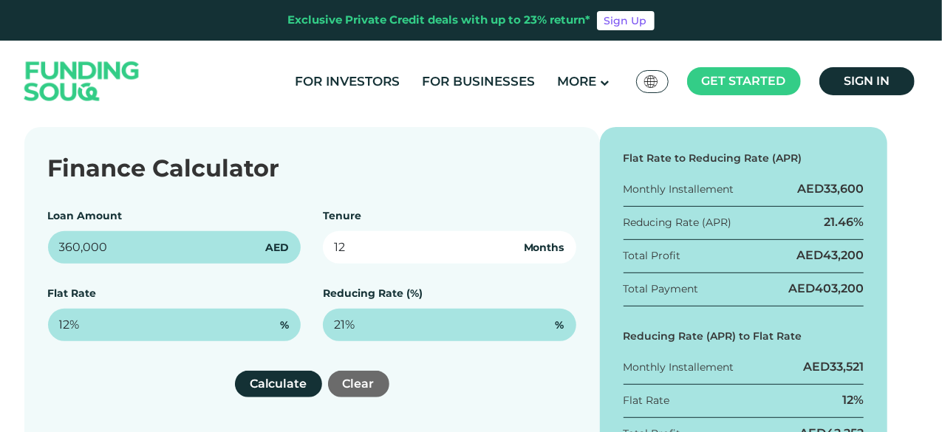
drag, startPoint x: 359, startPoint y: 249, endPoint x: 220, endPoint y: 252, distance: 138.3
click at [241, 255] on div "Loan Amount 360,000 AED Tenure 12 Months Flat Rate 12% % Reducing Rate (%) 21% %" at bounding box center [312, 274] width 529 height 133
type input "24"
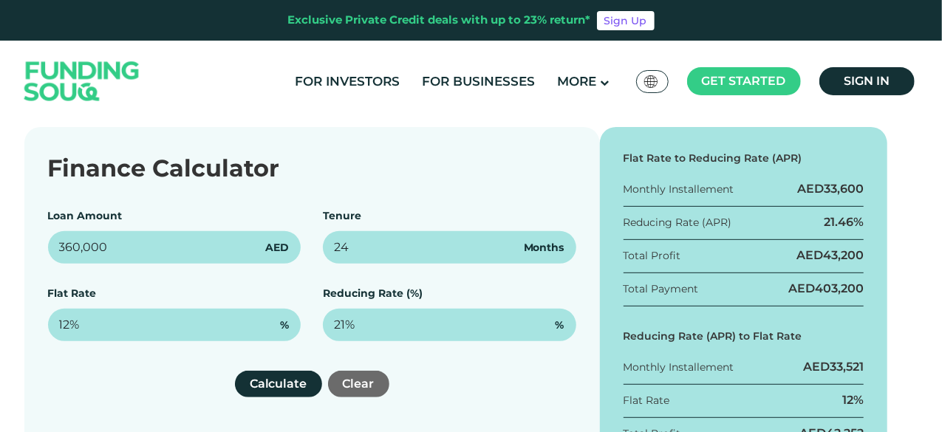
click at [121, 349] on div "Finance Calculator Loan Amount 360,000 AED Tenure 24 Months Flat Rate 12% % Red…" at bounding box center [312, 321] width 576 height 389
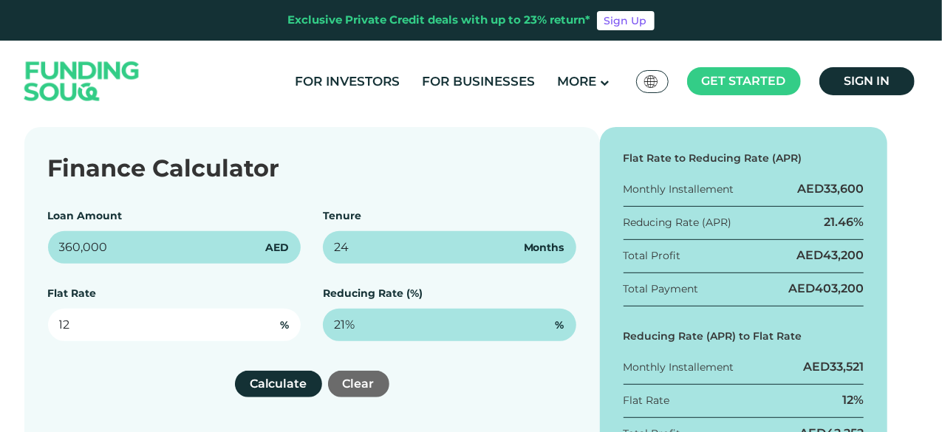
drag, startPoint x: 111, startPoint y: 330, endPoint x: 0, endPoint y: 293, distance: 116.6
click at [0, 293] on div "Finance Calculator Loan Amount 360,000 AED Tenure 24 Months Flat Rate 12 % Redu…" at bounding box center [471, 321] width 942 height 389
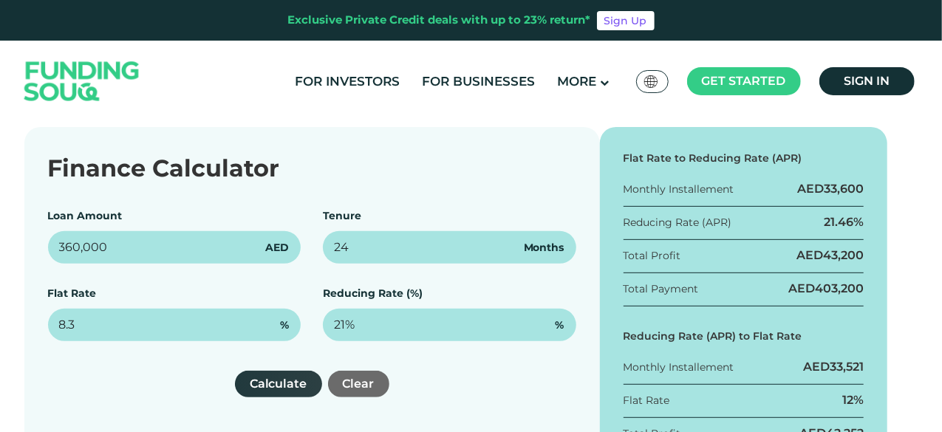
type input "8.3%"
click at [272, 383] on button "Calculate" at bounding box center [278, 384] width 87 height 27
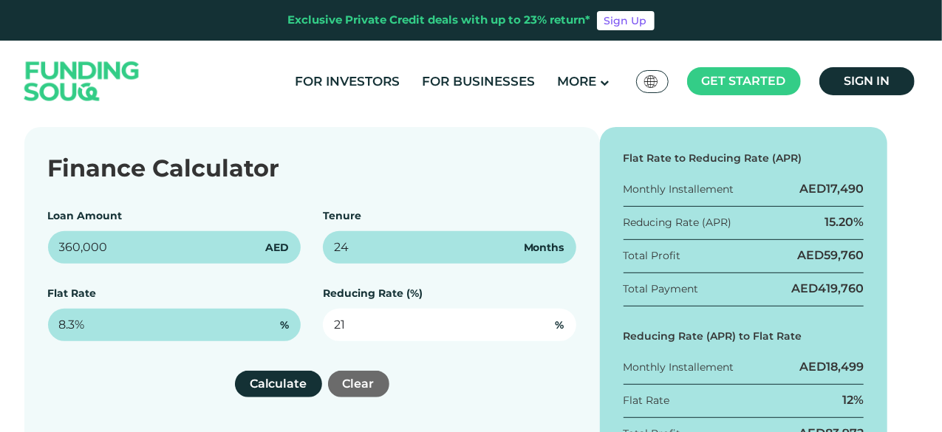
click at [441, 325] on input "21" at bounding box center [450, 325] width 254 height 33
drag, startPoint x: 350, startPoint y: 328, endPoint x: 300, endPoint y: 322, distance: 50.0
click at [300, 322] on div "Loan Amount 360,000 AED Tenure 24 Months Flat Rate 8.3% % Reducing Rate (%) 21 %" at bounding box center [312, 274] width 529 height 133
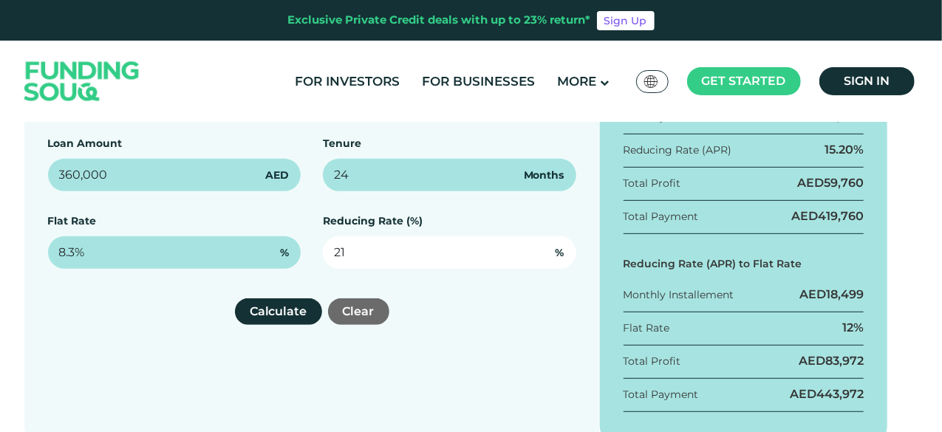
scroll to position [293, 0]
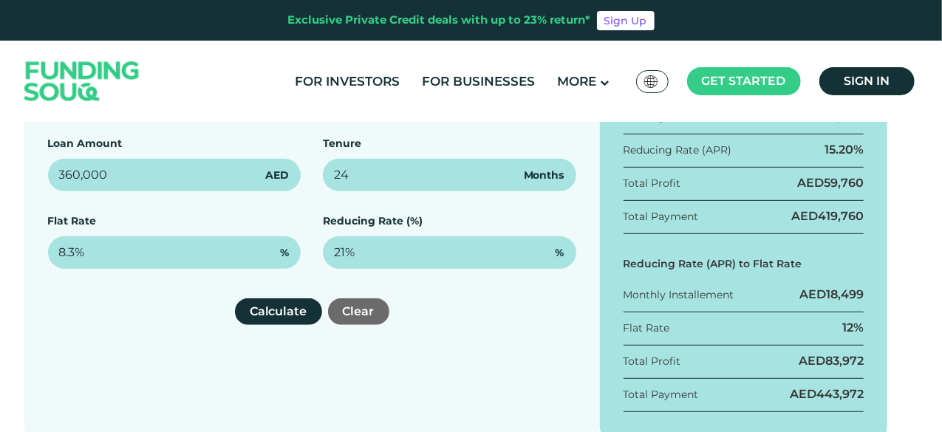
click at [524, 291] on div "Finance Calculator Loan Amount 360,000 AED Tenure 24 Months Flat Rate 8.3% % Re…" at bounding box center [312, 249] width 576 height 389
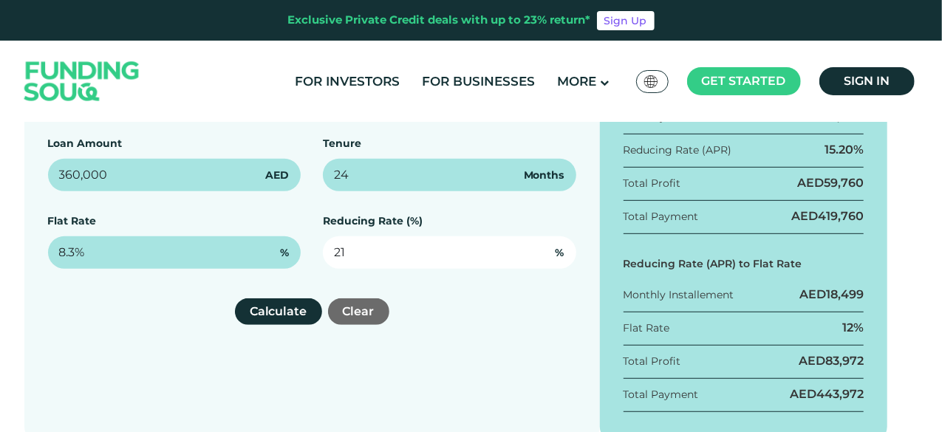
drag, startPoint x: 398, startPoint y: 259, endPoint x: 185, endPoint y: 234, distance: 214.3
click at [222, 245] on div "Loan Amount 360,000 AED Tenure 24 Months Flat Rate 8.3% % Reducing Rate (%) 21 %" at bounding box center [312, 202] width 529 height 133
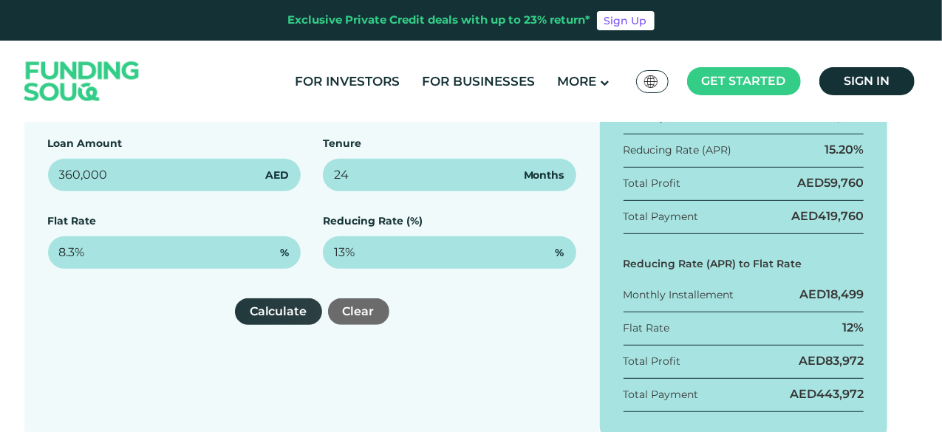
click at [292, 316] on button "Calculate" at bounding box center [278, 312] width 87 height 27
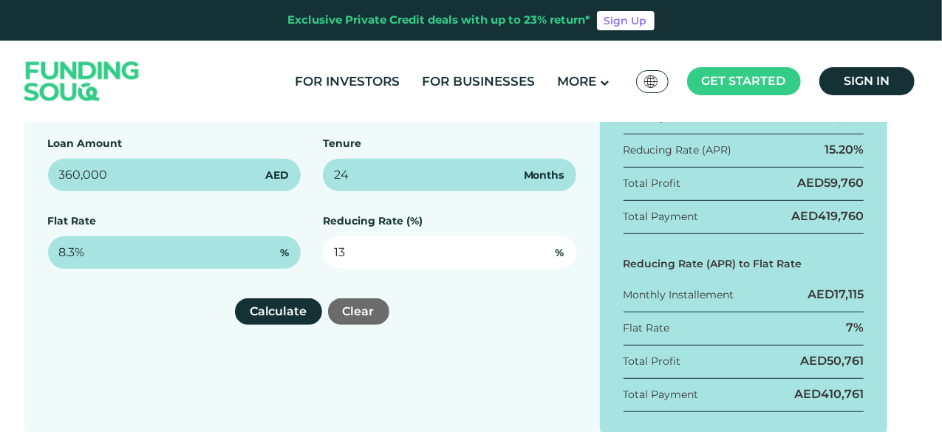
click at [403, 253] on input "13" at bounding box center [450, 253] width 254 height 33
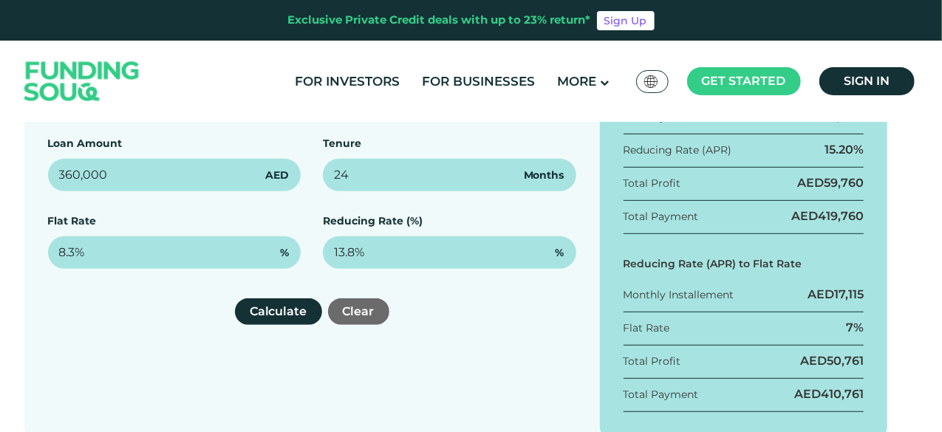
click at [479, 340] on div "Finance Calculator Loan Amount 360,000 AED Tenure 24 Months Flat Rate 8.3% % Re…" at bounding box center [312, 249] width 576 height 389
click at [296, 308] on button "Calculate" at bounding box center [278, 312] width 87 height 27
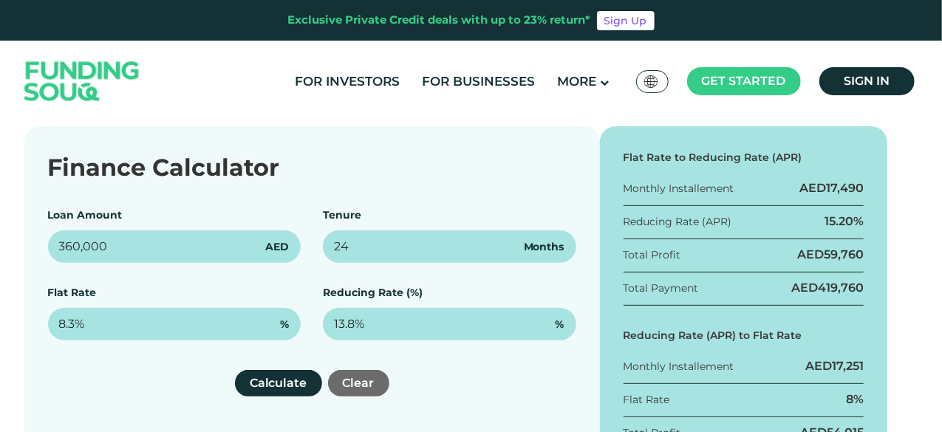
scroll to position [220, 0]
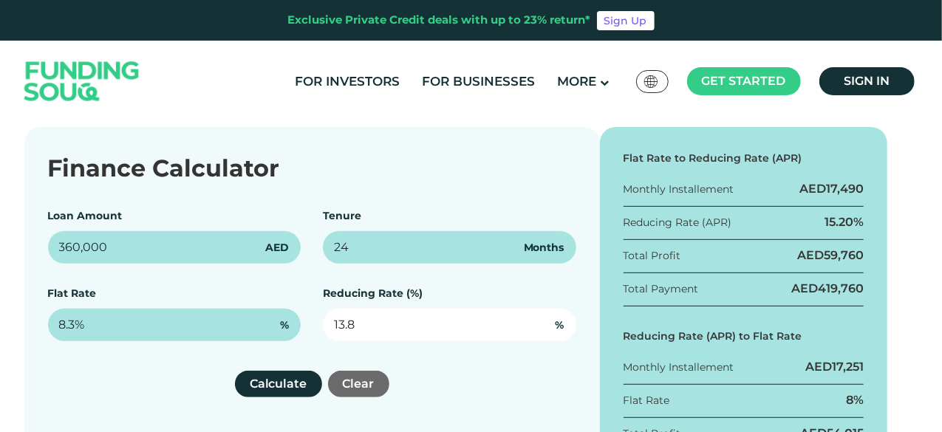
click at [390, 336] on input "13.8" at bounding box center [450, 325] width 254 height 33
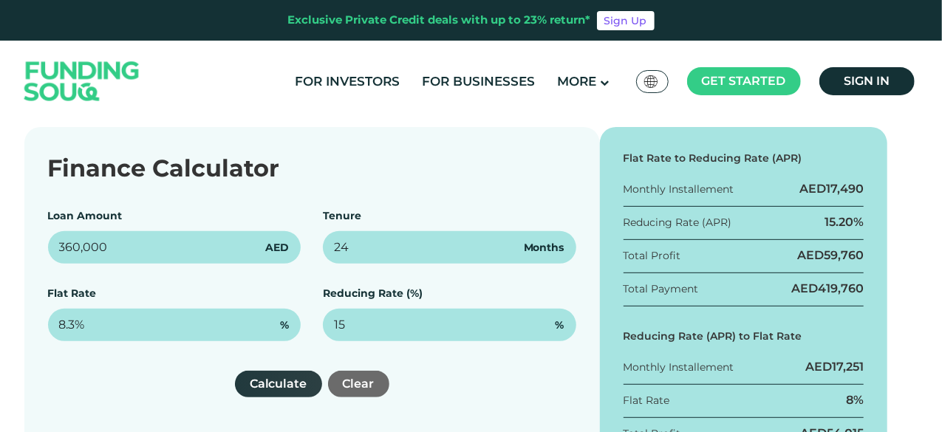
type input "15%"
click at [272, 379] on button "Calculate" at bounding box center [278, 384] width 87 height 27
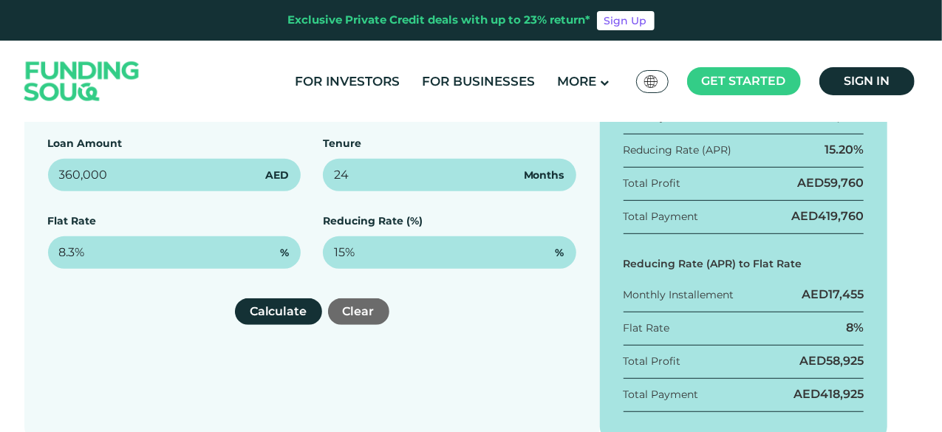
scroll to position [293, 0]
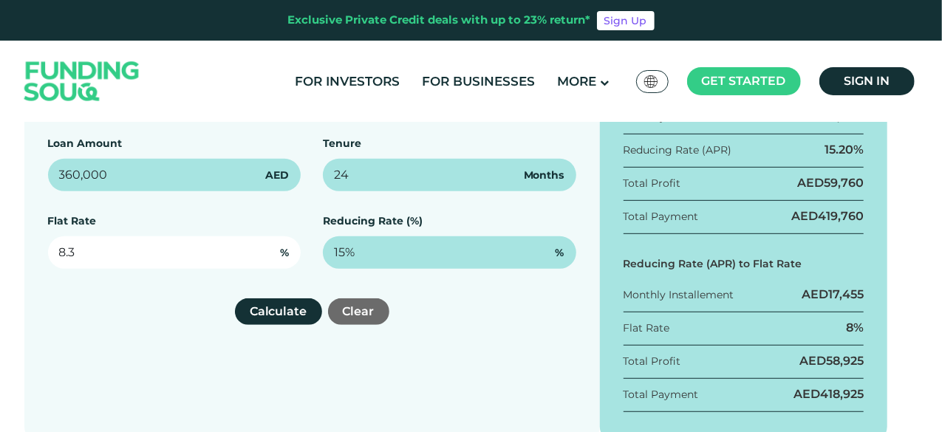
drag, startPoint x: 109, startPoint y: 251, endPoint x: 0, endPoint y: 237, distance: 109.5
click at [0, 237] on div "Finance Calculator Loan Amount 360,000 AED Tenure 24 Months Flat Rate 8.3 % Red…" at bounding box center [471, 249] width 942 height 389
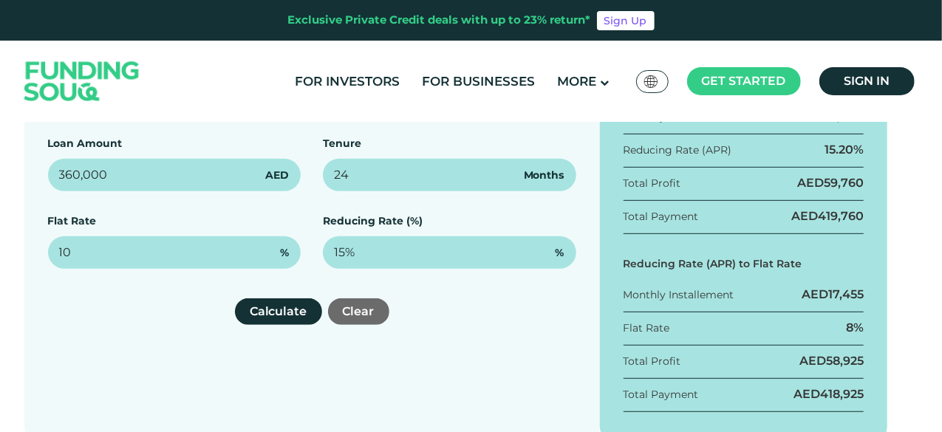
type input "10%"
click at [127, 367] on div "Finance Calculator Loan Amount 360,000 AED Tenure 24 Months Flat Rate 10% % Red…" at bounding box center [312, 249] width 576 height 389
click at [275, 310] on button "Calculate" at bounding box center [278, 312] width 87 height 27
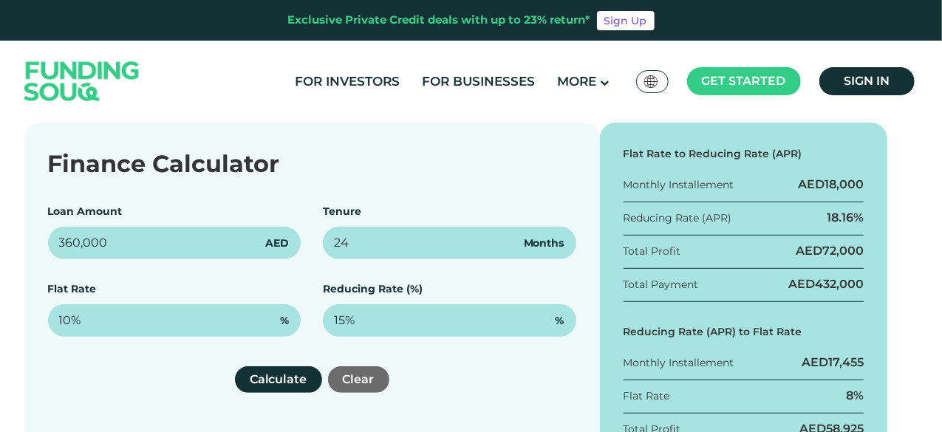
scroll to position [224, 0]
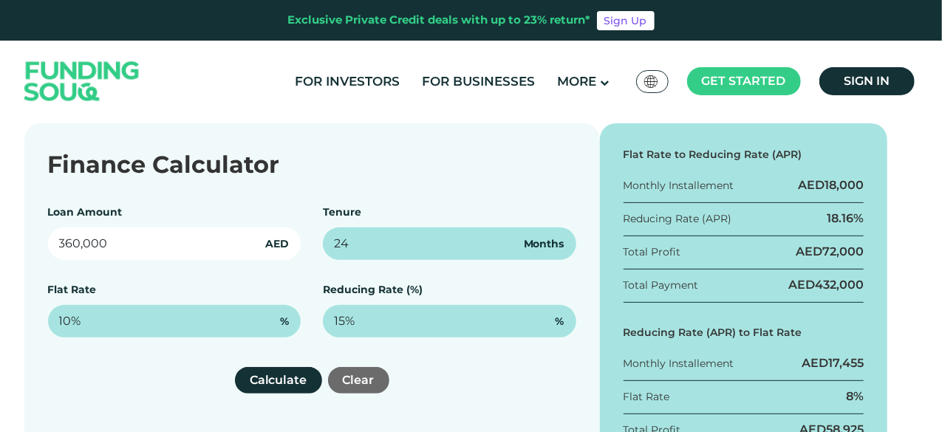
drag, startPoint x: 153, startPoint y: 242, endPoint x: 0, endPoint y: 224, distance: 154.0
click at [0, 226] on div "Finance Calculator Loan Amount 360,000 AED Tenure 24 Months Flat Rate 10% % Red…" at bounding box center [471, 317] width 942 height 389
type input "1,000"
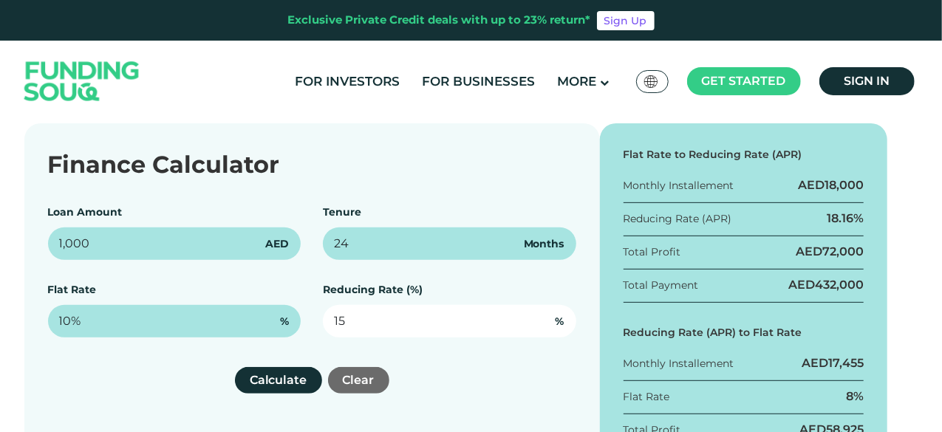
drag, startPoint x: 393, startPoint y: 323, endPoint x: 275, endPoint y: 302, distance: 120.1
click at [275, 302] on div "Loan Amount 1,000 AED Tenure 24 Months Flat Rate 10% % Reducing Rate (%) 15 %" at bounding box center [312, 271] width 529 height 133
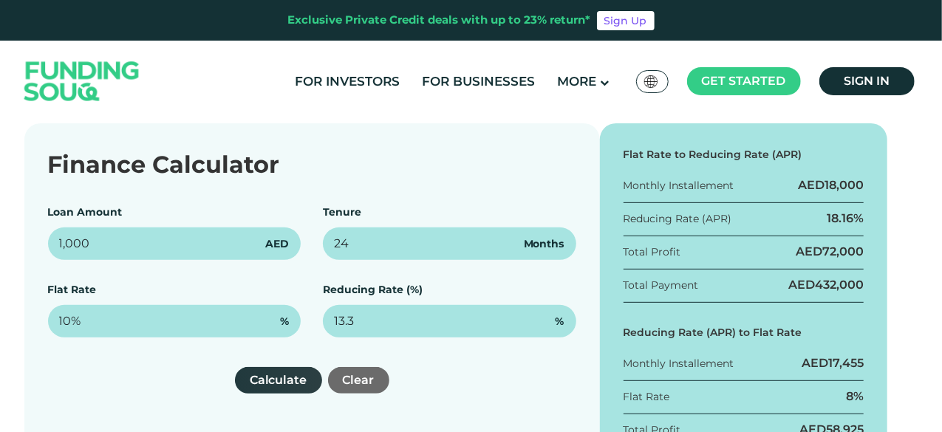
type input "13.3%"
click at [276, 380] on button "Calculate" at bounding box center [278, 380] width 87 height 27
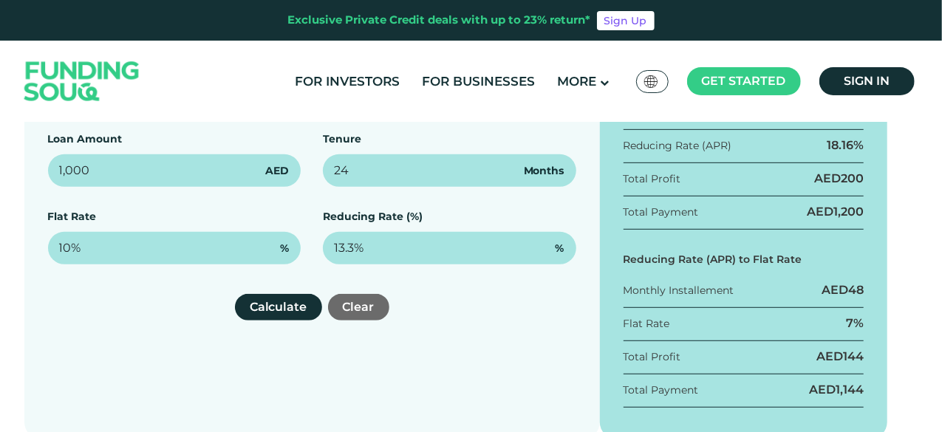
scroll to position [297, 0]
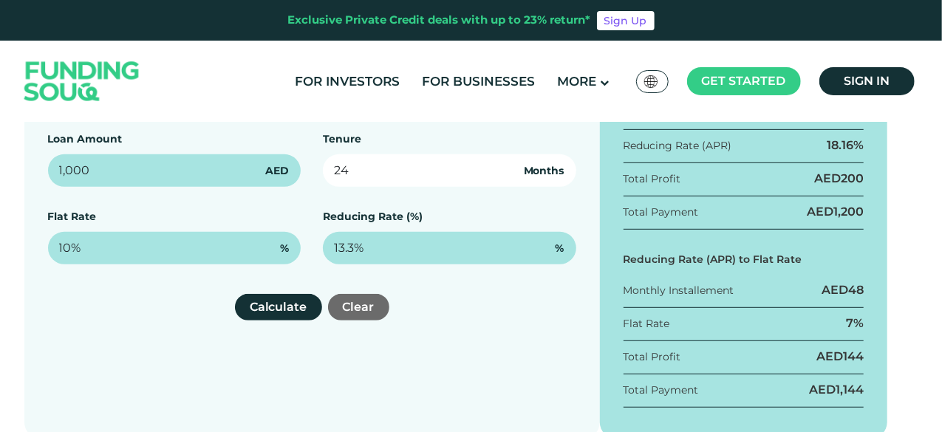
drag, startPoint x: 325, startPoint y: 165, endPoint x: 262, endPoint y: 149, distance: 65.4
click at [290, 157] on div "Loan Amount 1,000 AED Tenure 24 Months Flat Rate 10% % Reducing Rate (%) 13.3% %" at bounding box center [312, 198] width 529 height 133
type input "12"
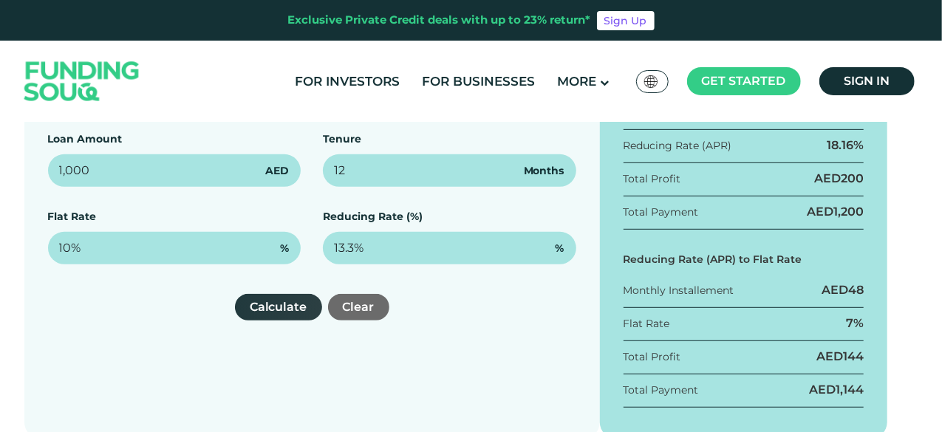
click at [262, 307] on button "Calculate" at bounding box center [278, 307] width 87 height 27
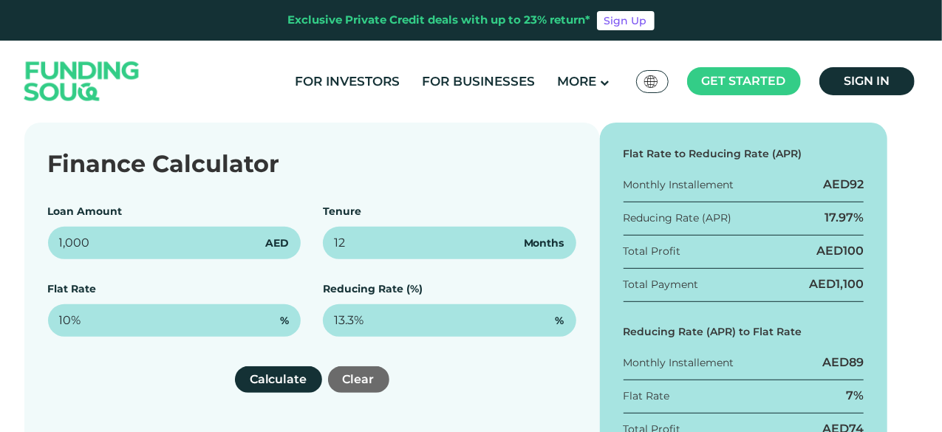
scroll to position [224, 0]
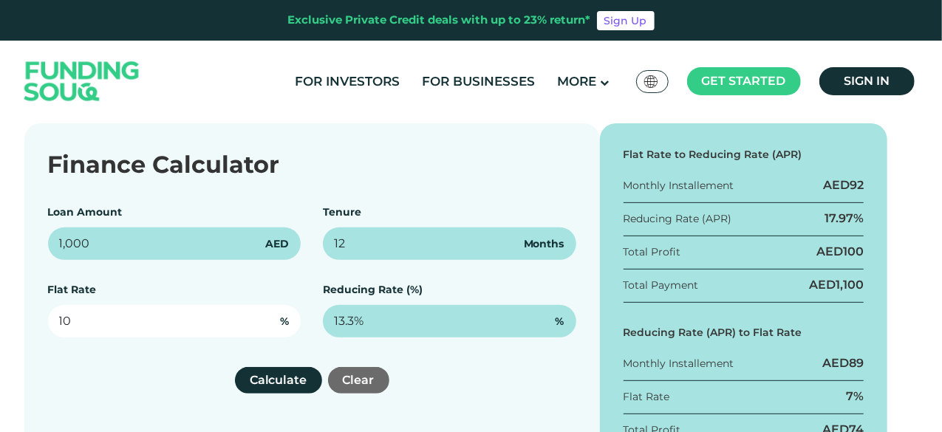
drag, startPoint x: 127, startPoint y: 324, endPoint x: 24, endPoint y: 316, distance: 103.1
click at [24, 316] on div "Finance Calculator Loan Amount 1,000 AED Tenure 12 Months Flat Rate 10 % Reduci…" at bounding box center [312, 317] width 576 height 389
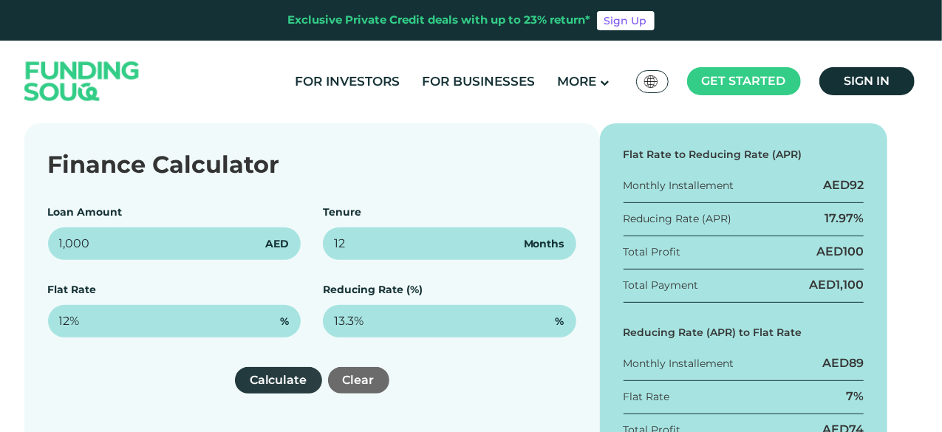
click at [286, 381] on button "Calculate" at bounding box center [278, 380] width 87 height 27
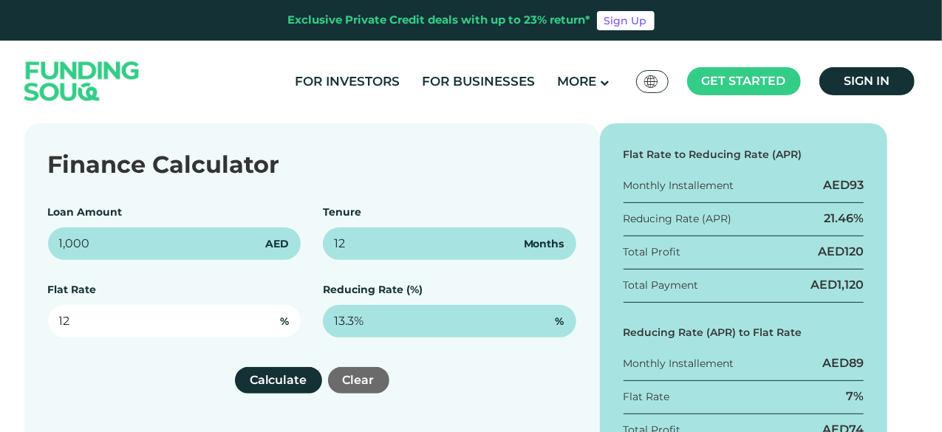
click at [129, 325] on input "12" at bounding box center [175, 321] width 254 height 33
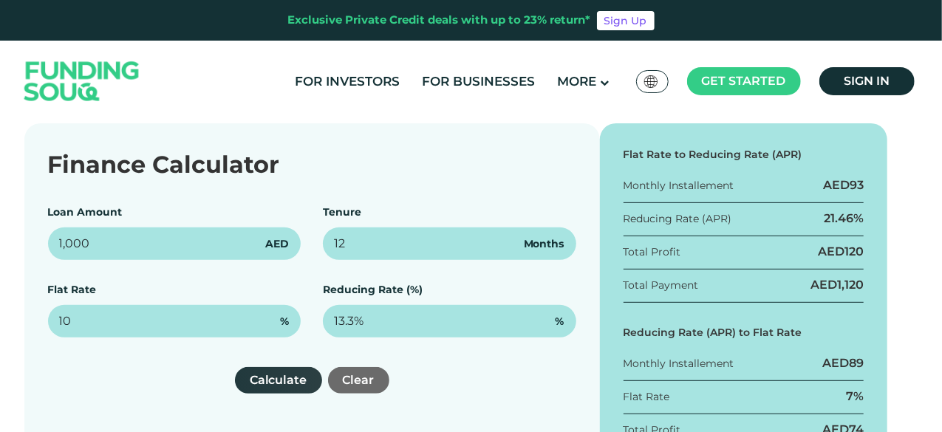
type input "10%"
click at [279, 385] on button "Calculate" at bounding box center [278, 380] width 87 height 27
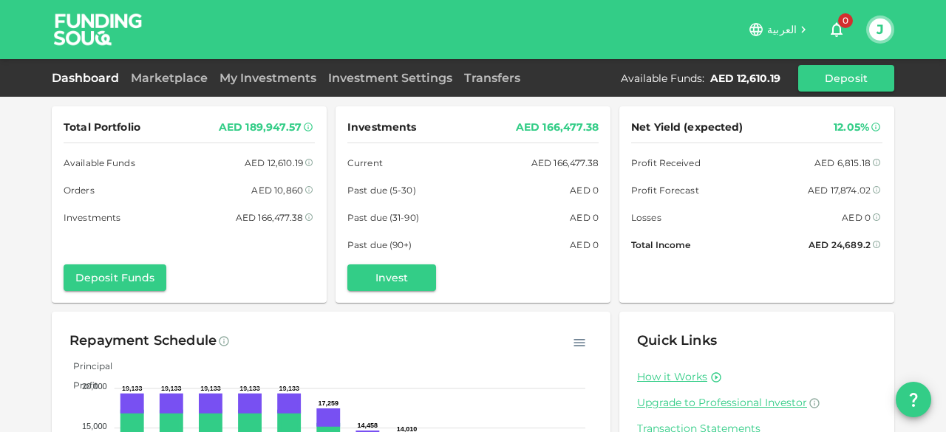
scroll to position [179, 0]
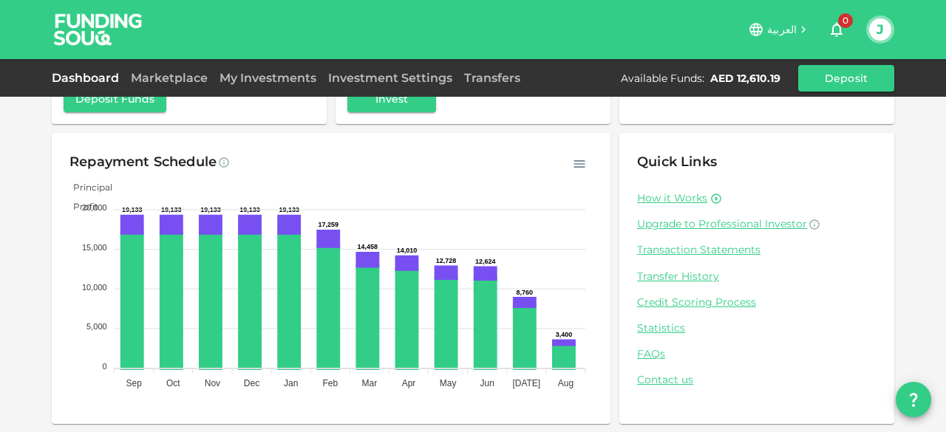
click at [87, 79] on link "Dashboard" at bounding box center [88, 78] width 73 height 14
click at [168, 82] on link "Marketplace" at bounding box center [169, 78] width 89 height 14
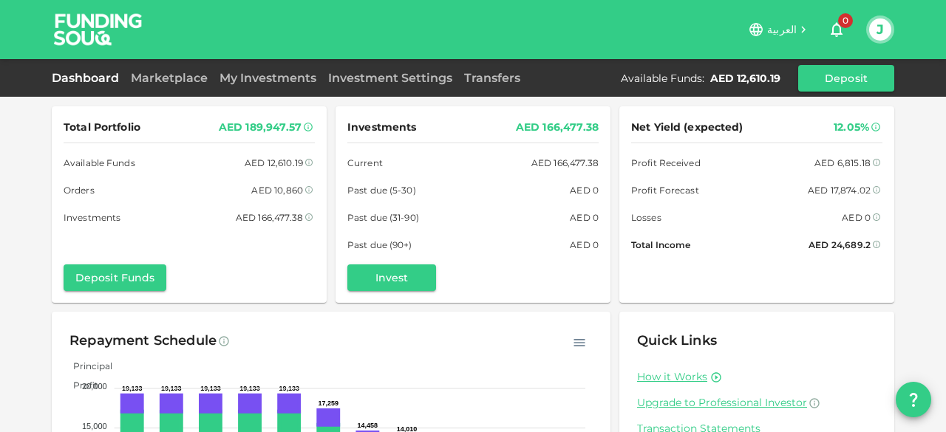
click at [76, 84] on link "Dashboard" at bounding box center [88, 78] width 73 height 14
click at [164, 81] on link "Marketplace" at bounding box center [169, 78] width 89 height 14
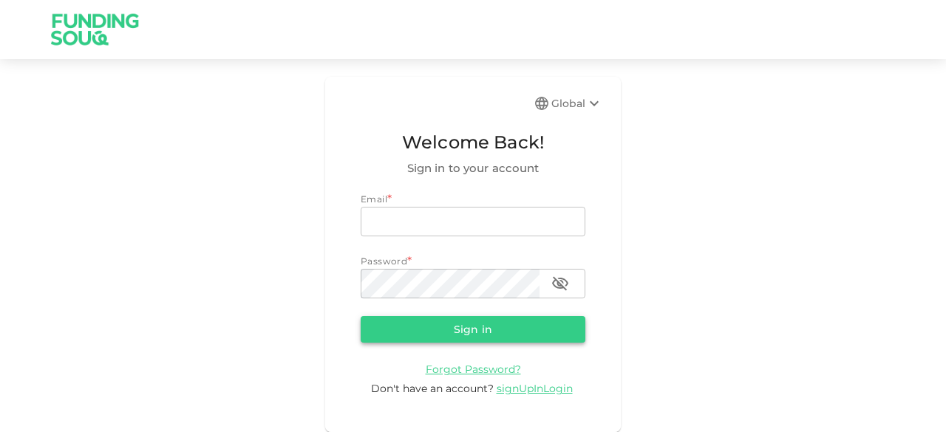
type input "[EMAIL_ADDRESS][DOMAIN_NAME]"
click at [446, 327] on button "Sign in" at bounding box center [473, 329] width 225 height 27
